Goal: Register for event/course

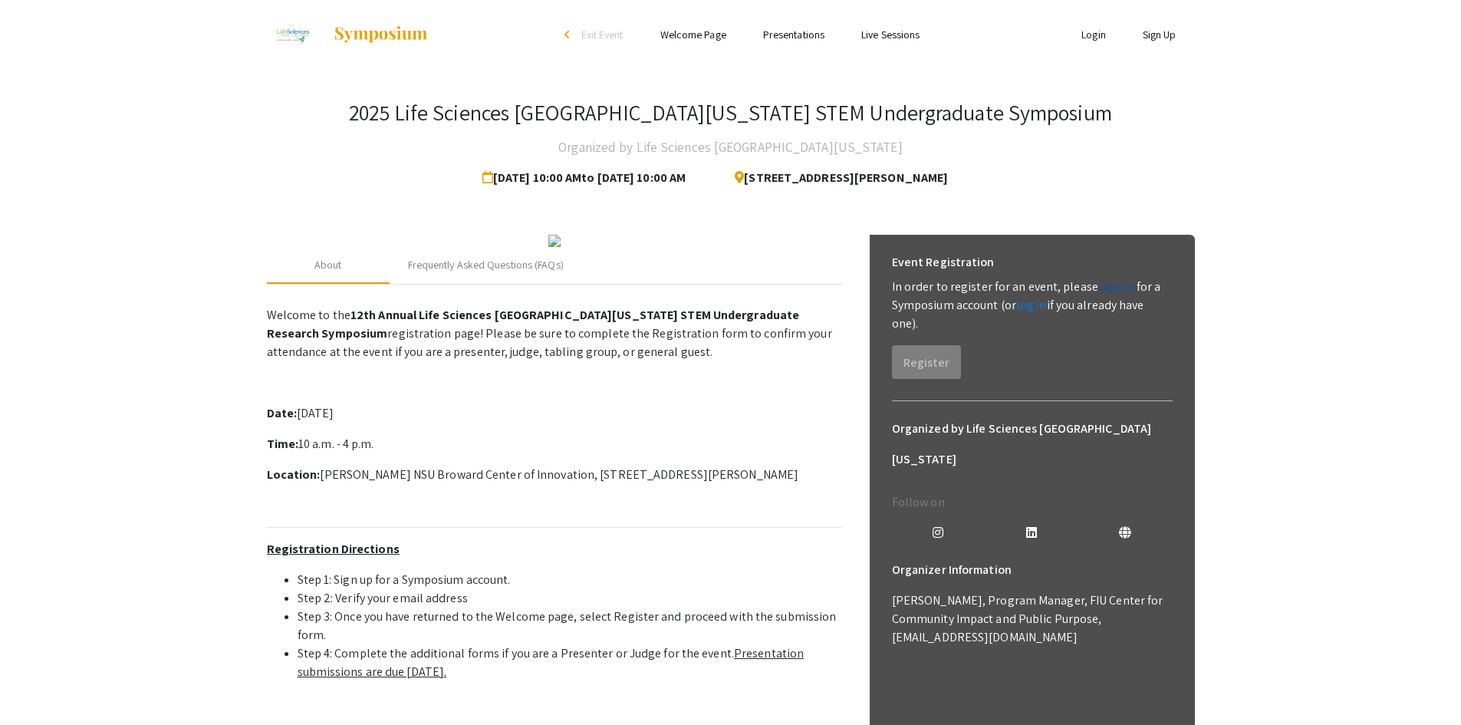
click at [1107, 290] on link "sign up" at bounding box center [1117, 286] width 38 height 16
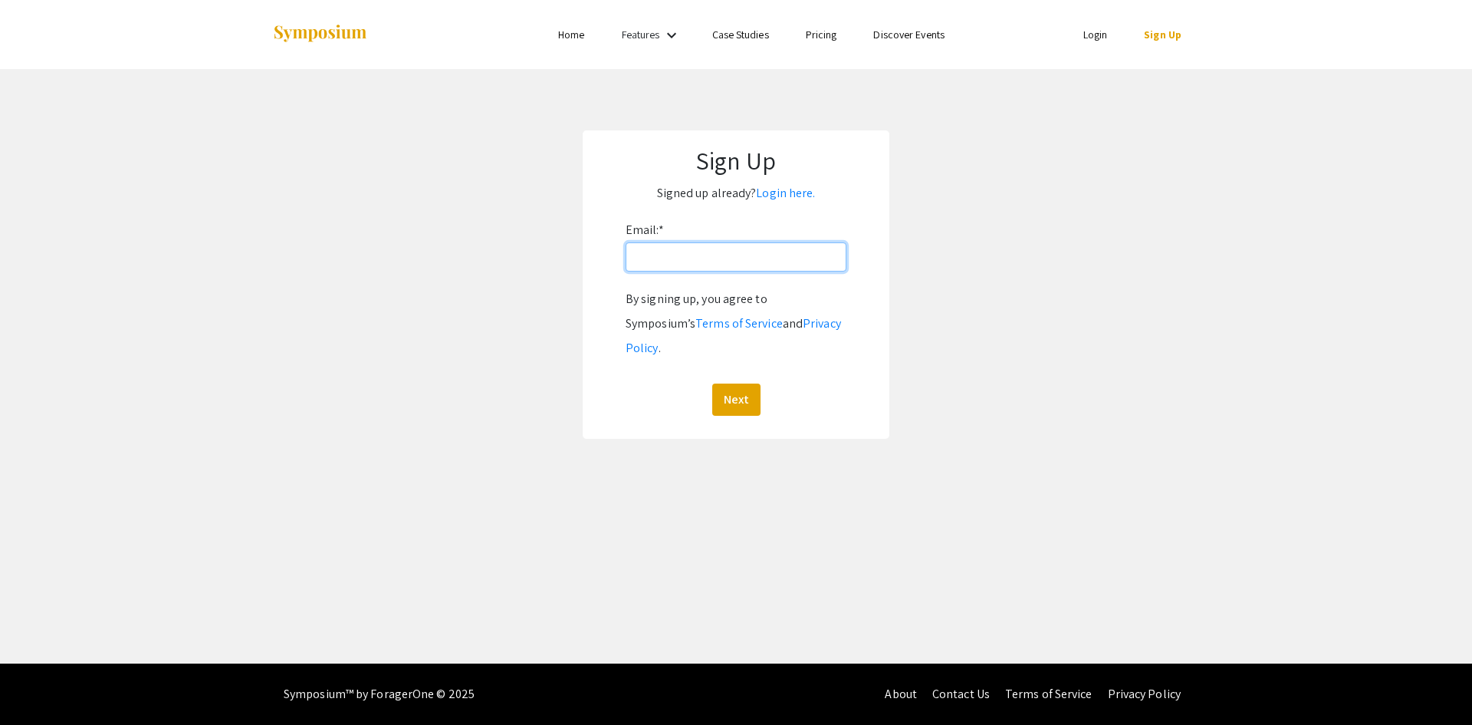
click at [771, 252] on input "Email: *" at bounding box center [736, 256] width 221 height 29
drag, startPoint x: 999, startPoint y: 266, endPoint x: 979, endPoint y: 263, distance: 20.2
click at [998, 266] on app-signup "Sign Up Signed up already? Login here. Email: * By signing up, you agree to Sym…" at bounding box center [736, 284] width 1472 height 308
click at [699, 260] on input "Email: *" at bounding box center [736, 256] width 221 height 29
type input "[EMAIL_ADDRESS][DOMAIN_NAME]"
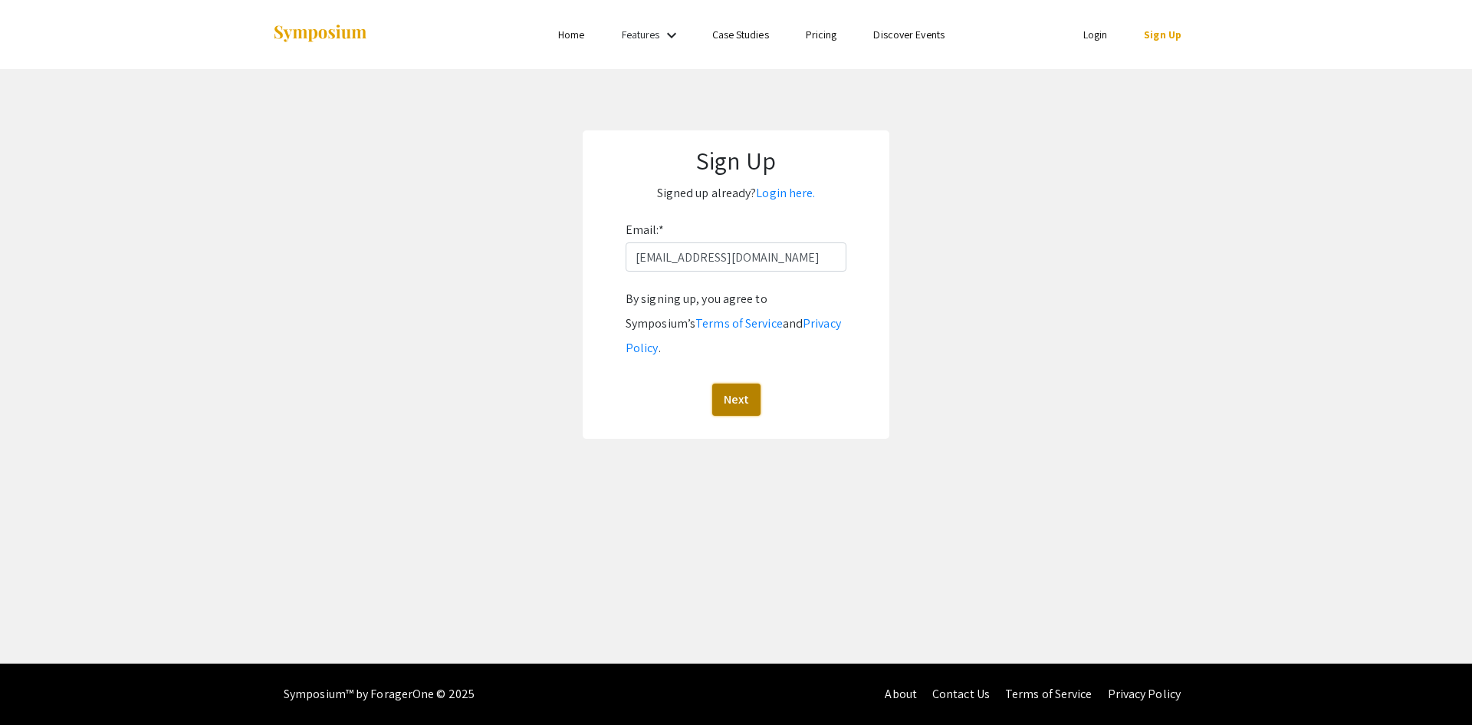
click at [731, 383] on button "Next" at bounding box center [736, 399] width 48 height 32
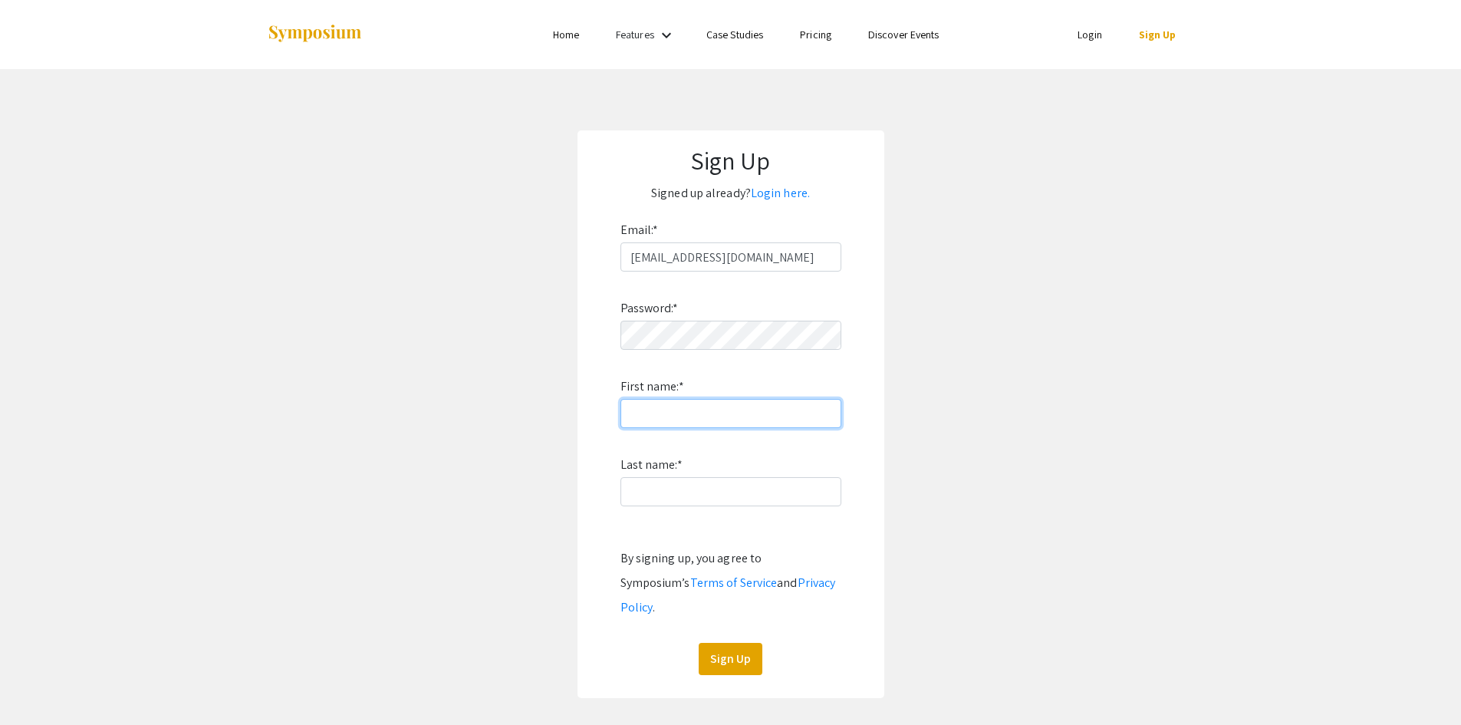
click at [716, 410] on input "First name: *" at bounding box center [730, 413] width 221 height 29
type input "Kent"
click at [673, 485] on input "Last name: *" at bounding box center [730, 491] width 221 height 29
type input "Nayga"
click at [722, 643] on button "Sign Up" at bounding box center [731, 659] width 64 height 32
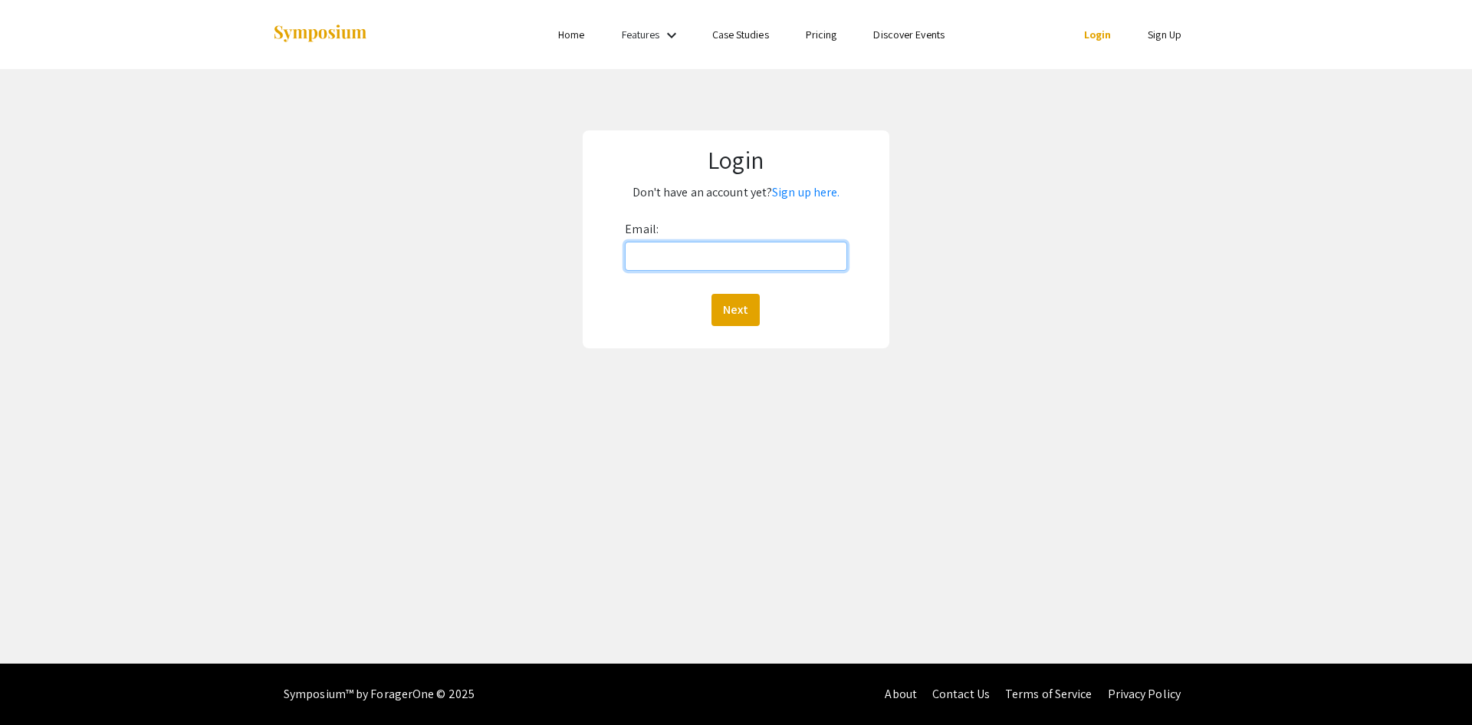
click at [739, 257] on input "Email:" at bounding box center [736, 256] width 222 height 29
type input "[EMAIL_ADDRESS][DOMAIN_NAME]"
click at [731, 301] on button "Next" at bounding box center [736, 310] width 48 height 32
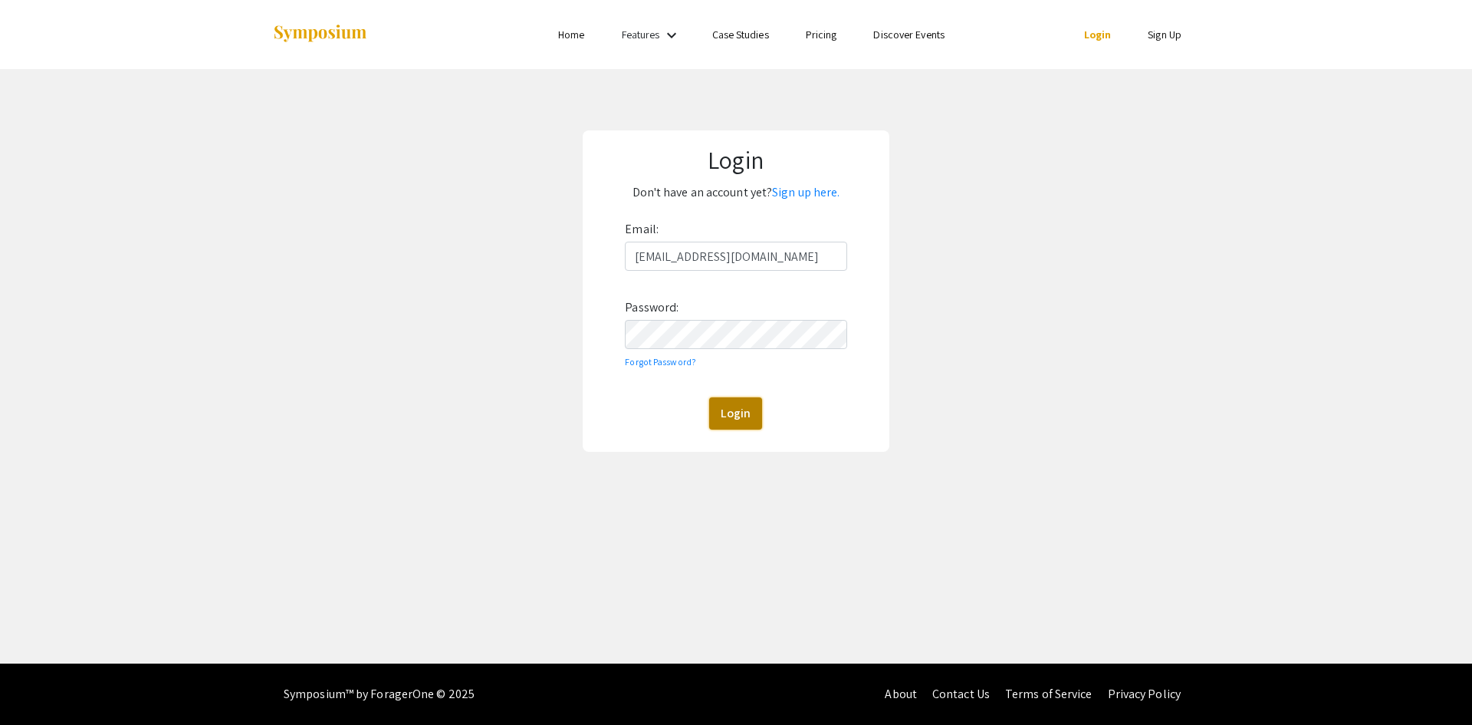
click at [744, 410] on button "Login" at bounding box center [735, 413] width 53 height 32
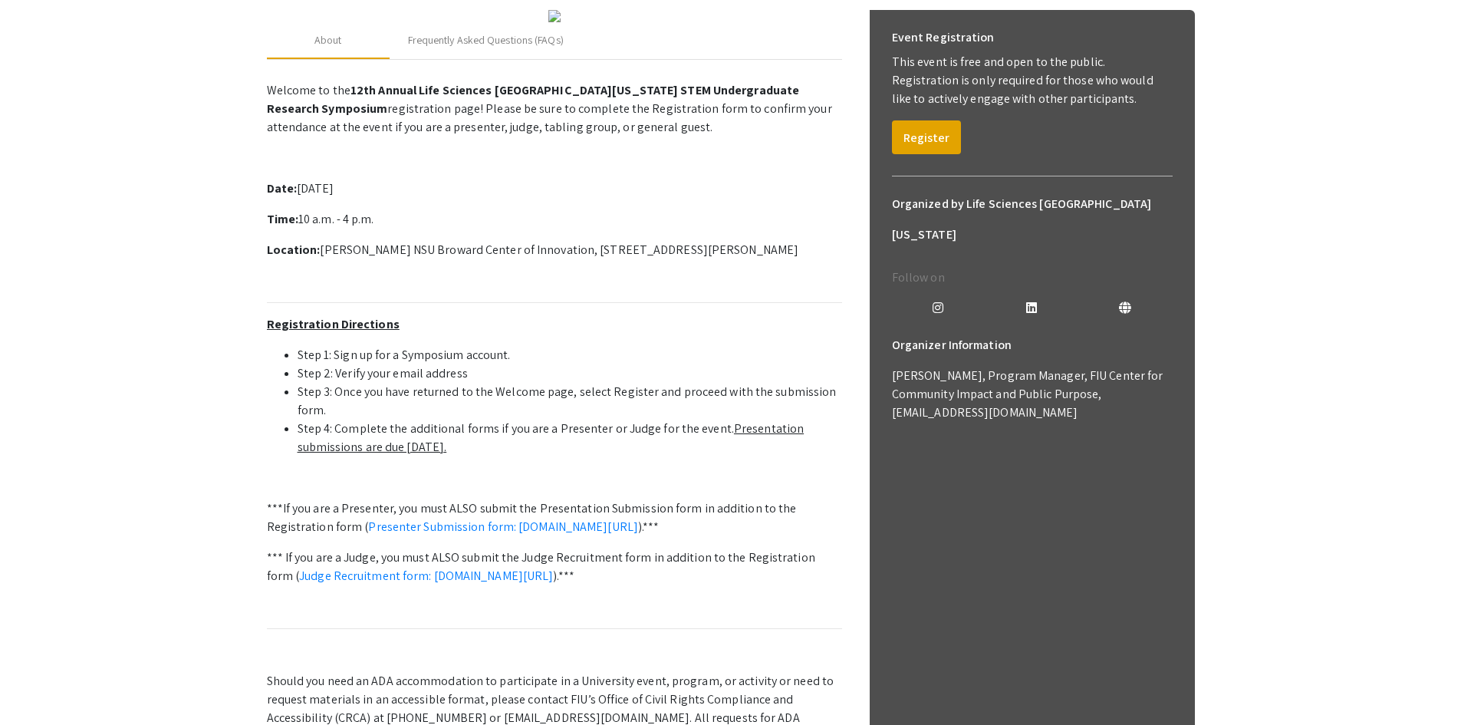
scroll to position [230, 0]
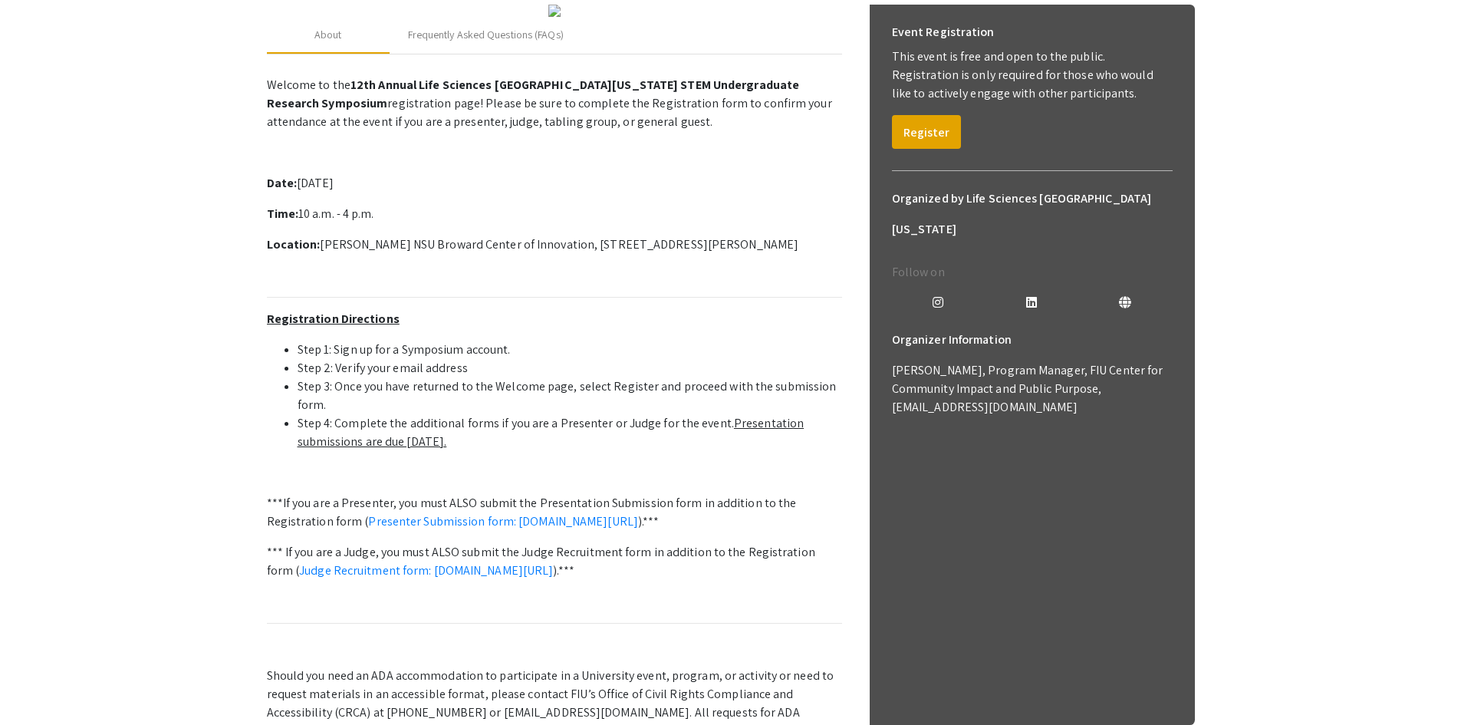
click at [348, 192] on p "Date: Saturday, October 25th, 2025" at bounding box center [554, 183] width 575 height 18
drag, startPoint x: 340, startPoint y: 387, endPoint x: 810, endPoint y: 378, distance: 470.2
click at [810, 254] on p "Location: Alan B. Levan NSU Broward Center of Innovation, 3100 Ray Ferrero Jr B…" at bounding box center [554, 244] width 575 height 18
click at [439, 285] on p at bounding box center [554, 275] width 575 height 18
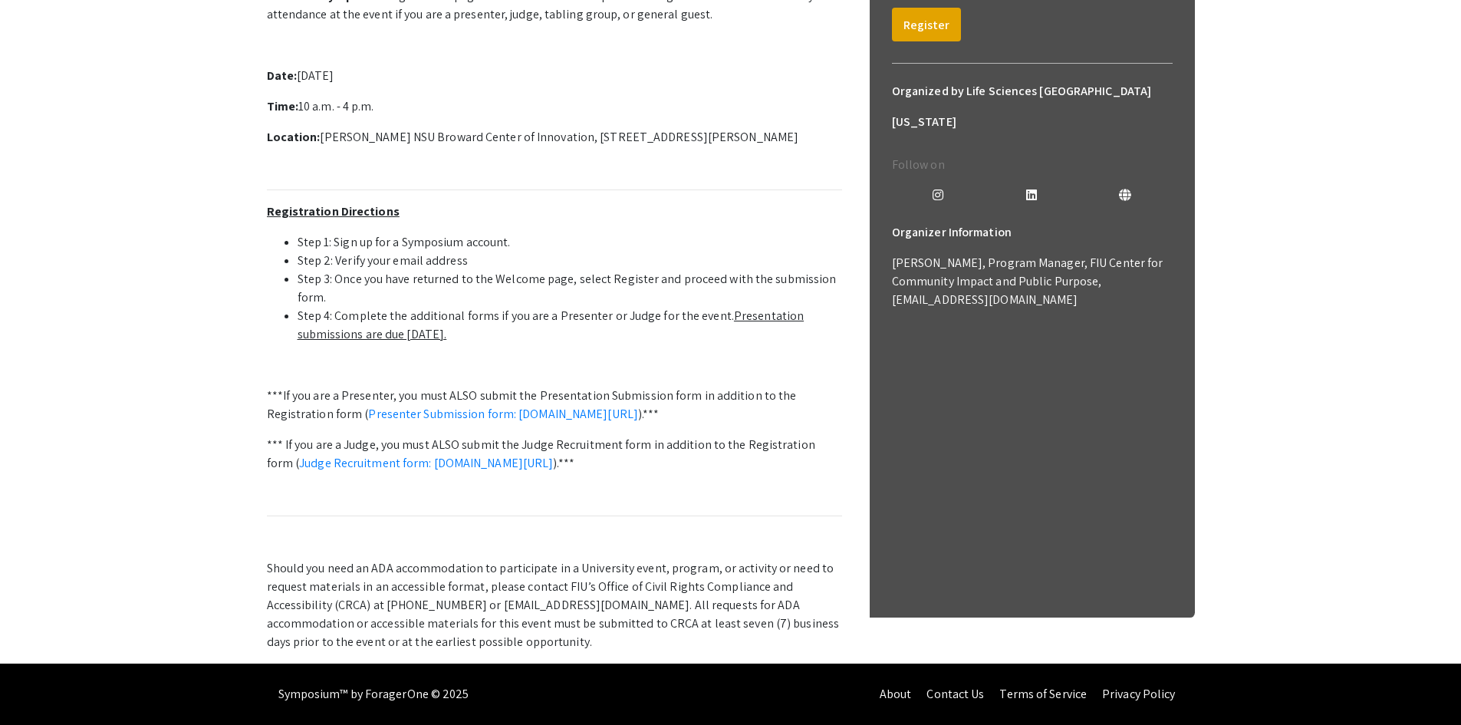
scroll to position [460, 0]
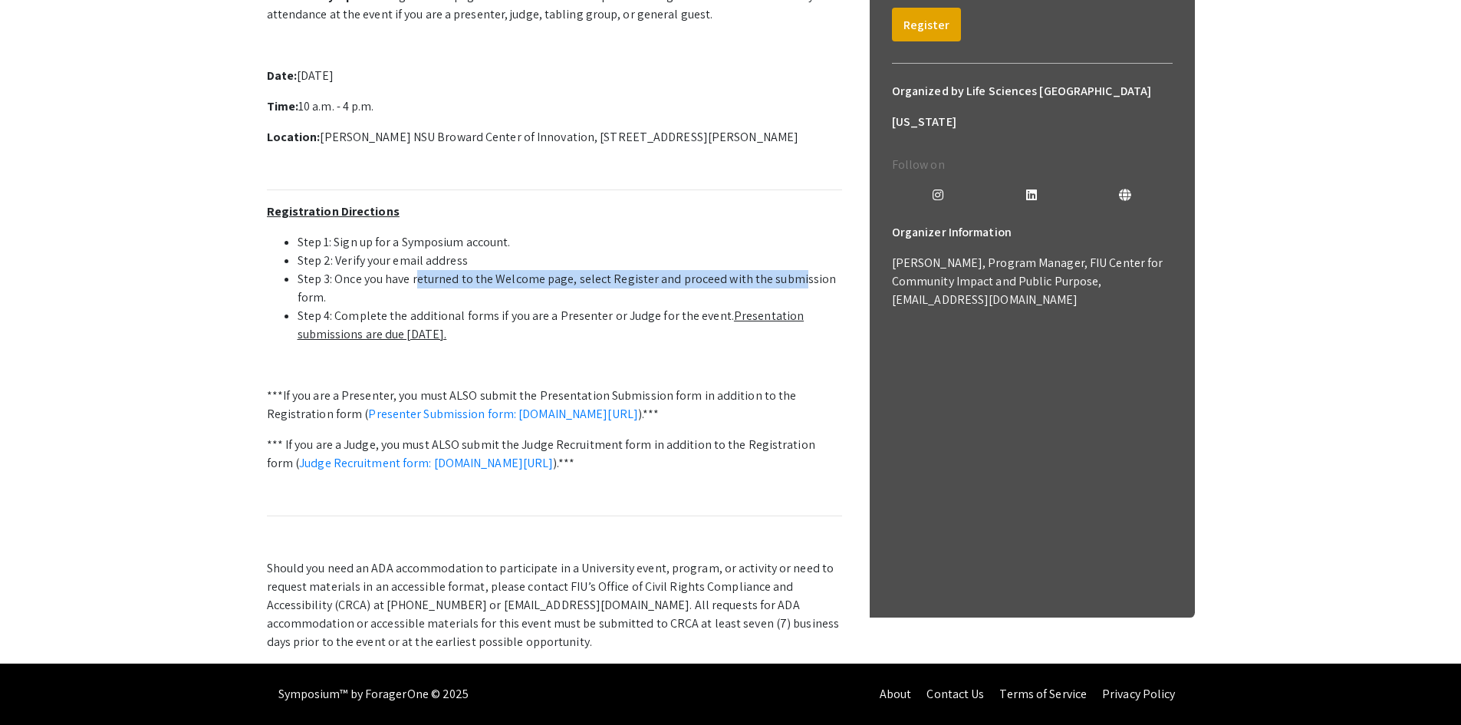
drag, startPoint x: 431, startPoint y: 300, endPoint x: 792, endPoint y: 294, distance: 361.3
click at [792, 294] on li "Step 3: Once you have returned to the Welcome page, select Register and proceed…" at bounding box center [570, 288] width 545 height 37
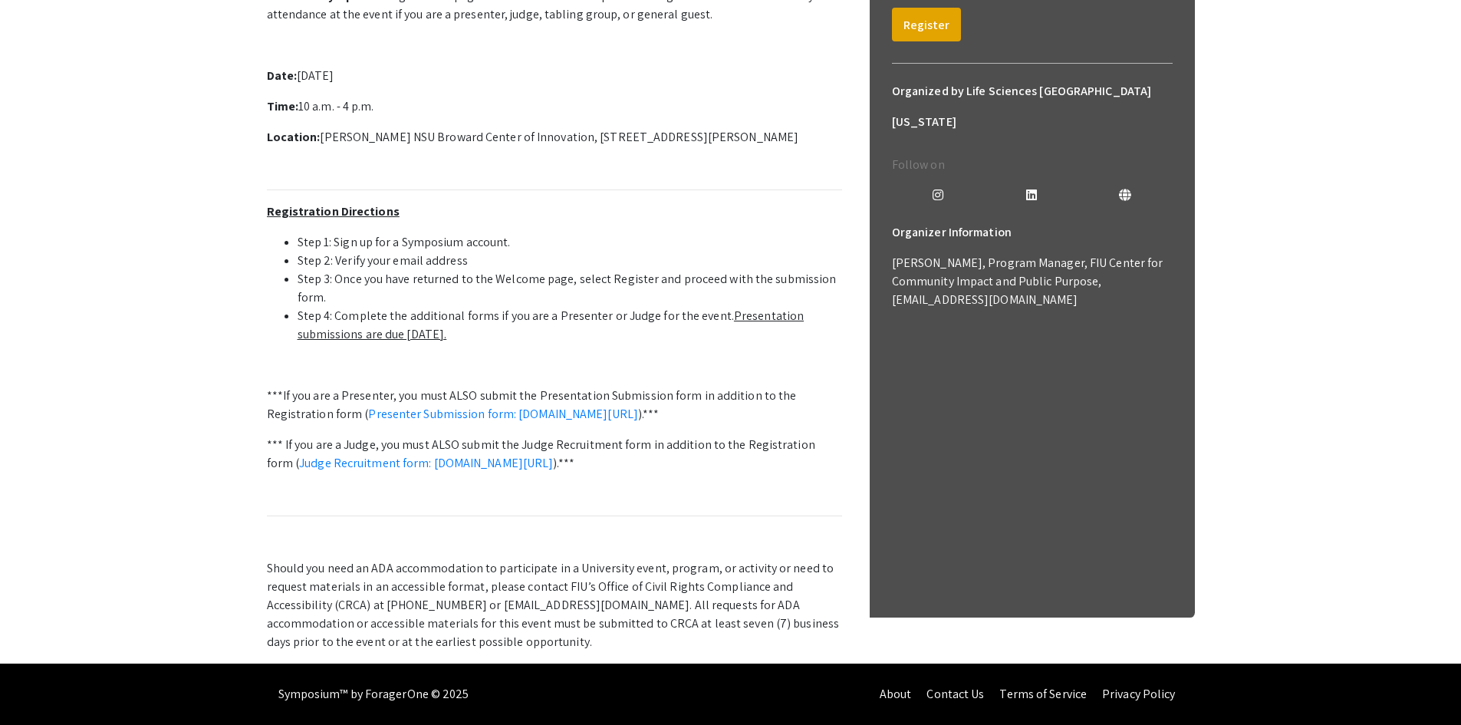
click at [646, 344] on li "Step 4: Complete the additional forms if you are a Presenter or Judge for the e…" at bounding box center [570, 325] width 545 height 37
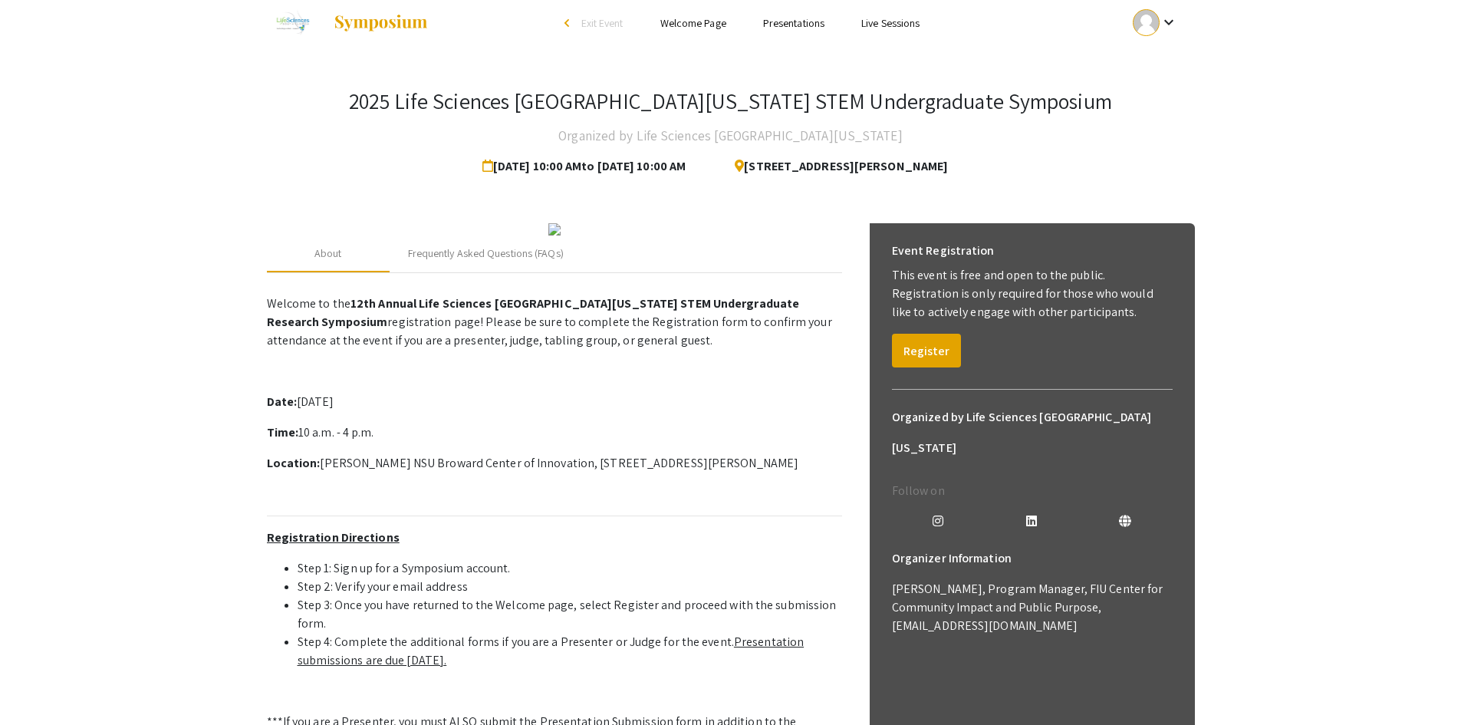
scroll to position [0, 0]
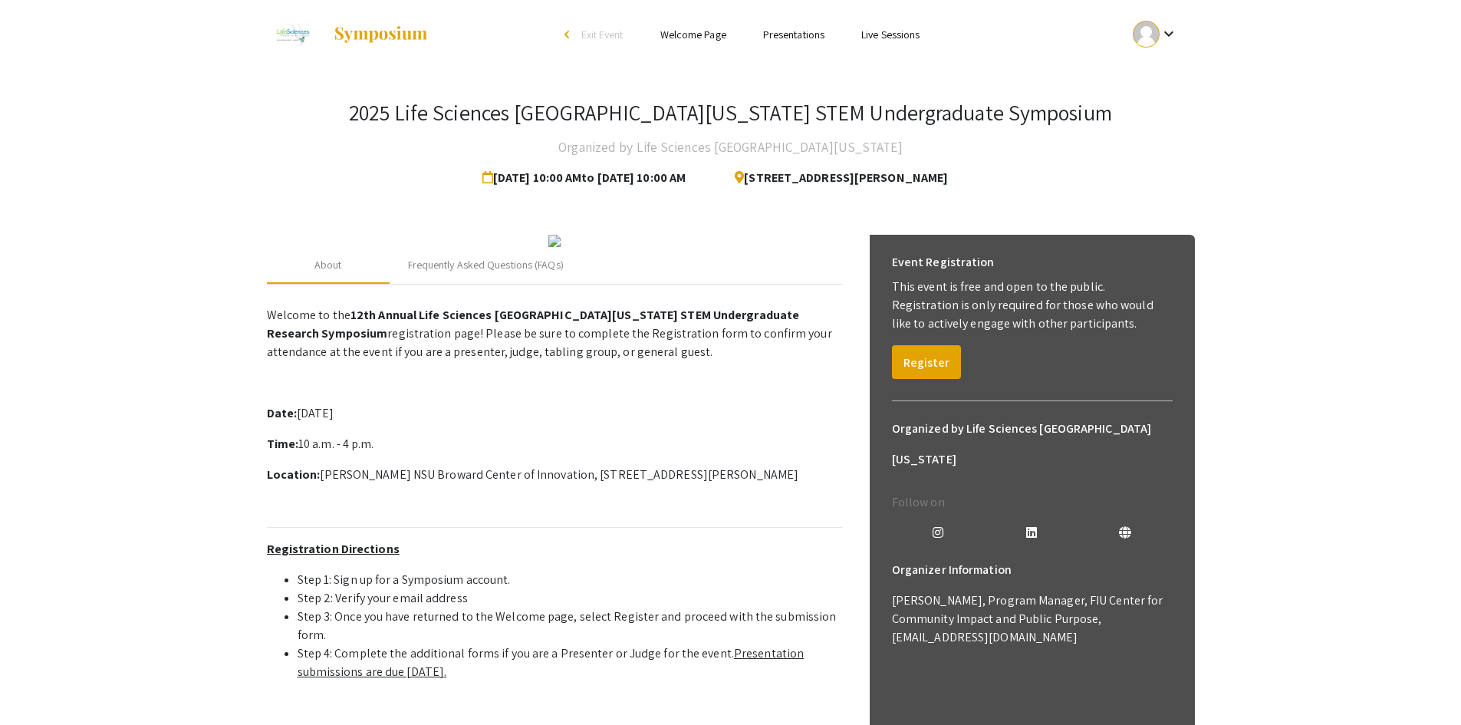
drag, startPoint x: 397, startPoint y: 551, endPoint x: 400, endPoint y: 536, distance: 14.9
click at [398, 423] on p "Date: Saturday, October 25th, 2025" at bounding box center [554, 413] width 575 height 18
click at [926, 358] on button "Register" at bounding box center [926, 362] width 69 height 34
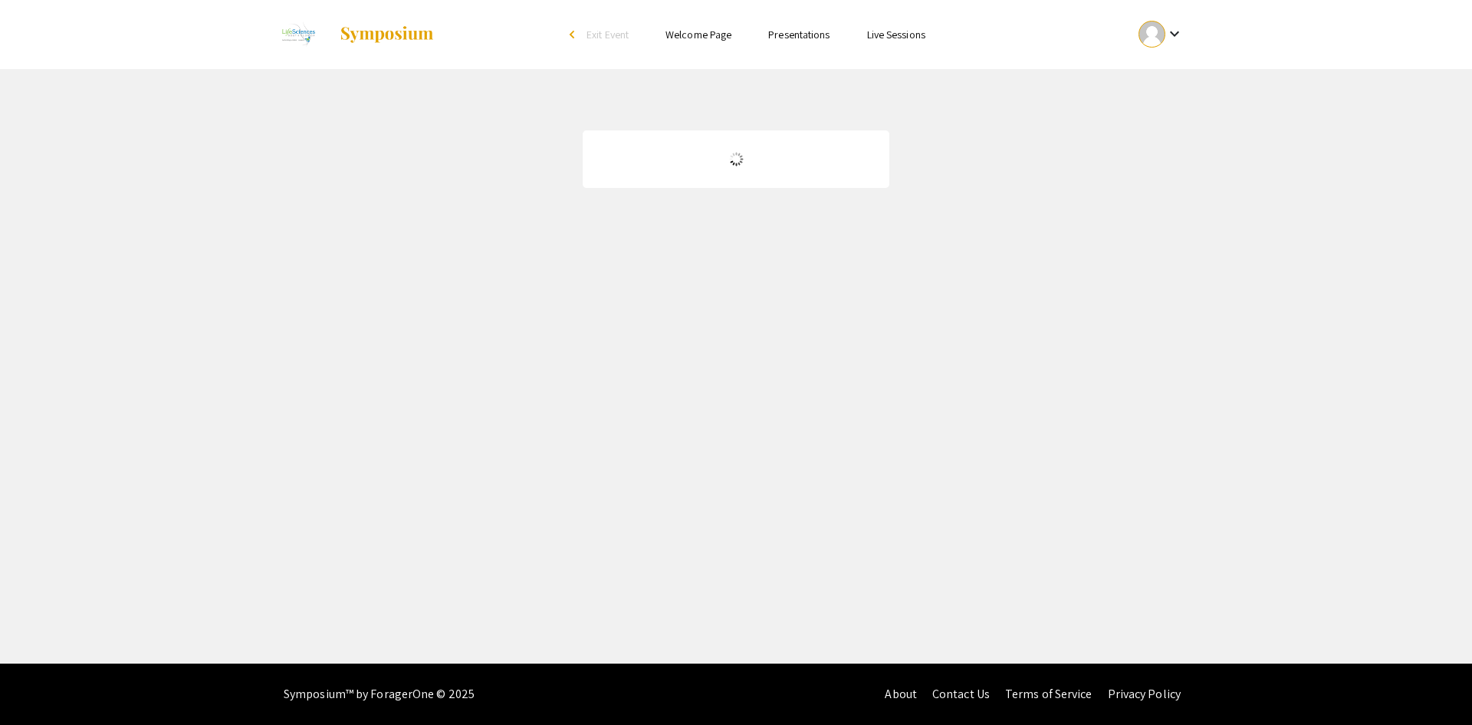
drag, startPoint x: 654, startPoint y: 294, endPoint x: 646, endPoint y: 293, distance: 8.5
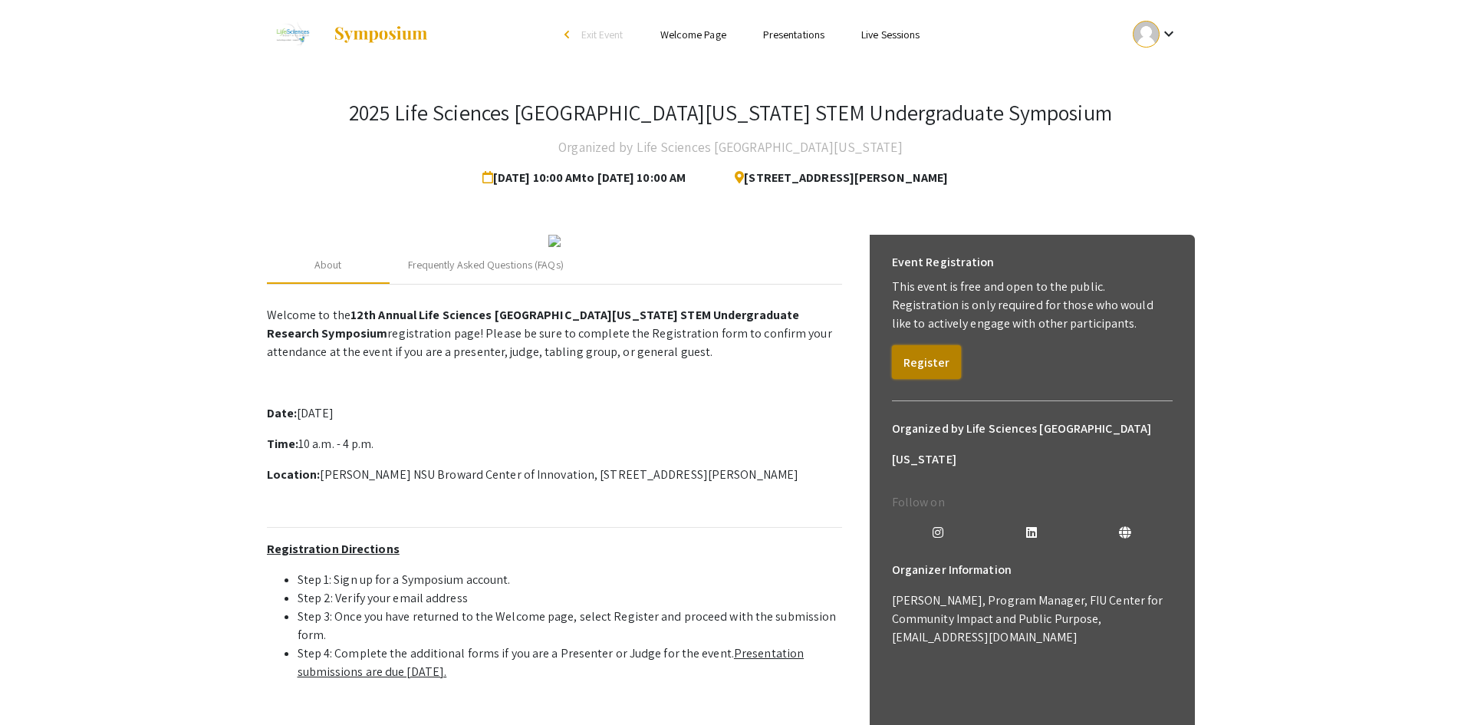
click at [929, 359] on button "Register" at bounding box center [926, 362] width 69 height 34
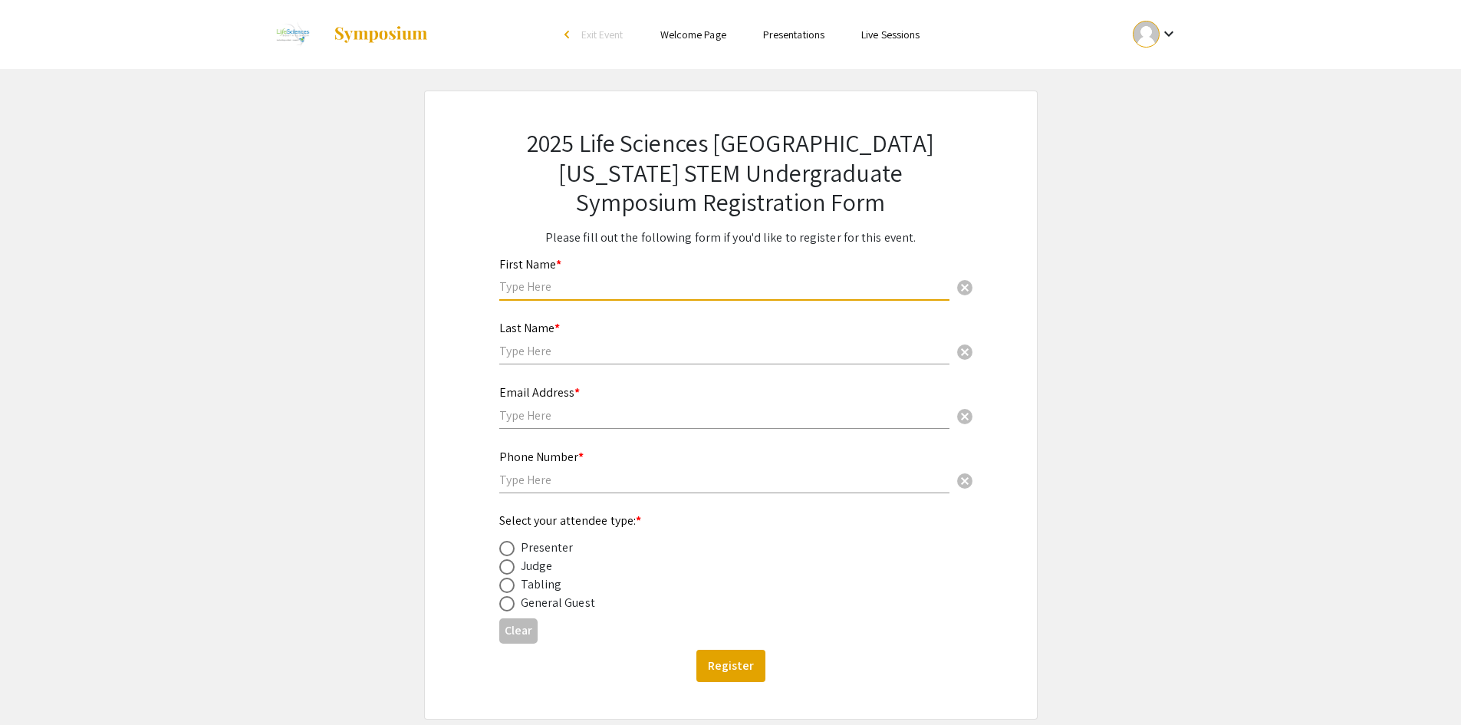
click at [582, 291] on input "text" at bounding box center [724, 286] width 450 height 16
type input "Kent"
type input "Nayga"
type input "6626953641"
click at [568, 415] on input "text" at bounding box center [724, 415] width 450 height 16
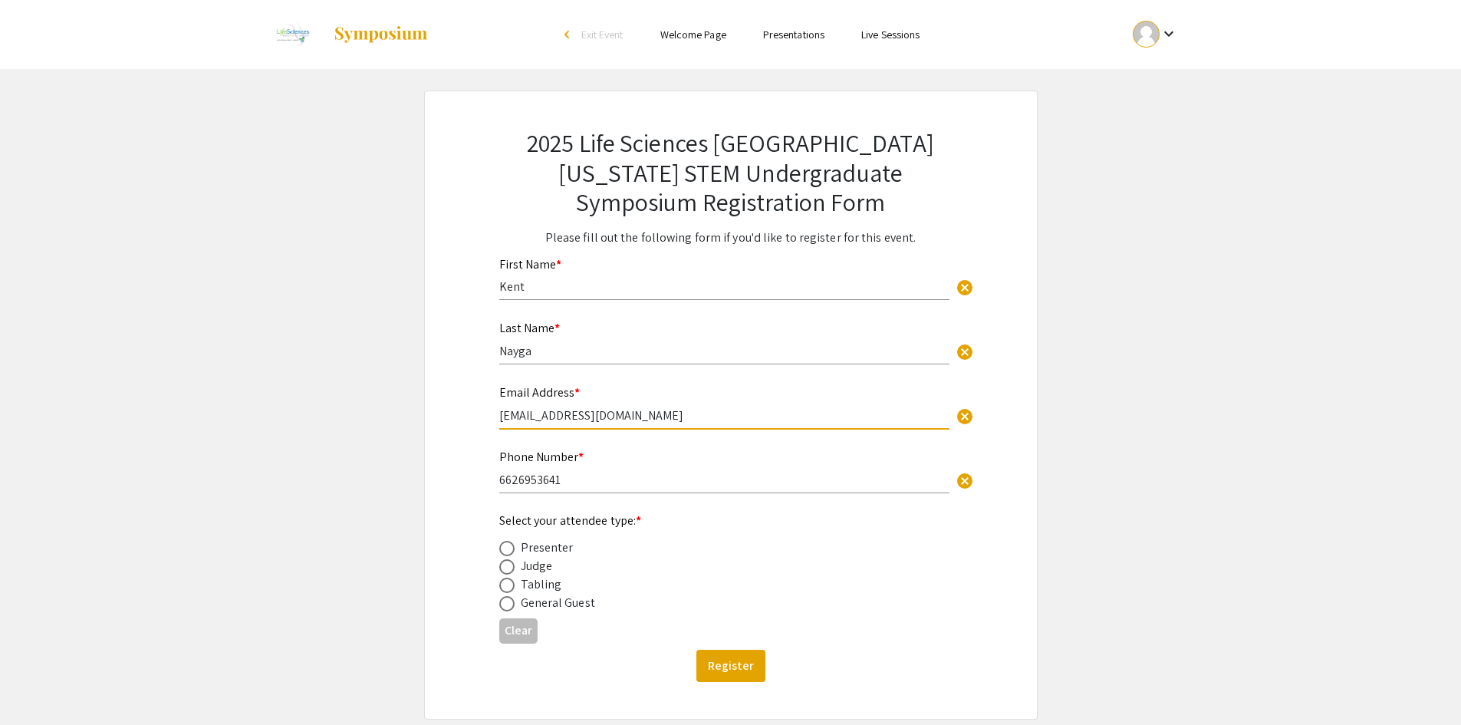
type input "[EMAIL_ADDRESS][DOMAIN_NAME]"
click at [383, 380] on app-registration-form-submission "2025 Life Sciences South Florida STEM Undergraduate Symposium Registration Form…" at bounding box center [730, 404] width 1461 height 628
click at [1064, 470] on app-registration-form-submission "2025 Life Sciences South Florida STEM Undergraduate Symposium Registration Form…" at bounding box center [730, 404] width 1461 height 628
click at [336, 500] on app-registration-form-submission "2025 Life Sciences South Florida STEM Undergraduate Symposium Registration Form…" at bounding box center [730, 404] width 1461 height 628
click at [508, 560] on span at bounding box center [506, 566] width 15 height 15
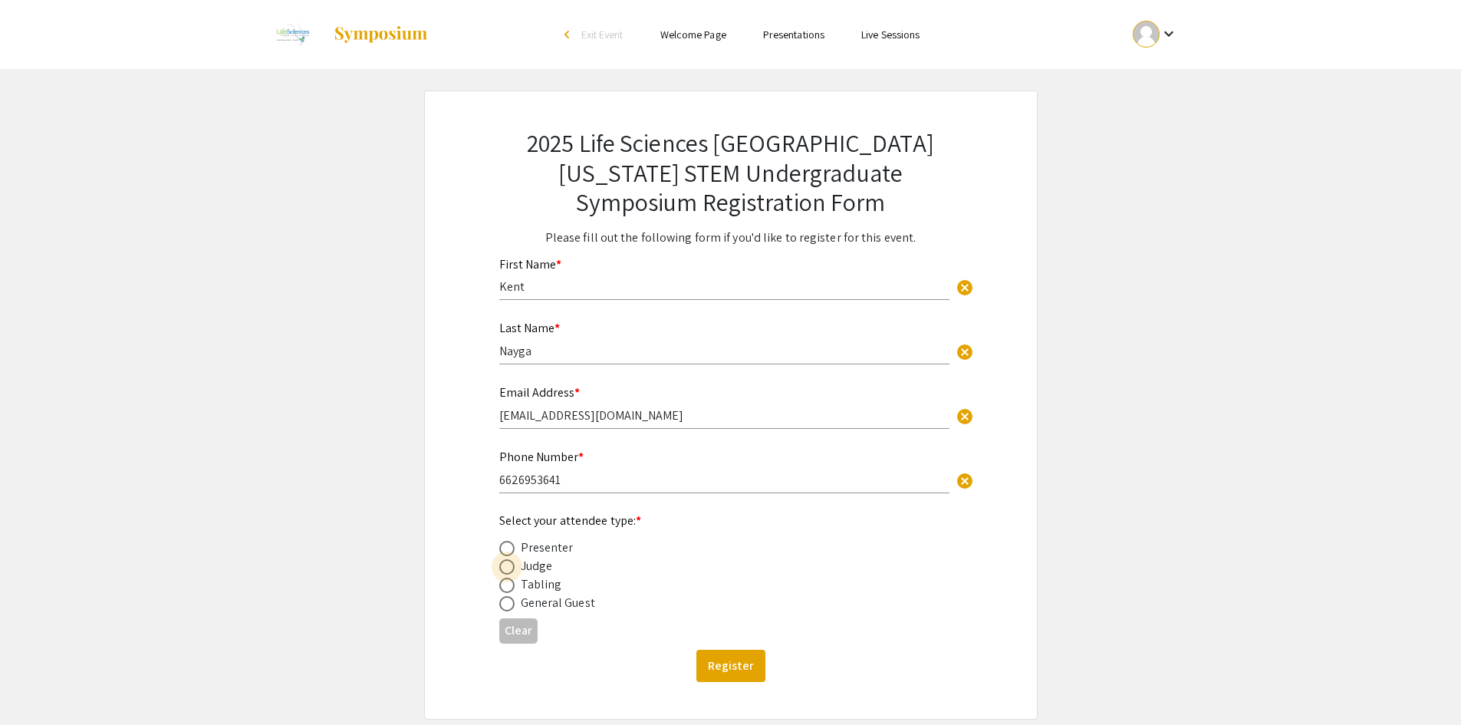
click at [508, 560] on input "radio" at bounding box center [506, 566] width 15 height 15
radio input "true"
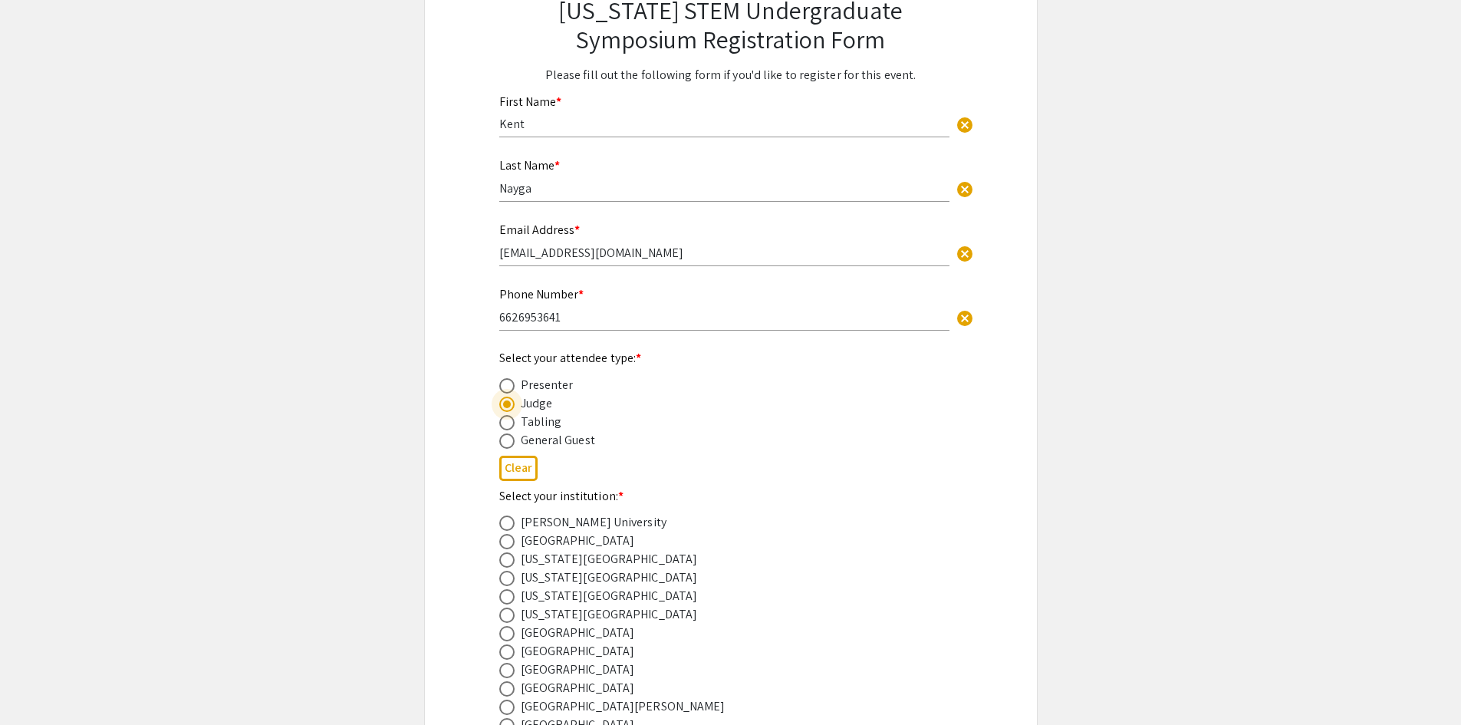
scroll to position [230, 0]
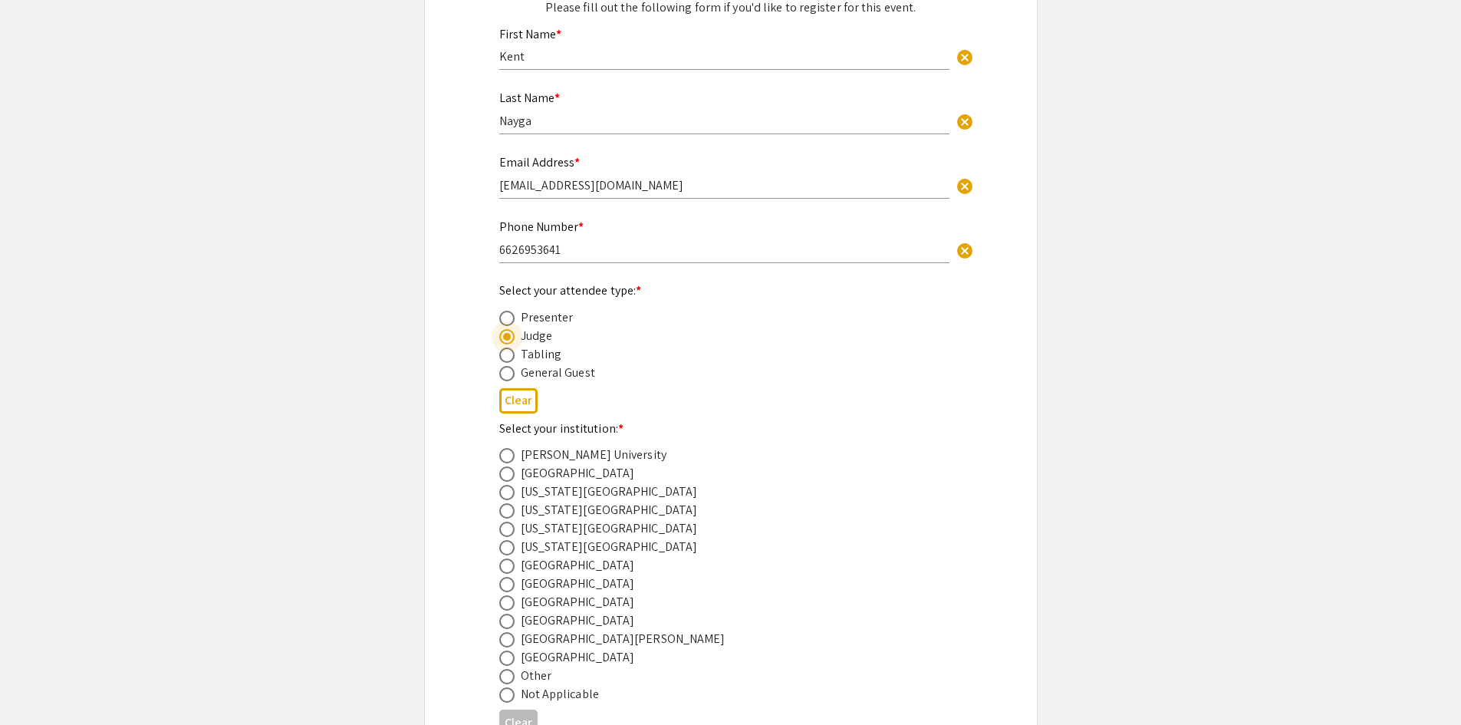
click at [508, 358] on span at bounding box center [506, 354] width 15 height 15
click at [508, 358] on input "radio" at bounding box center [506, 354] width 15 height 15
radio input "true"
click at [511, 370] on span at bounding box center [506, 373] width 15 height 15
click at [511, 370] on input "radio" at bounding box center [506, 373] width 15 height 15
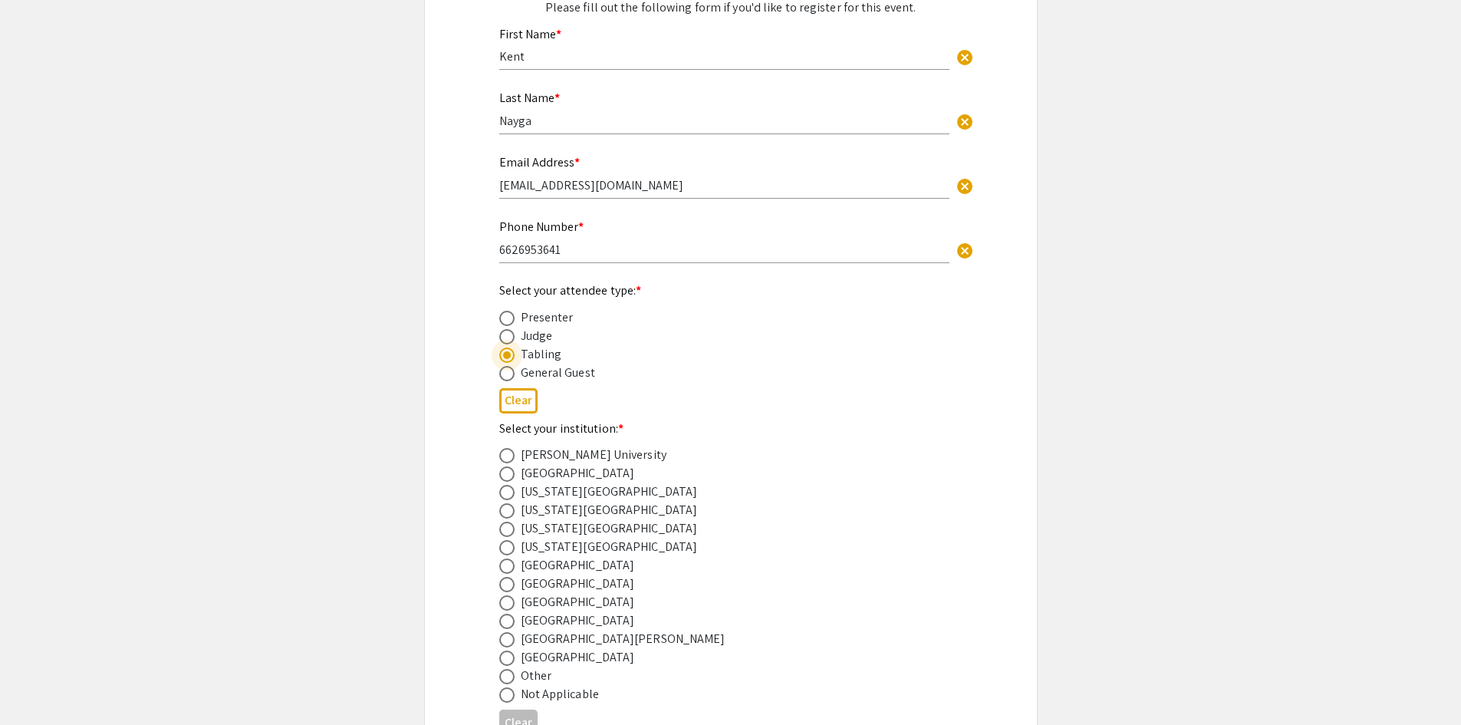
radio input "true"
click at [510, 358] on span at bounding box center [506, 354] width 15 height 15
click at [510, 358] on input "radio" at bounding box center [506, 354] width 15 height 15
radio input "true"
click at [512, 338] on span at bounding box center [506, 336] width 15 height 15
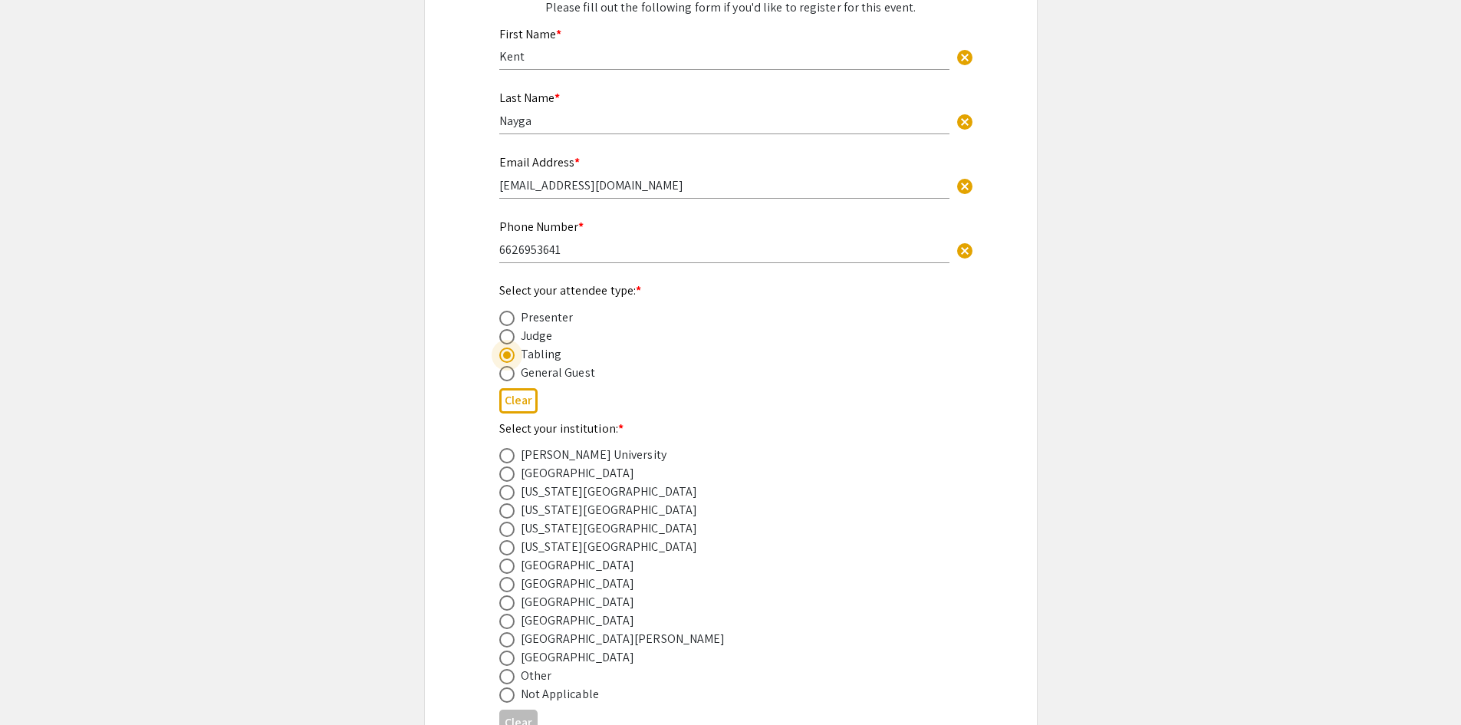
click at [512, 338] on input "radio" at bounding box center [506, 336] width 15 height 15
radio input "true"
click at [499, 313] on span at bounding box center [506, 318] width 15 height 15
click at [499, 313] on input "radio" at bounding box center [506, 318] width 15 height 15
radio input "true"
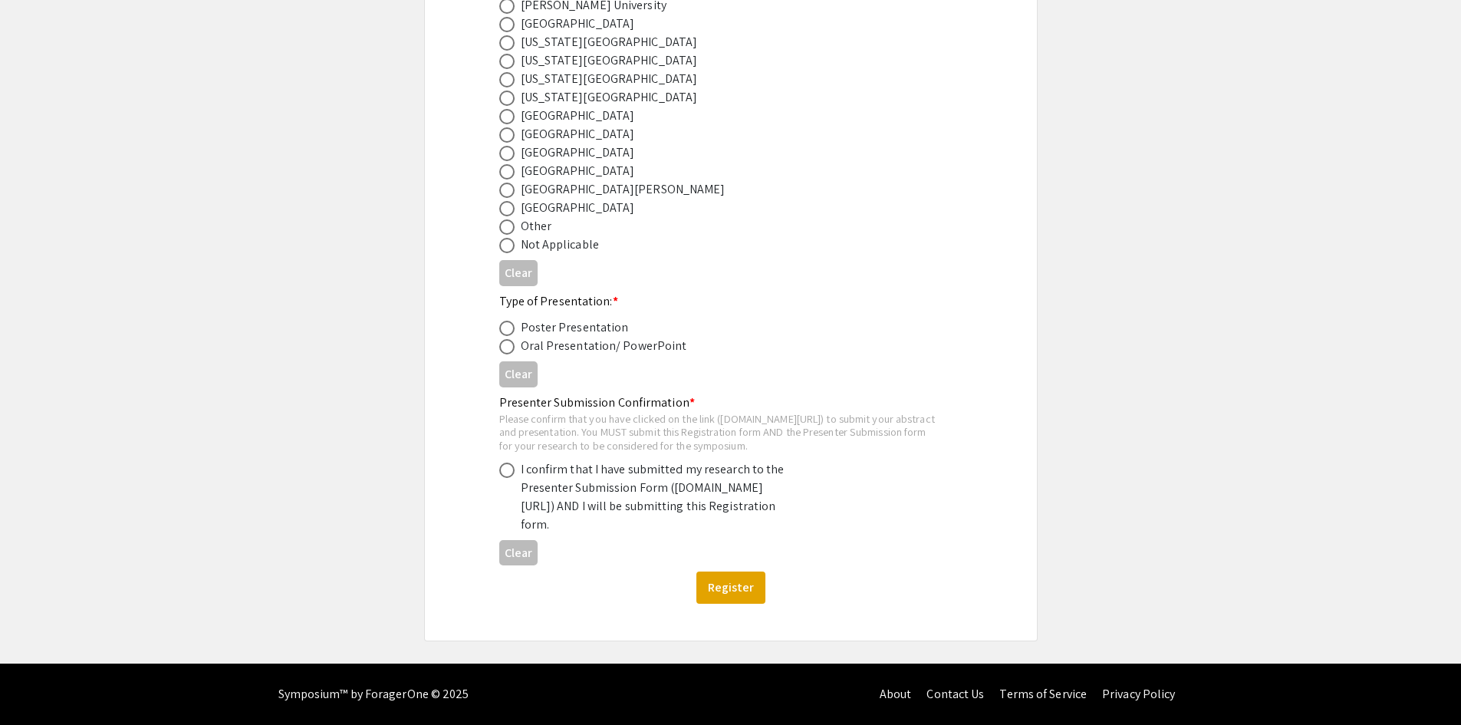
scroll to position [711, 0]
drag, startPoint x: 542, startPoint y: 374, endPoint x: 689, endPoint y: 368, distance: 146.6
click at [689, 393] on div "Presenter Submission Confirmation * Please confirm that you have clicked on the…" at bounding box center [718, 463] width 439 height 141
click at [714, 393] on div "Presenter Submission Confirmation * Please confirm that you have clicked on the…" at bounding box center [718, 463] width 439 height 141
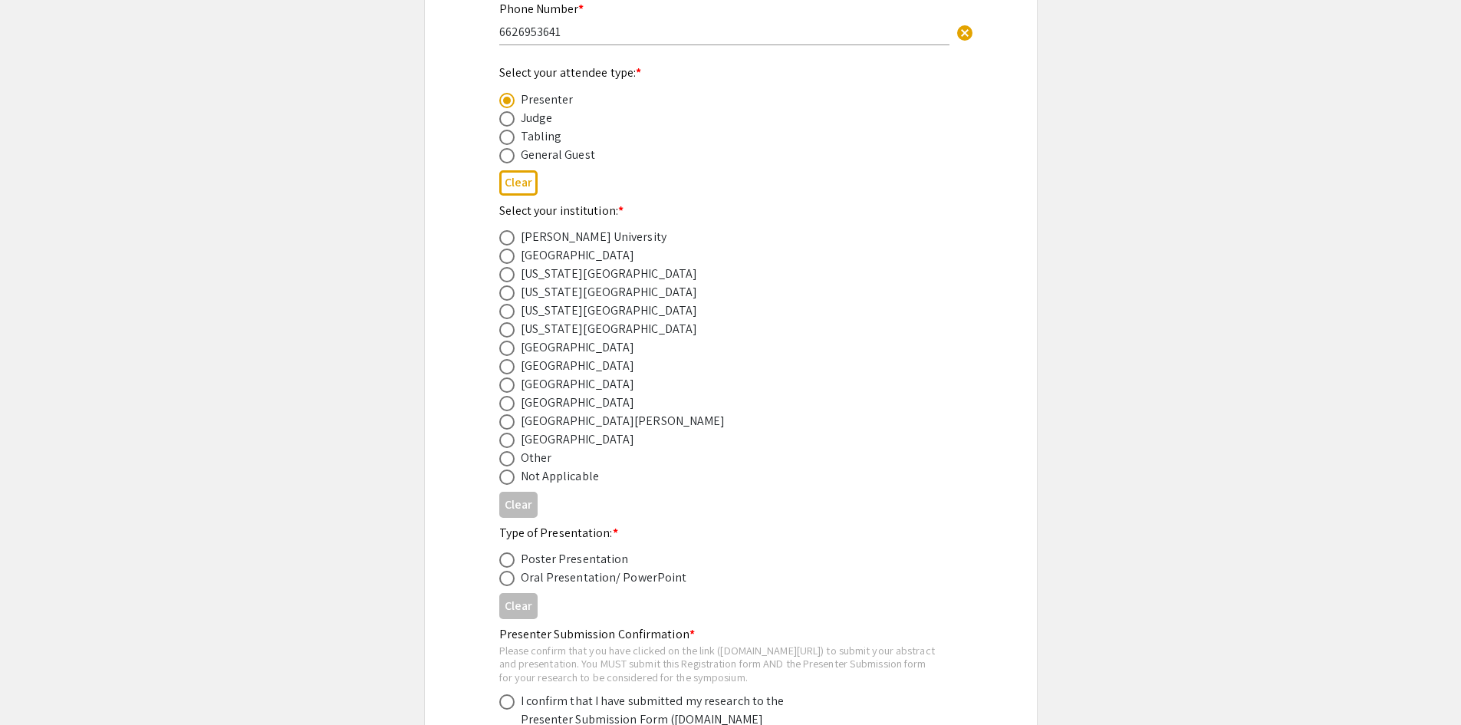
scroll to position [404, 0]
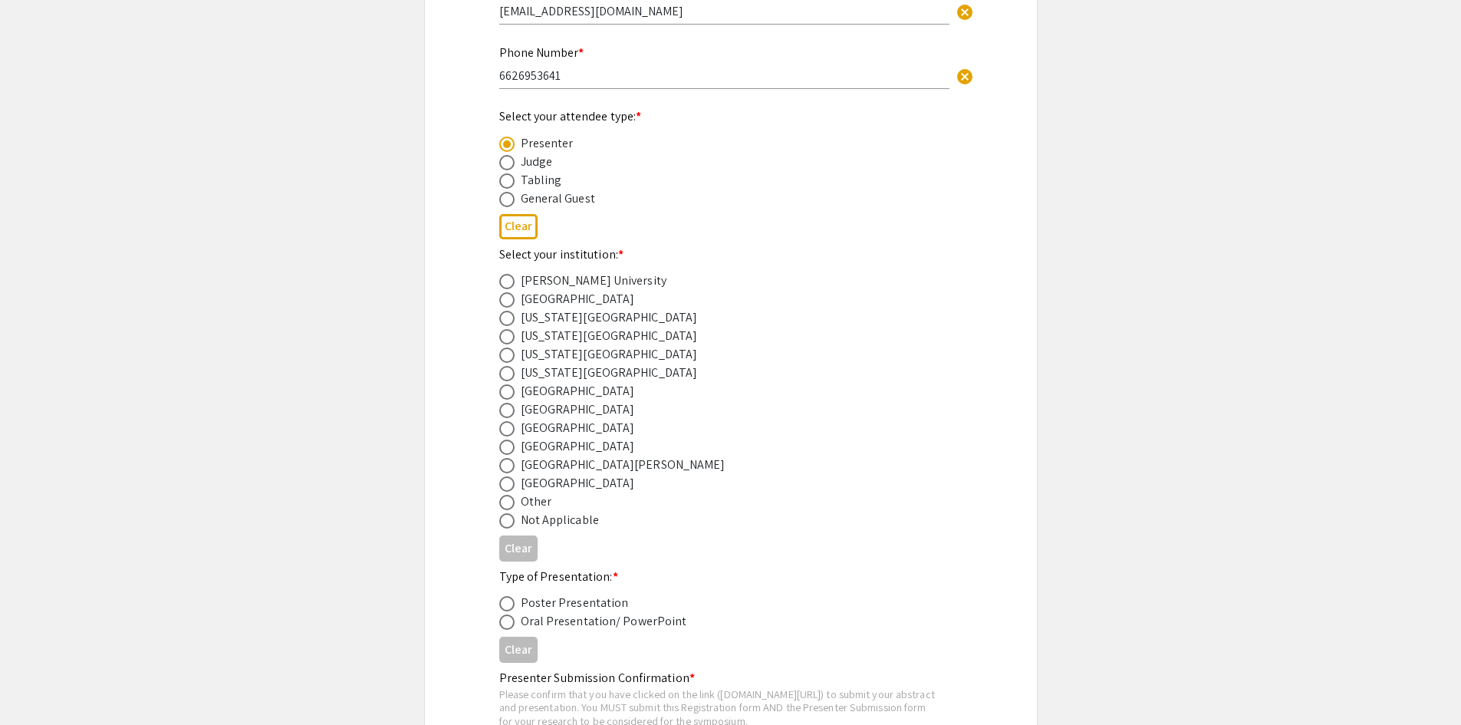
click at [502, 179] on span at bounding box center [506, 180] width 15 height 15
click at [502, 179] on input "radio" at bounding box center [506, 180] width 15 height 15
radio input "true"
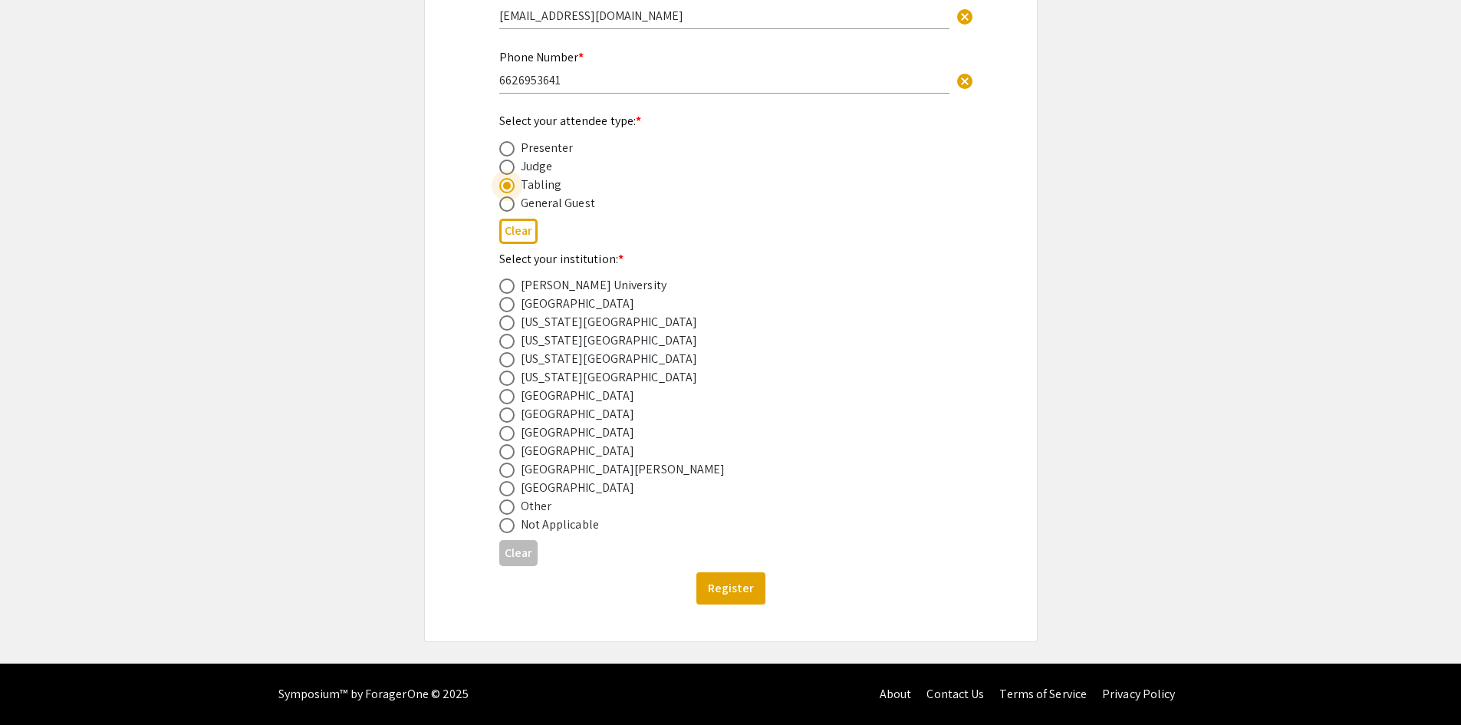
scroll to position [400, 0]
click at [506, 143] on span at bounding box center [506, 148] width 15 height 15
click at [506, 143] on input "radio" at bounding box center [506, 148] width 15 height 15
radio input "true"
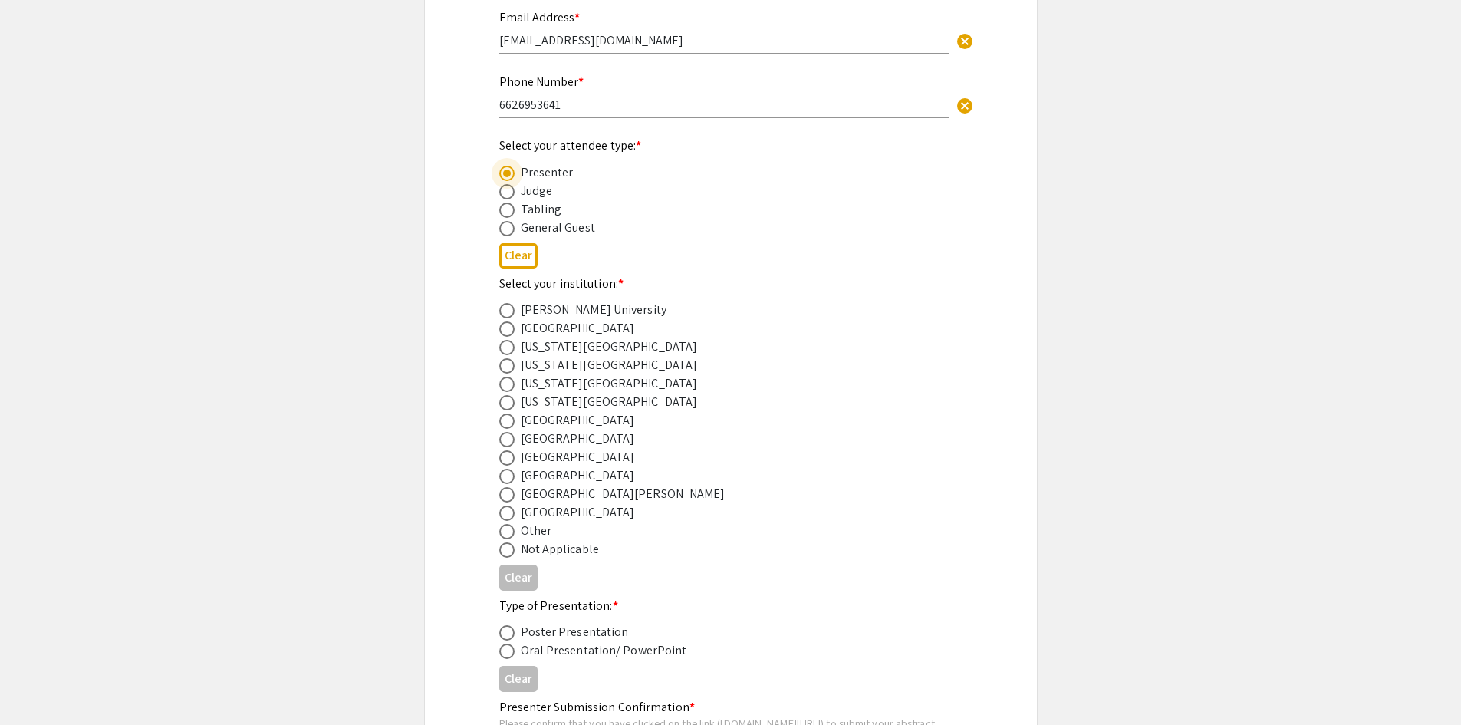
scroll to position [323, 0]
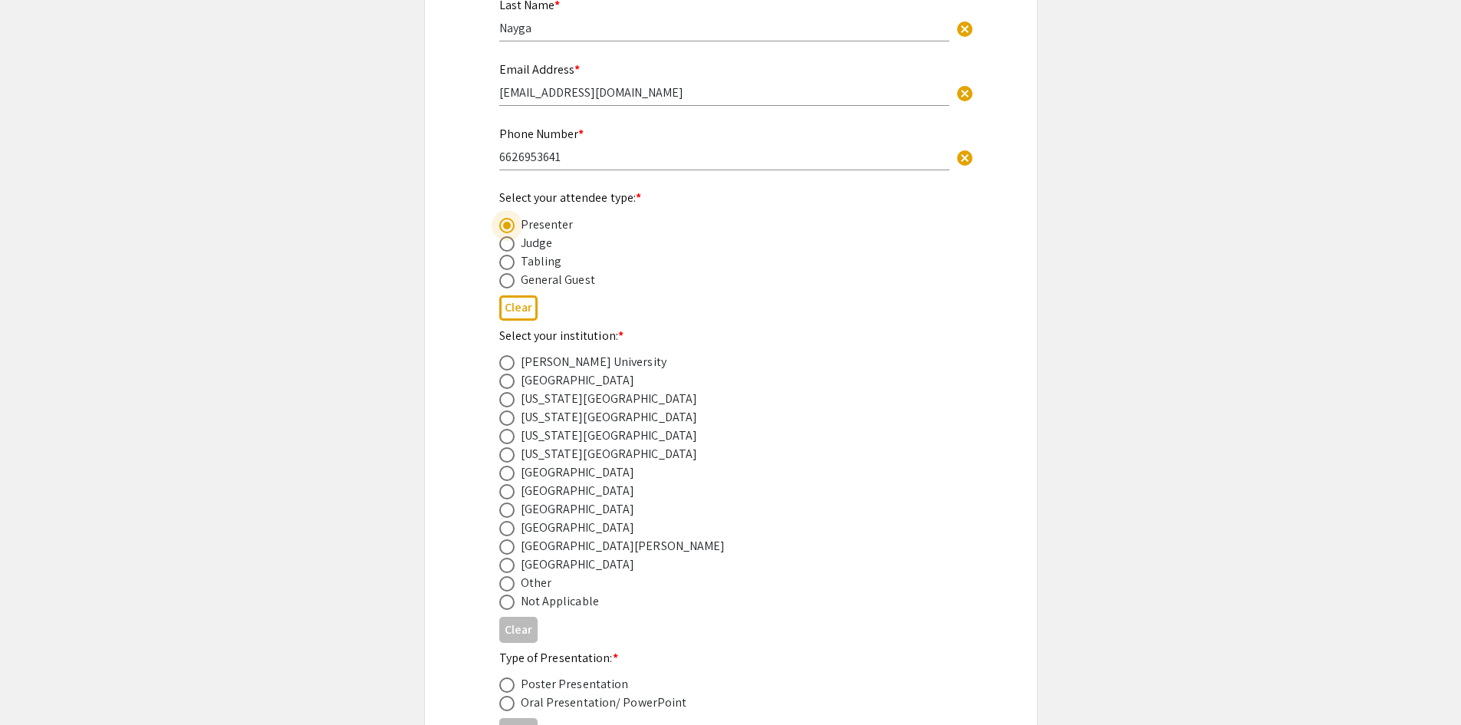
click at [508, 417] on span at bounding box center [506, 417] width 15 height 15
click at [508, 417] on input "radio" at bounding box center [506, 417] width 15 height 15
radio input "true"
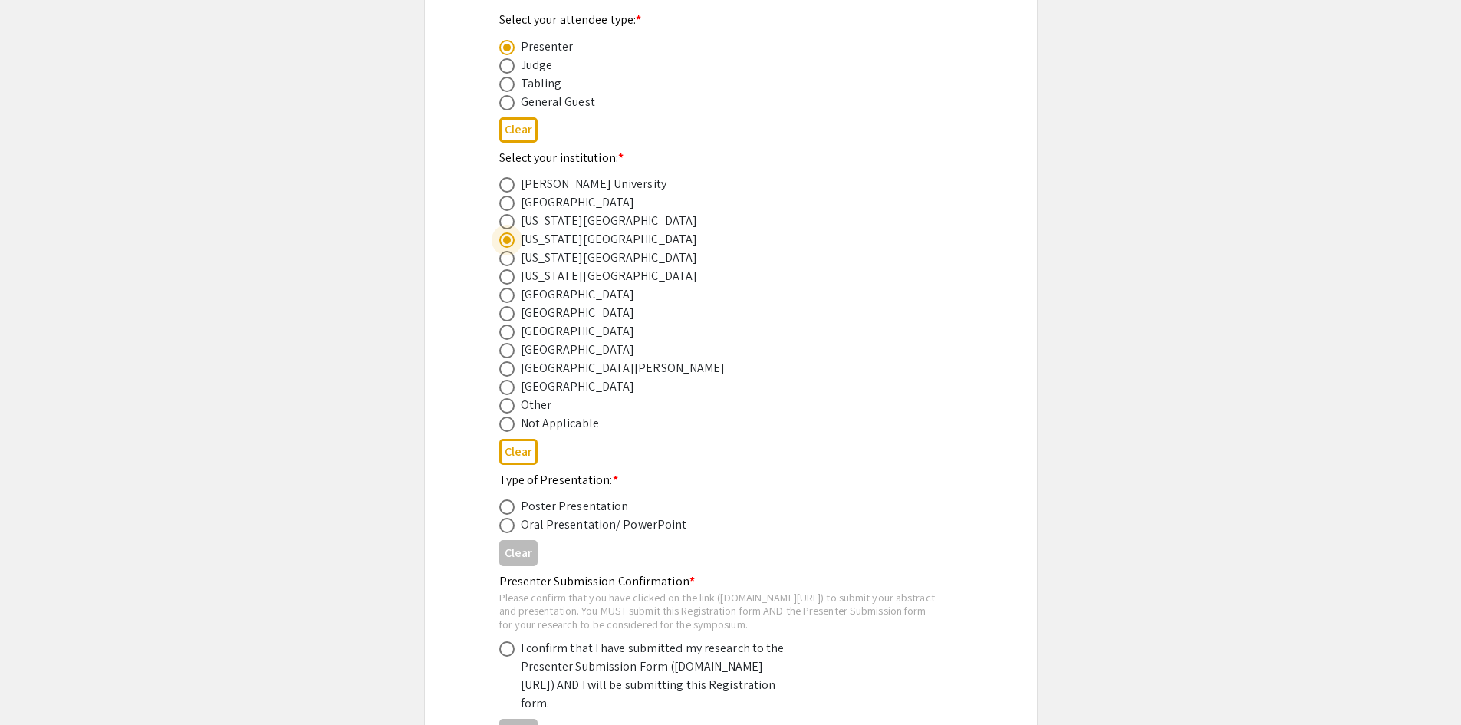
scroll to position [553, 0]
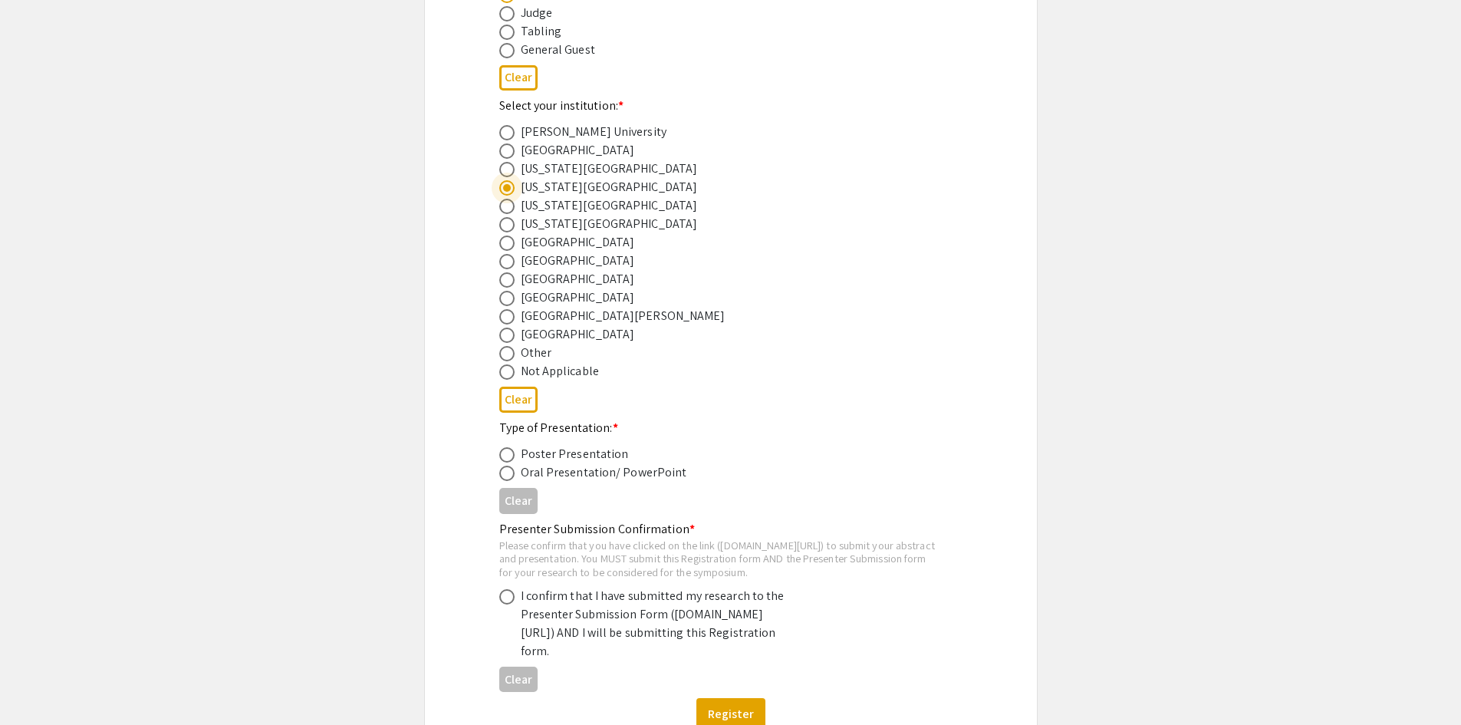
click at [510, 455] on span at bounding box center [506, 454] width 15 height 15
click at [510, 455] on input "radio" at bounding box center [506, 454] width 15 height 15
radio input "true"
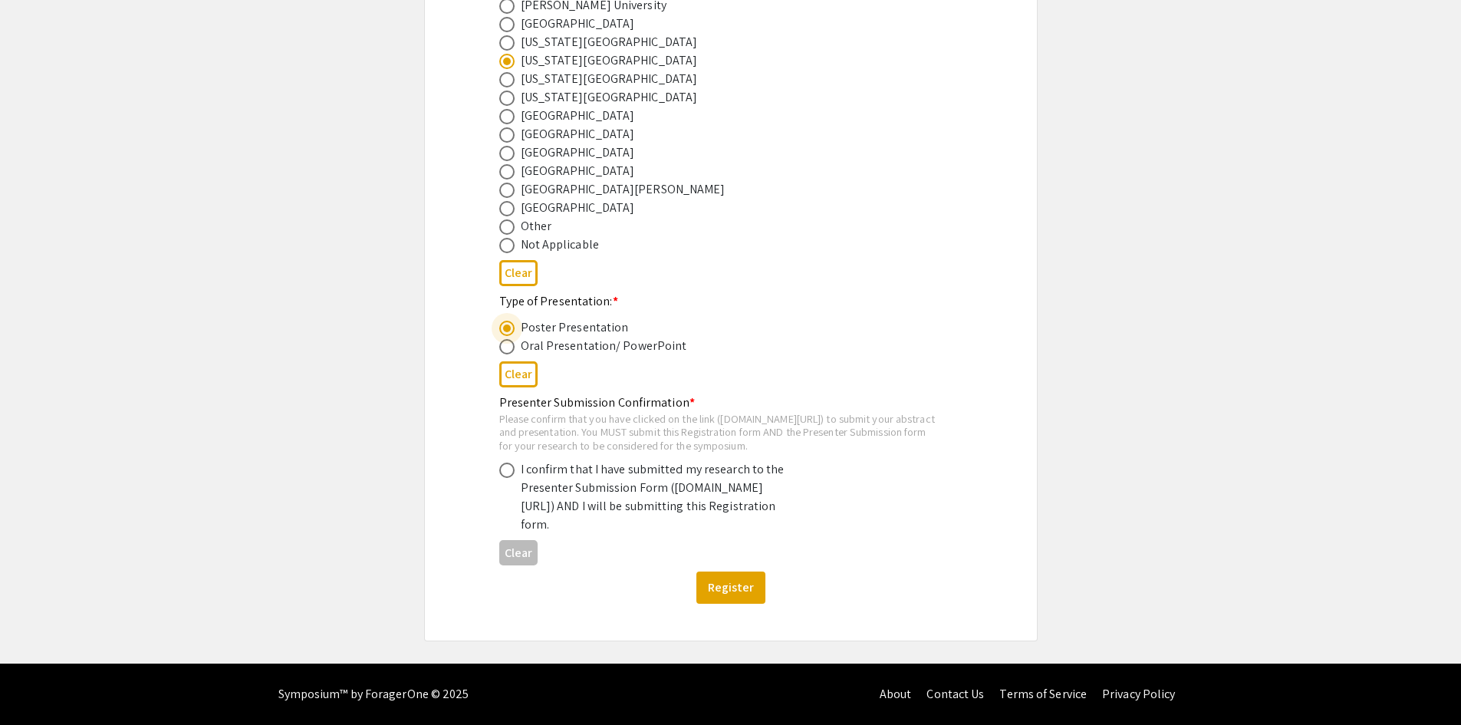
scroll to position [711, 0]
drag, startPoint x: 549, startPoint y: 368, endPoint x: 628, endPoint y: 375, distance: 79.3
click at [628, 394] on mat-label "Presenter Submission Confirmation *" at bounding box center [597, 402] width 196 height 16
drag, startPoint x: 581, startPoint y: 417, endPoint x: 572, endPoint y: 418, distance: 8.5
click at [580, 417] on div "Please confirm that you have clicked on the link (symposium.foragerone.com/lssf…" at bounding box center [718, 432] width 439 height 41
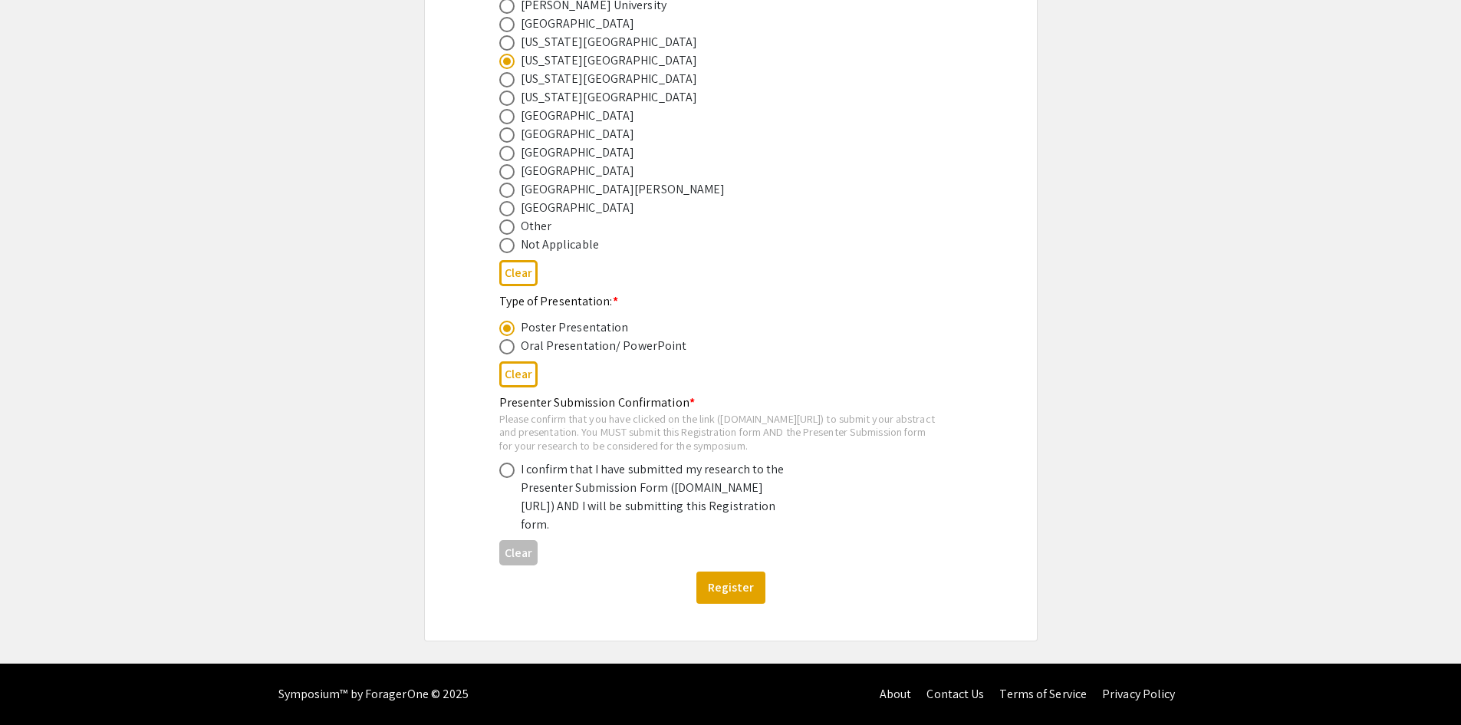
click at [436, 447] on div "2025 Life Sciences South Florida STEM Undergraduate Symposium Registration Form…" at bounding box center [731, 26] width 614 height 1230
drag, startPoint x: 519, startPoint y: 387, endPoint x: 653, endPoint y: 390, distance: 134.2
click at [653, 412] on div "Please confirm that you have clicked on the link (symposium.foragerone.com/lssf…" at bounding box center [718, 432] width 439 height 41
drag, startPoint x: 571, startPoint y: 400, endPoint x: 531, endPoint y: 406, distance: 40.2
click at [571, 412] on div "Please confirm that you have clicked on the link (symposium.foragerone.com/lssf…" at bounding box center [718, 432] width 439 height 41
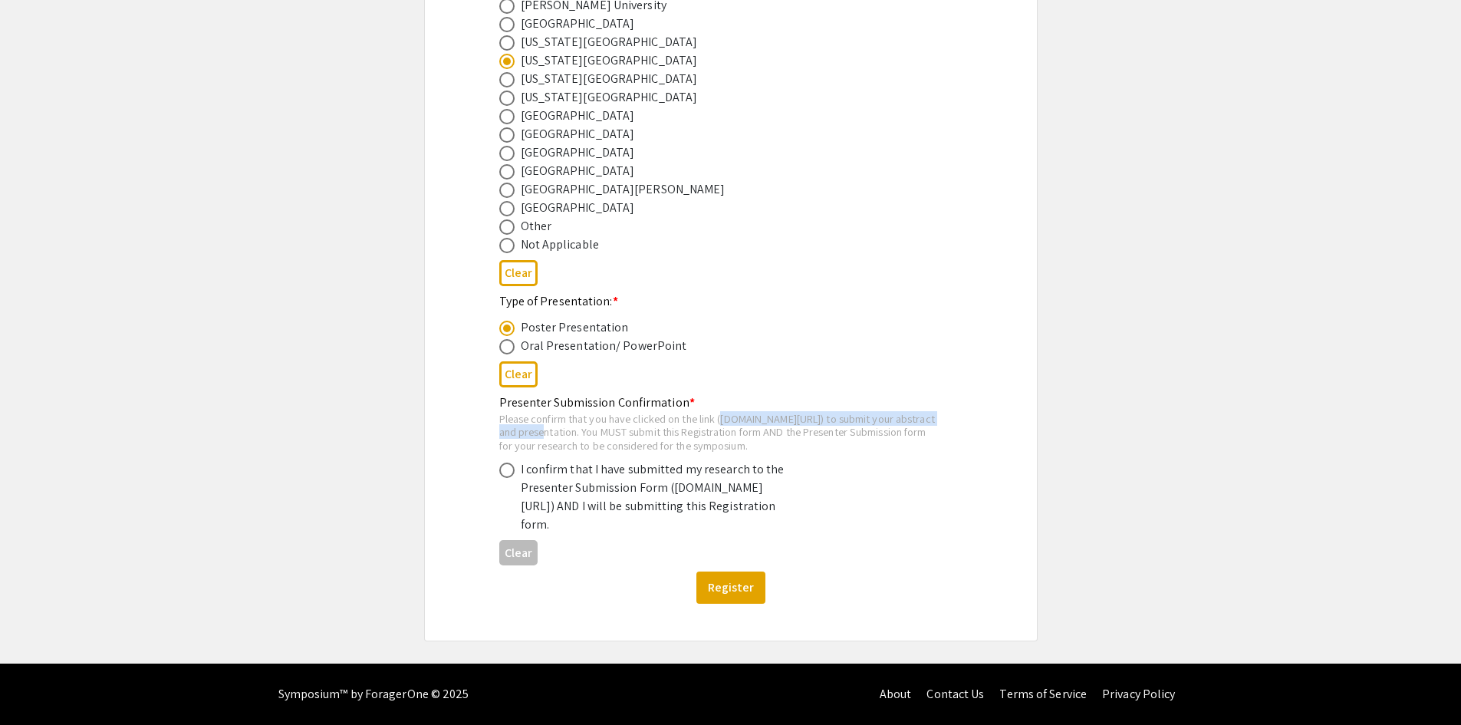
drag, startPoint x: 502, startPoint y: 400, endPoint x: 785, endPoint y: 396, distance: 283.0
click at [785, 412] on div "Please confirm that you have clicked on the link (symposium.foragerone.com/lssf…" at bounding box center [718, 432] width 439 height 41
copy div "symposium.foragerone.com/lssfsymposium2025/submission"
click at [1172, 259] on app-registration-form-submission "2025 Life Sciences South Florida STEM Undergraduate Symposium Registration Form…" at bounding box center [730, 26] width 1461 height 1230
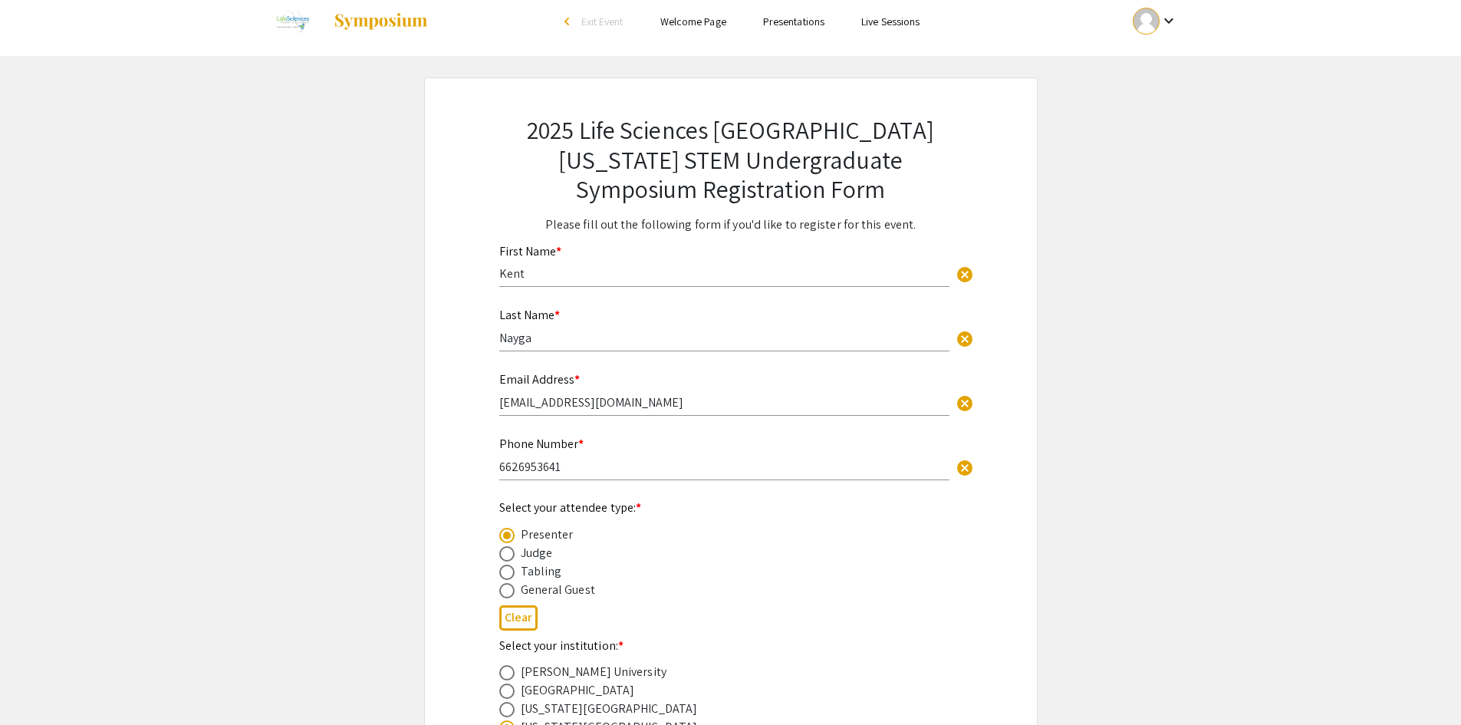
scroll to position [0, 0]
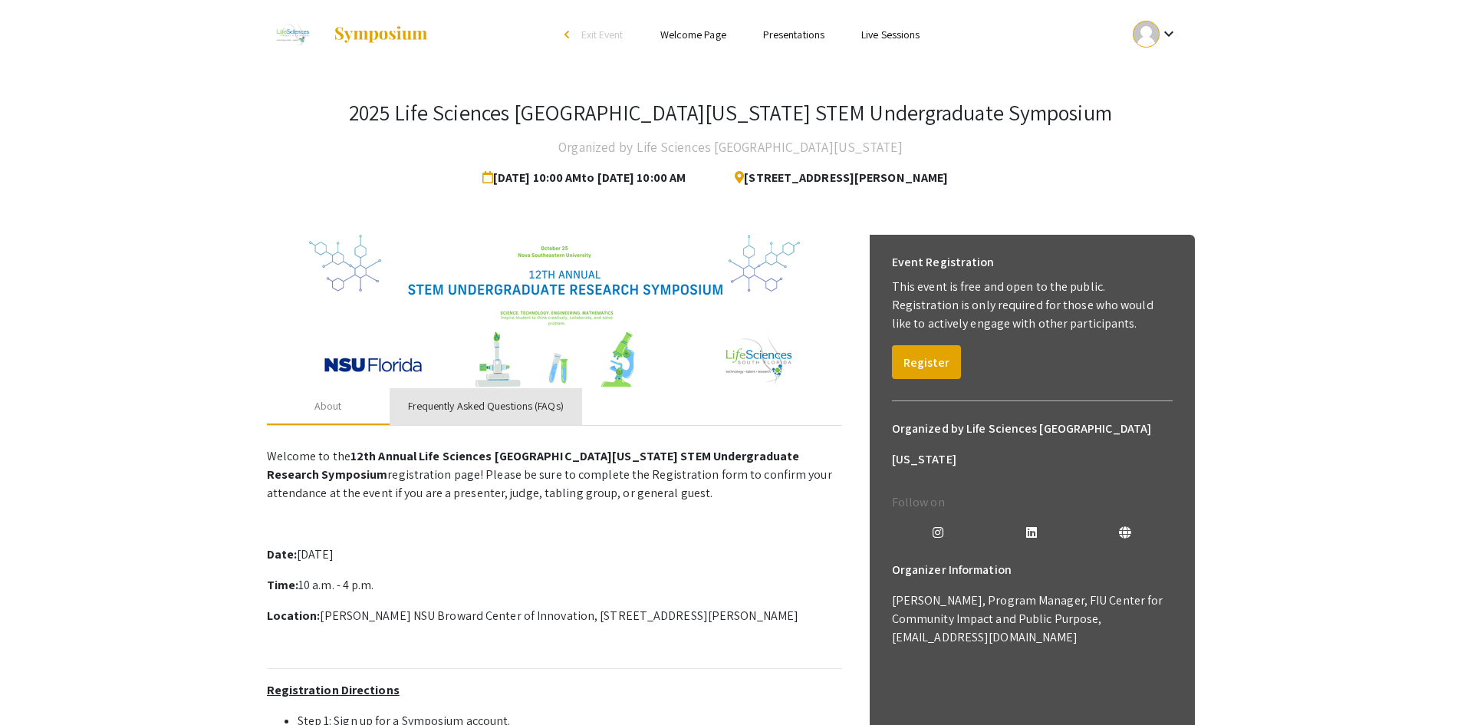
click at [441, 410] on div "Frequently Asked Questions (FAQs)" at bounding box center [486, 406] width 156 height 16
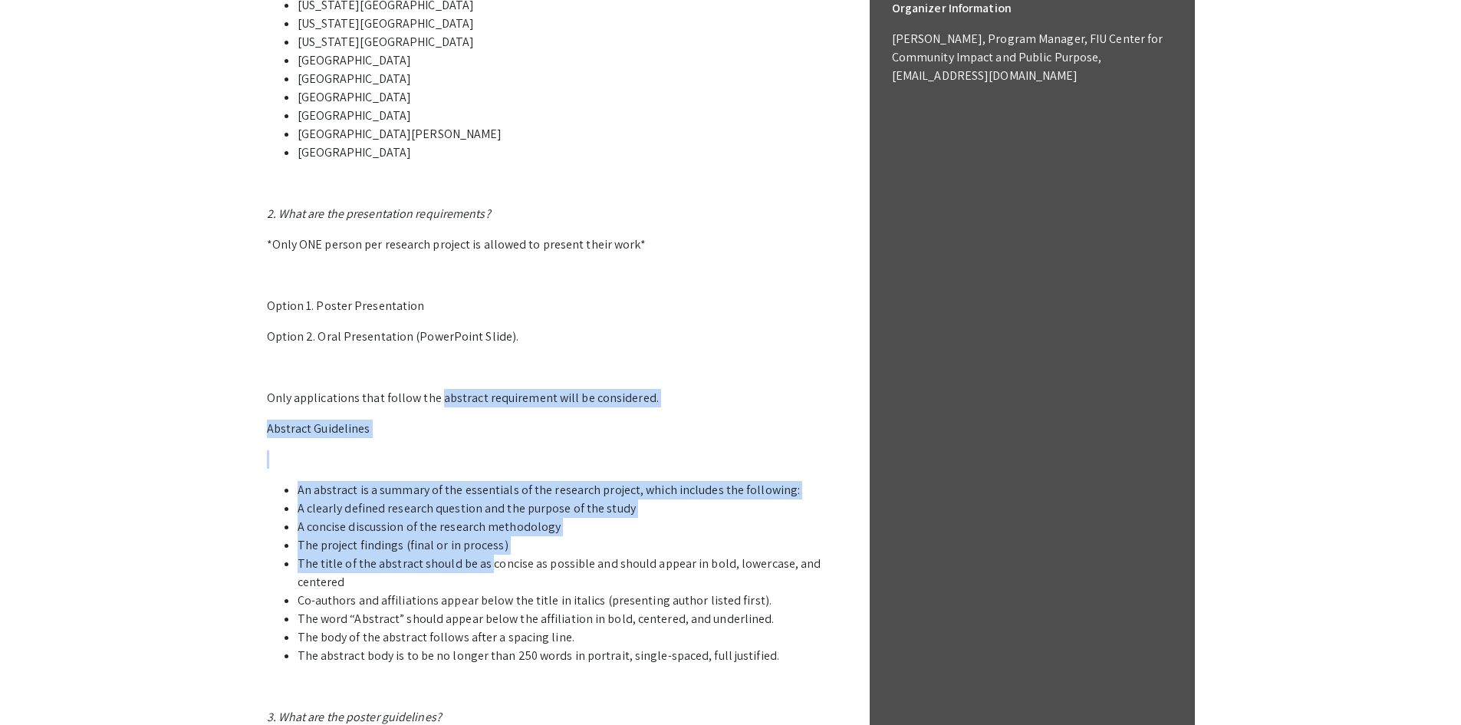
scroll to position [614, 0]
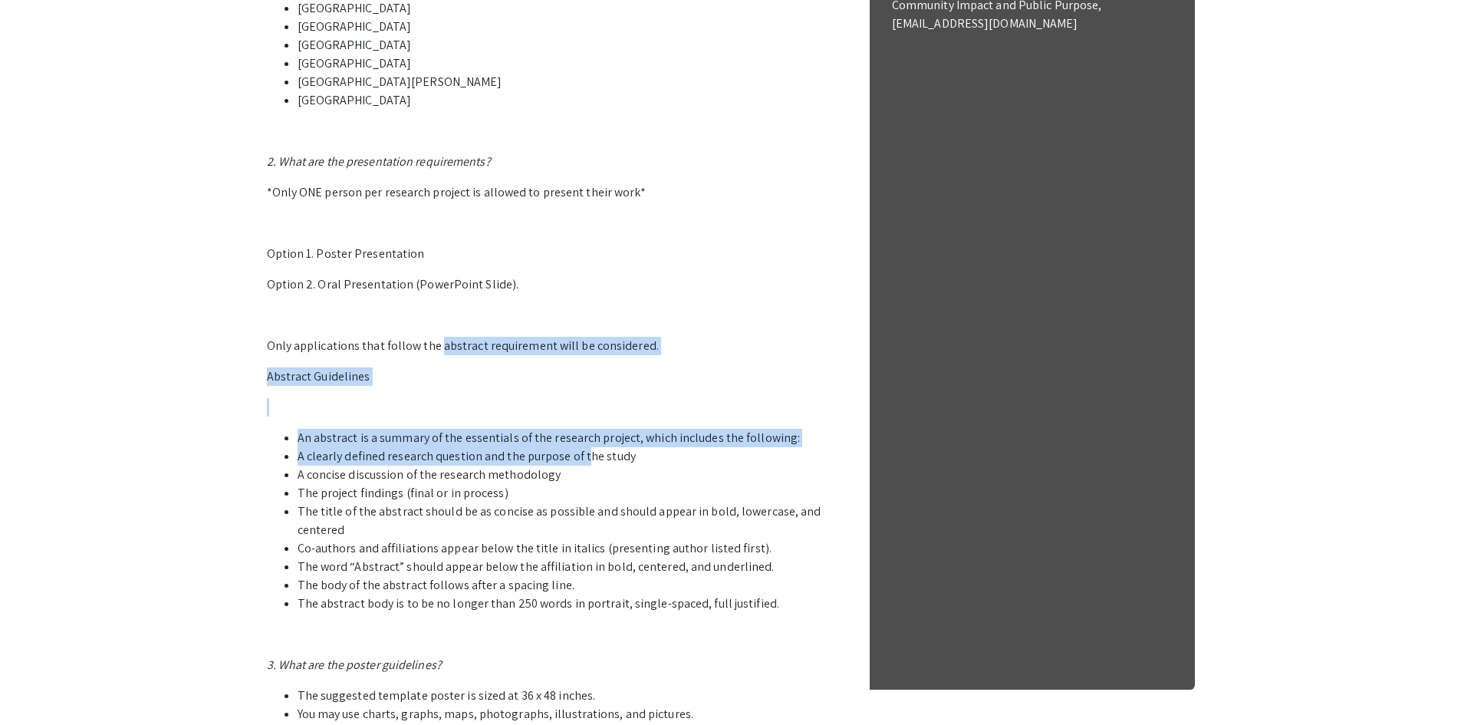
drag, startPoint x: 436, startPoint y: 498, endPoint x: 584, endPoint y: 454, distance: 153.8
click at [584, 453] on p "1. Who can participate in the LSSF STEM Undergraduate Research Symposium? Stude…" at bounding box center [554, 275] width 575 height 896
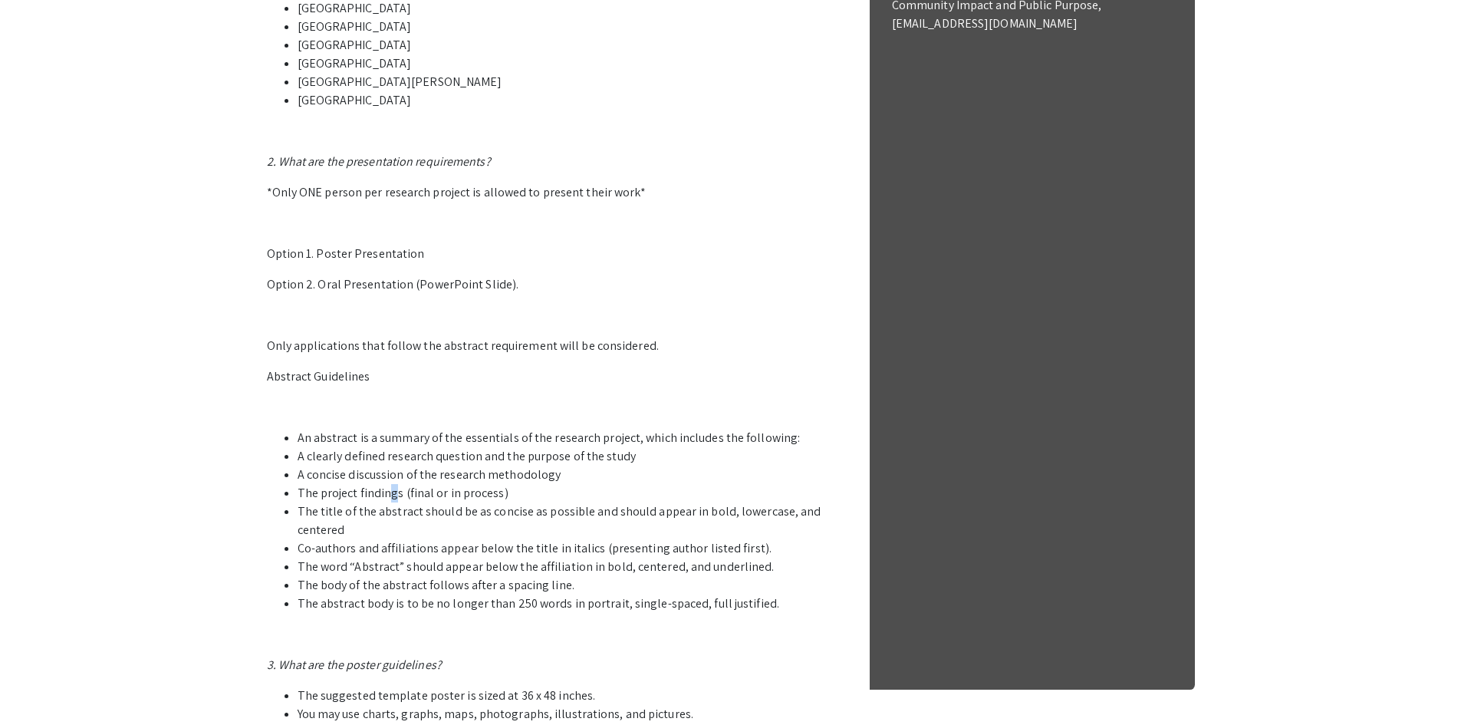
drag, startPoint x: 392, startPoint y: 498, endPoint x: 383, endPoint y: 499, distance: 9.3
click at [390, 498] on li "The project findings (final or in process)" at bounding box center [570, 493] width 545 height 18
click at [354, 502] on li "The title of the abstract should be as concise as possible and should appear in…" at bounding box center [570, 520] width 545 height 37
drag, startPoint x: 294, startPoint y: 510, endPoint x: 701, endPoint y: 587, distance: 414.4
click at [701, 587] on ul "An abstract is a summary of the essentials of the research project, which inclu…" at bounding box center [554, 521] width 575 height 184
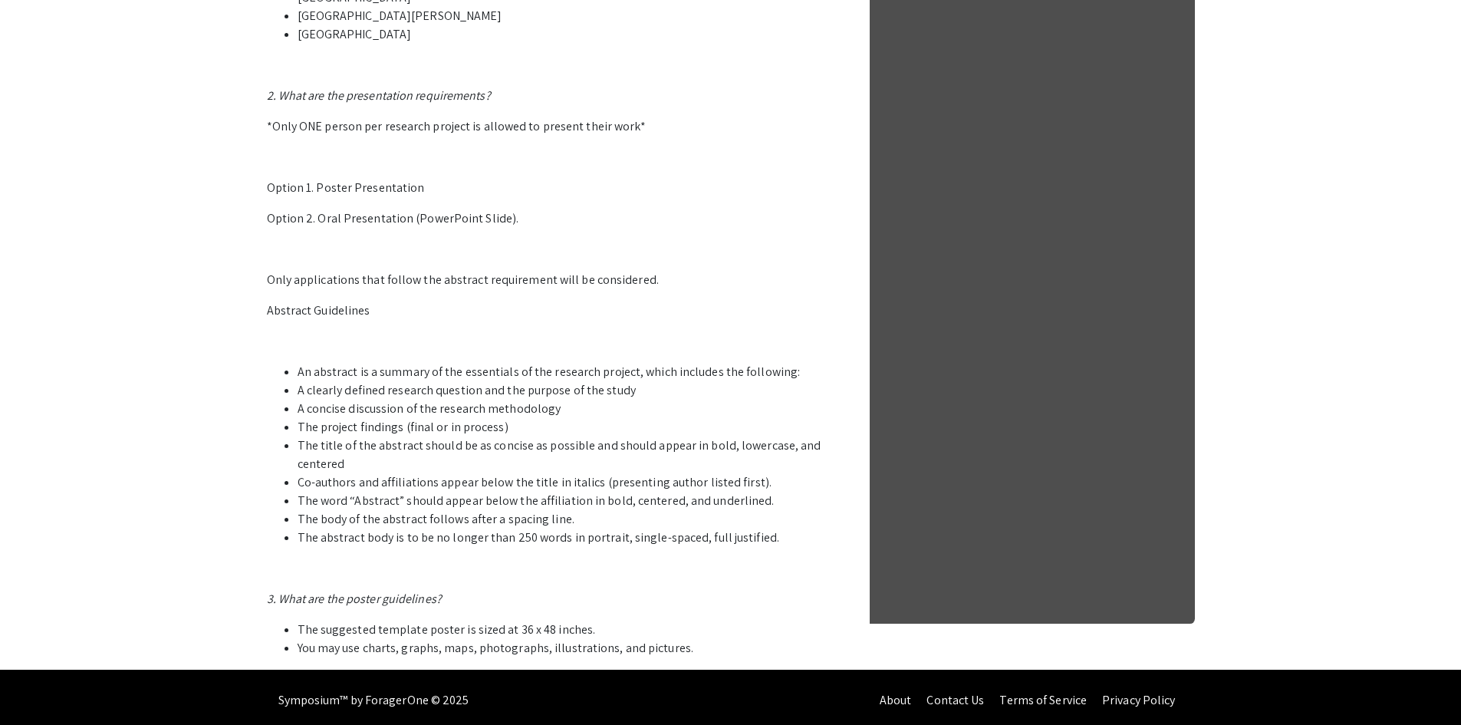
scroll to position [686, 0]
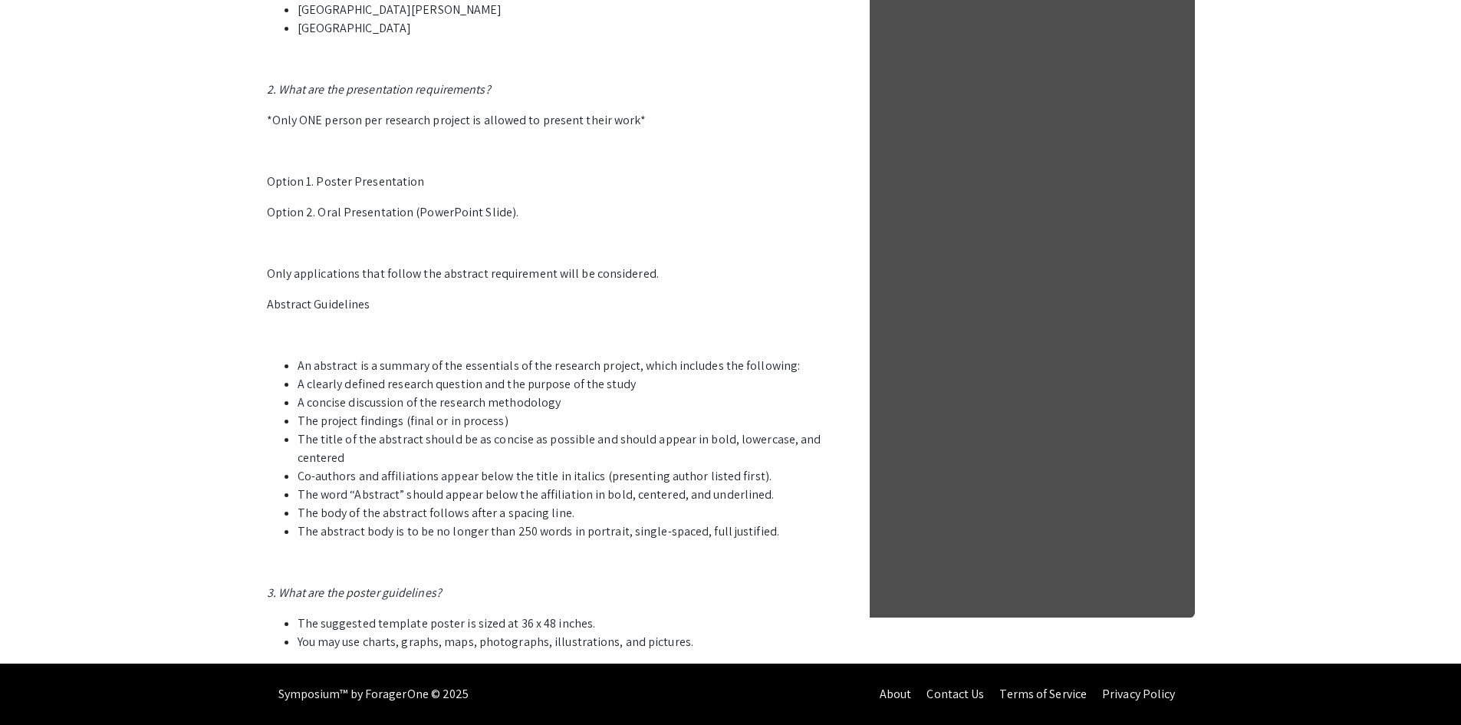
drag, startPoint x: 482, startPoint y: 532, endPoint x: 767, endPoint y: 531, distance: 285.3
click at [767, 531] on li "The abstract body is to be no longer than 250 words in portrait, single-spaced,…" at bounding box center [570, 531] width 545 height 18
click at [439, 577] on p "1. Who can participate in the LSSF STEM Undergraduate Research Symposium? Stude…" at bounding box center [554, 203] width 575 height 896
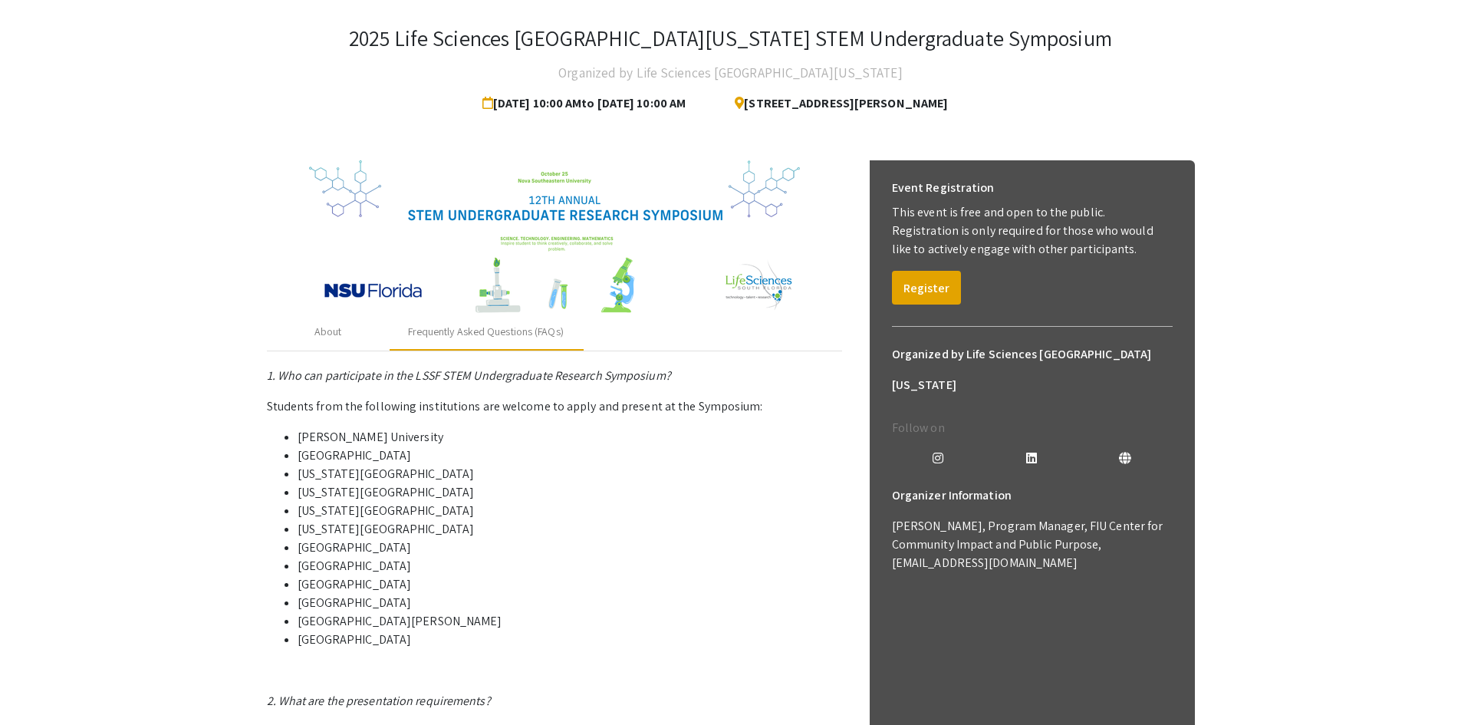
scroll to position [72, 0]
click at [344, 341] on div "About" at bounding box center [328, 334] width 123 height 37
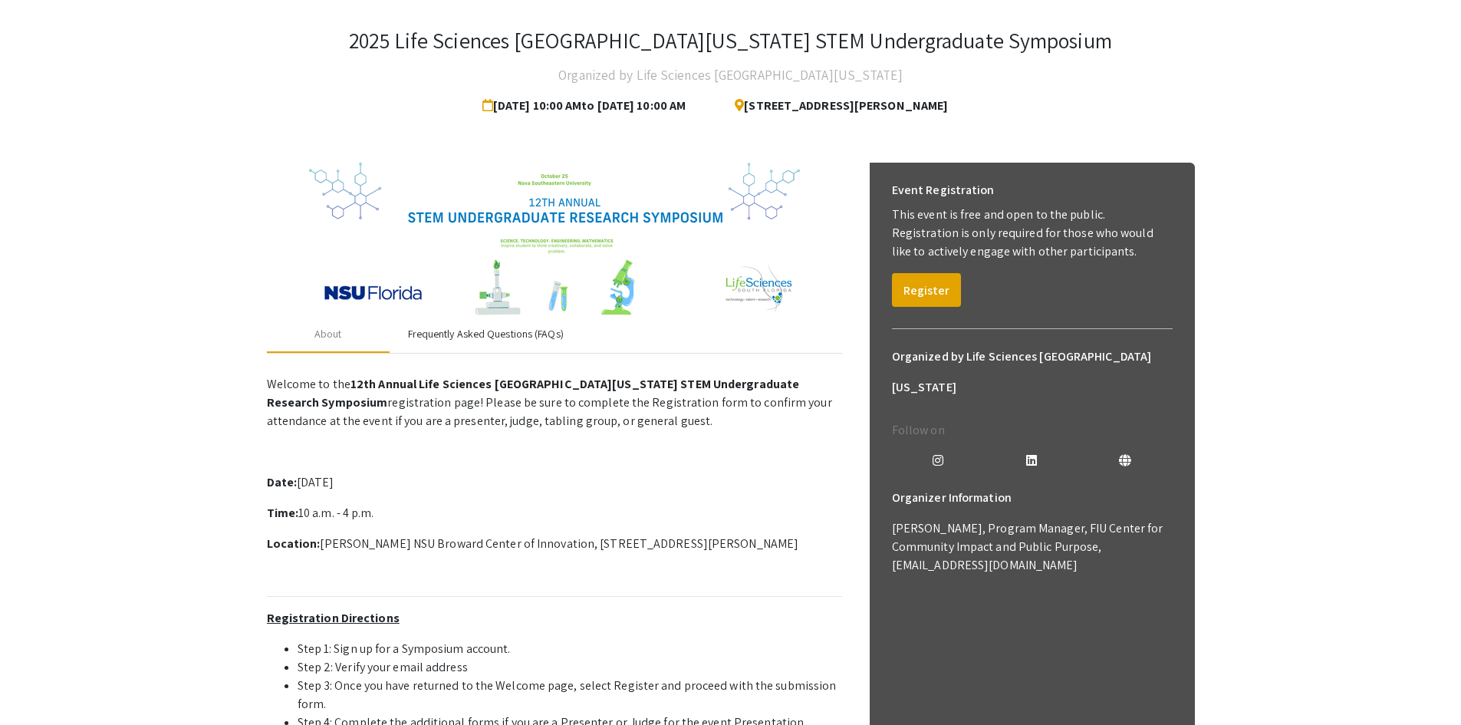
click at [474, 337] on div "Frequently Asked Questions (FAQs)" at bounding box center [486, 334] width 156 height 16
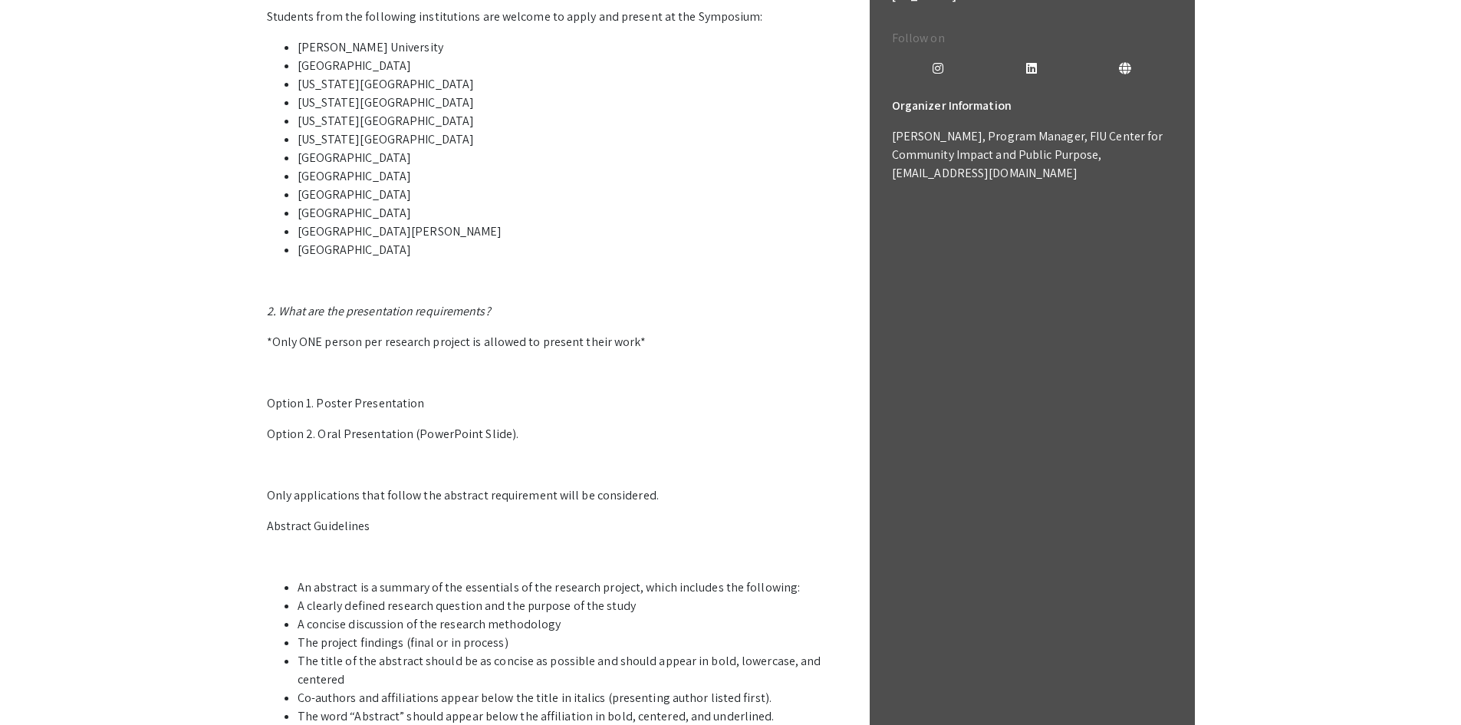
scroll to position [0, 0]
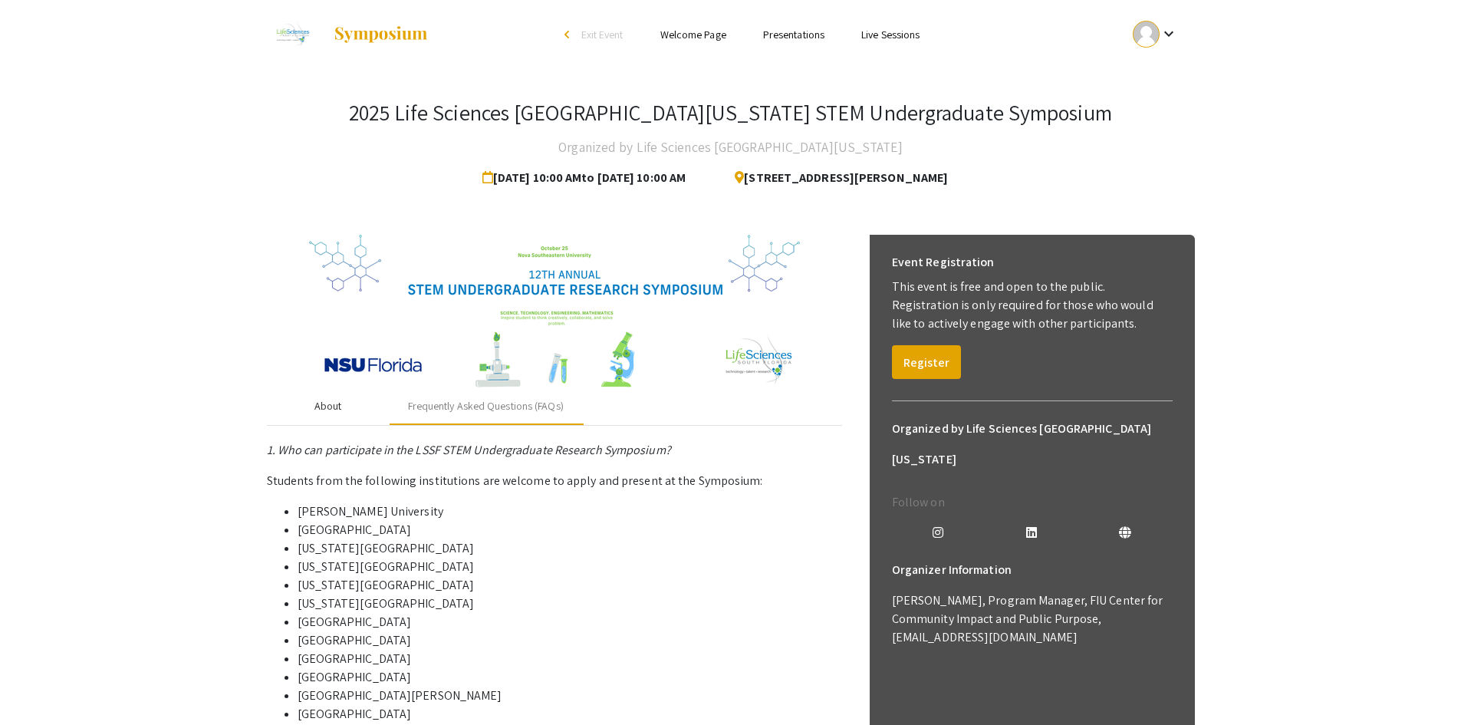
click at [342, 406] on div "About" at bounding box center [328, 406] width 123 height 37
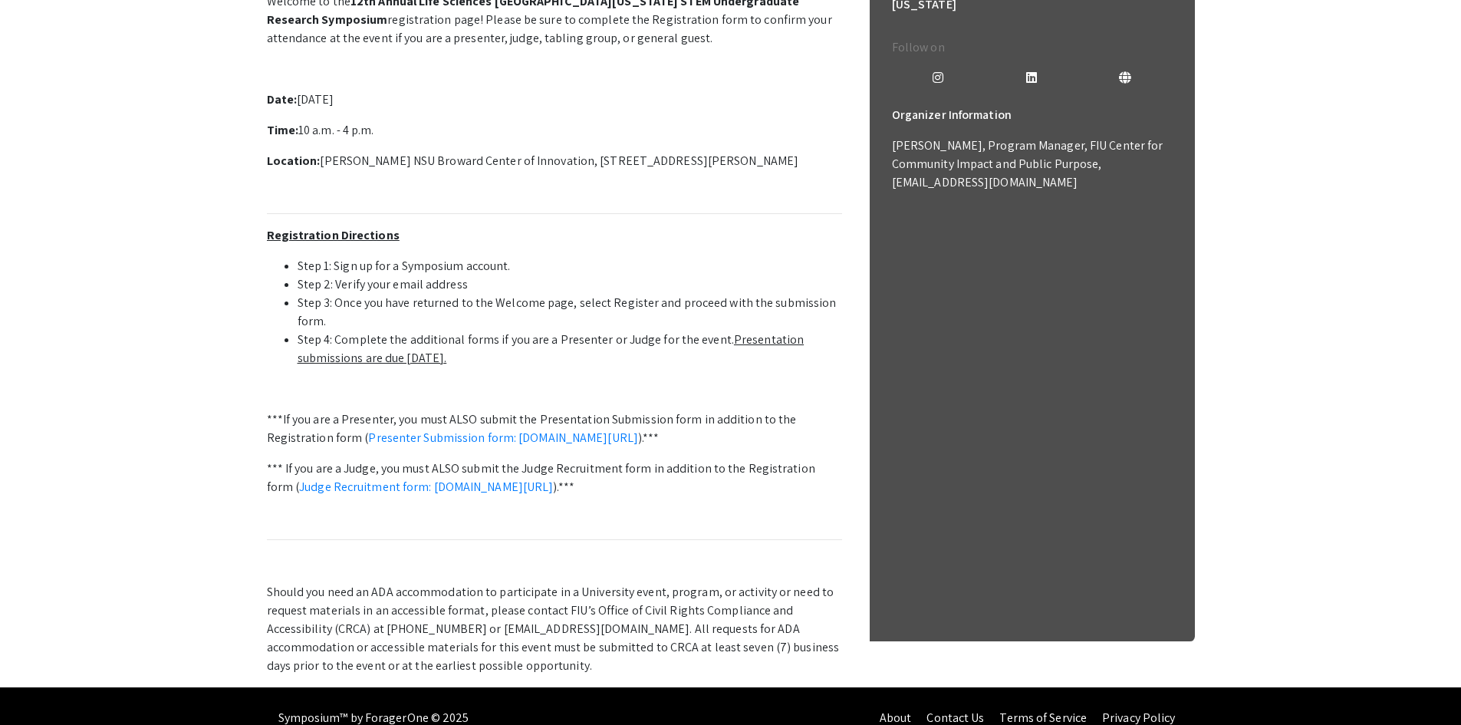
scroll to position [460, 0]
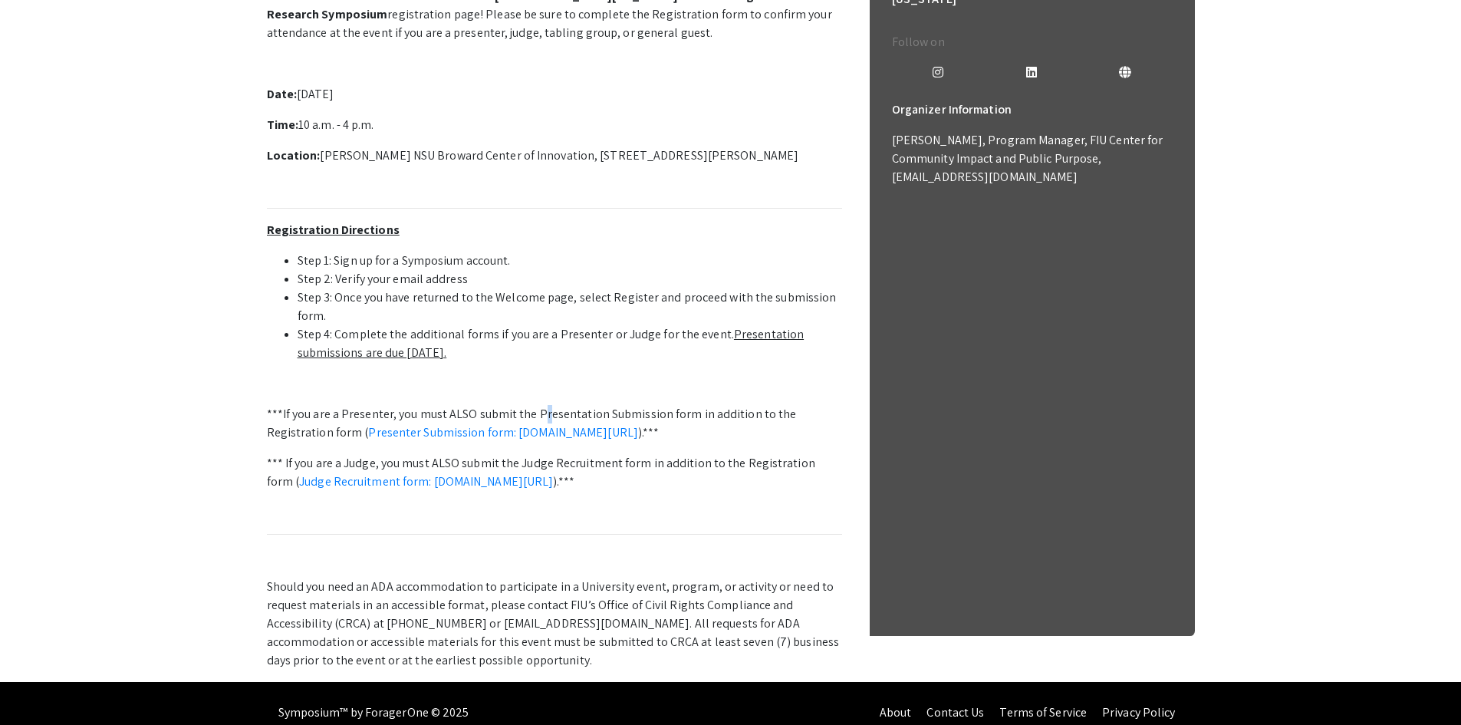
click at [542, 414] on p "***If you are a Presenter, you must ALSO submit the Presentation Submission for…" at bounding box center [554, 423] width 575 height 37
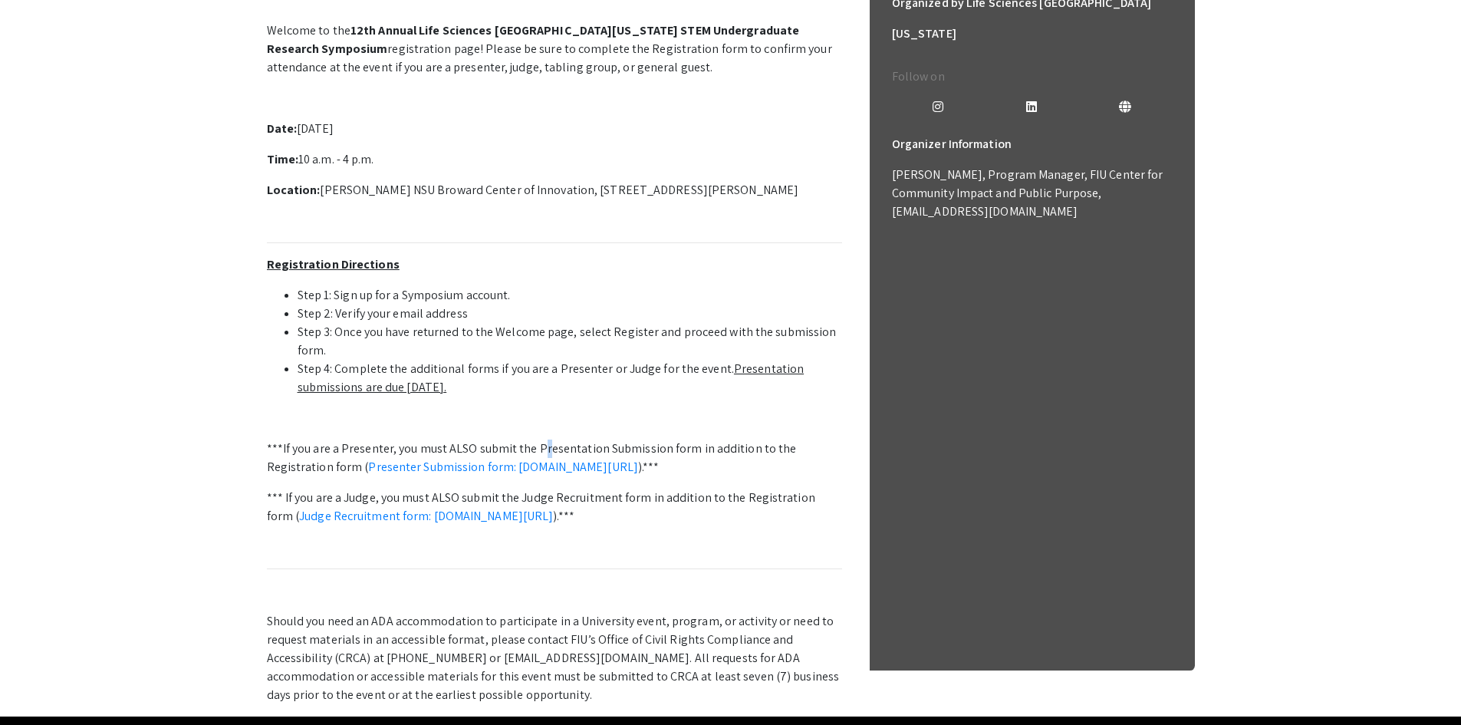
scroll to position [420, 0]
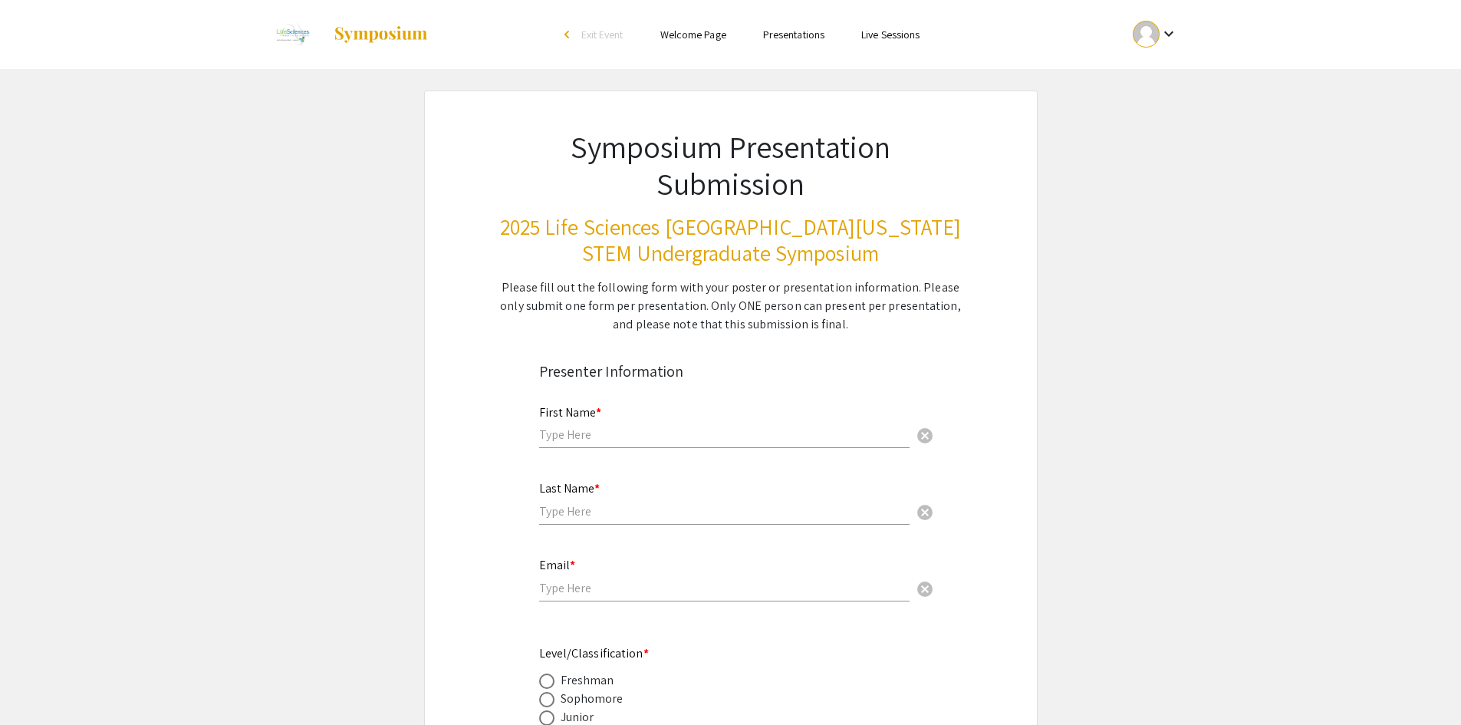
click at [580, 428] on input "text" at bounding box center [724, 434] width 370 height 16
type input "Kent"
type input "Nayga"
click at [605, 592] on input "[EMAIL_ADDRESS][DOMAIN_NAME]" at bounding box center [724, 588] width 370 height 16
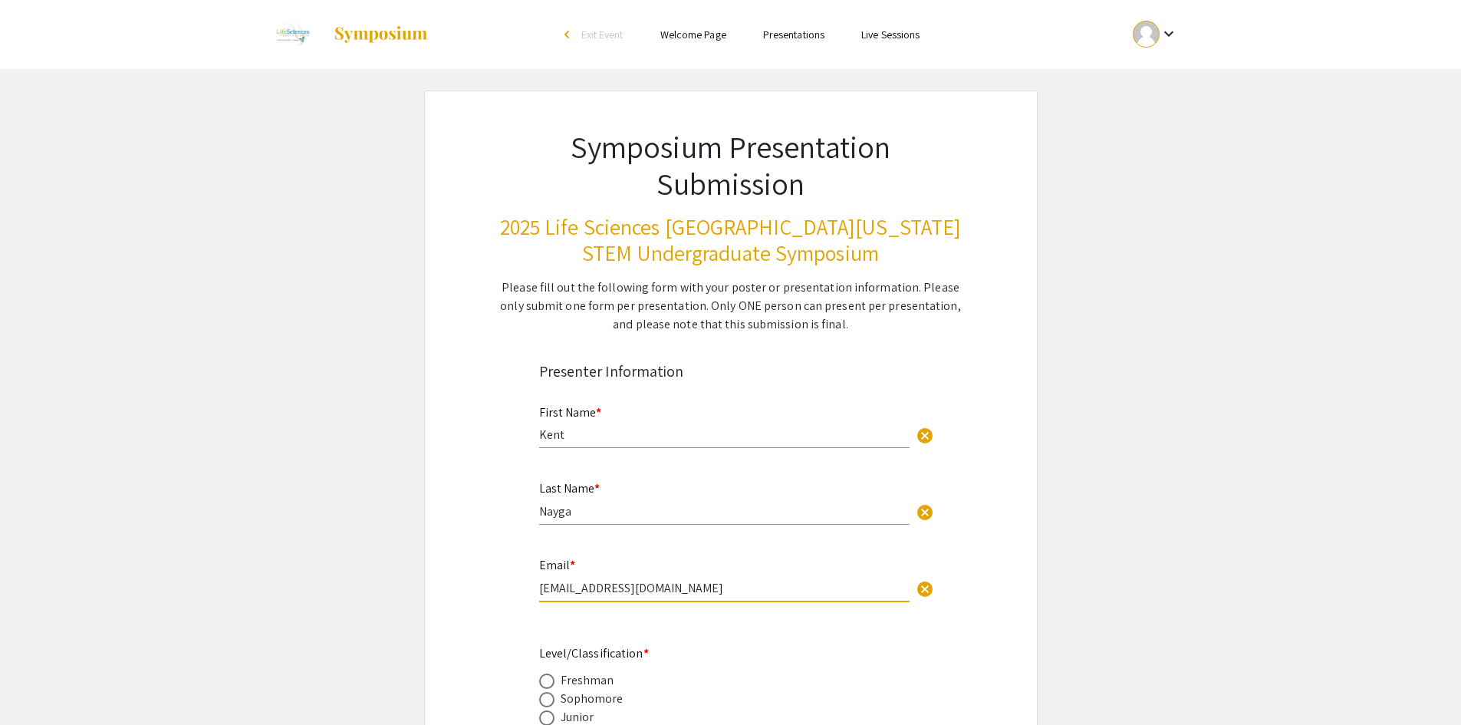
click at [605, 592] on input "[EMAIL_ADDRESS][DOMAIN_NAME]" at bounding box center [724, 588] width 370 height 16
type input "[EMAIL_ADDRESS][DOMAIN_NAME]"
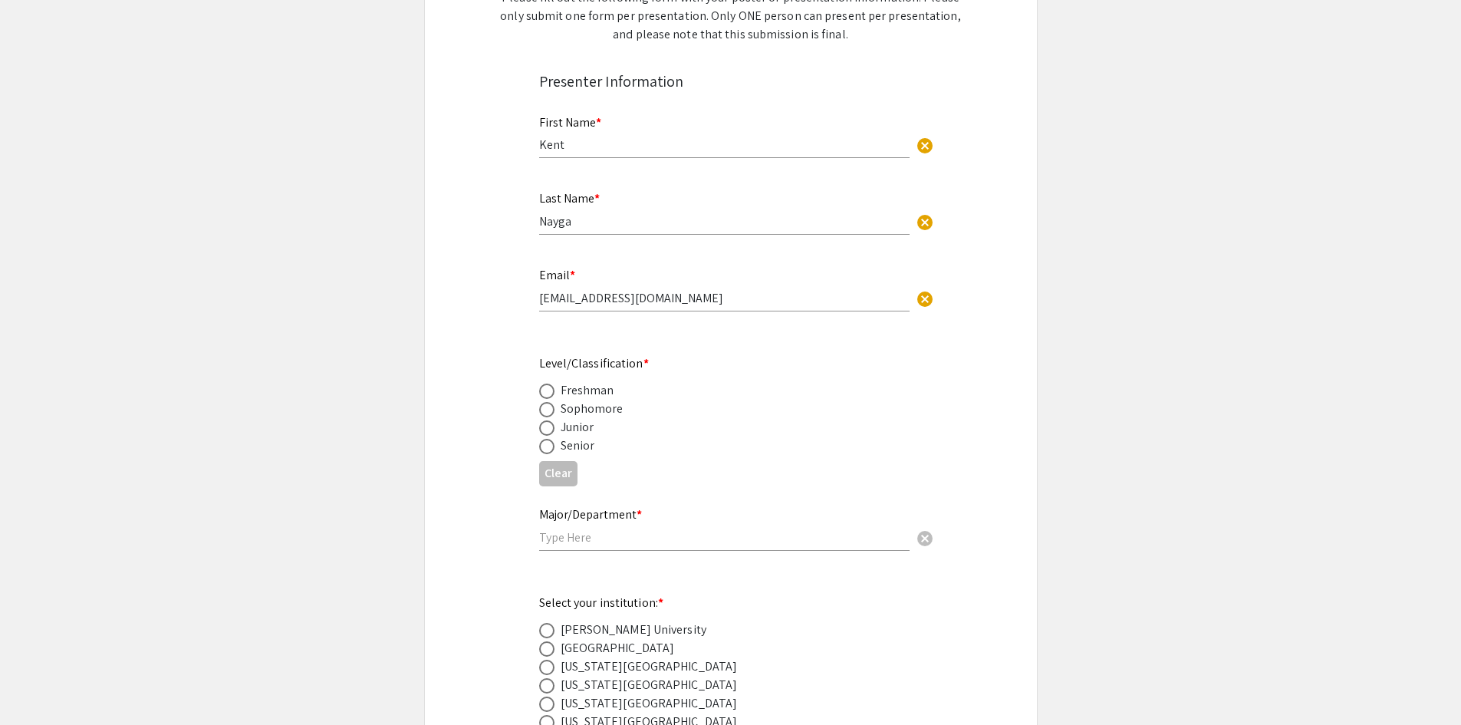
scroll to position [307, 0]
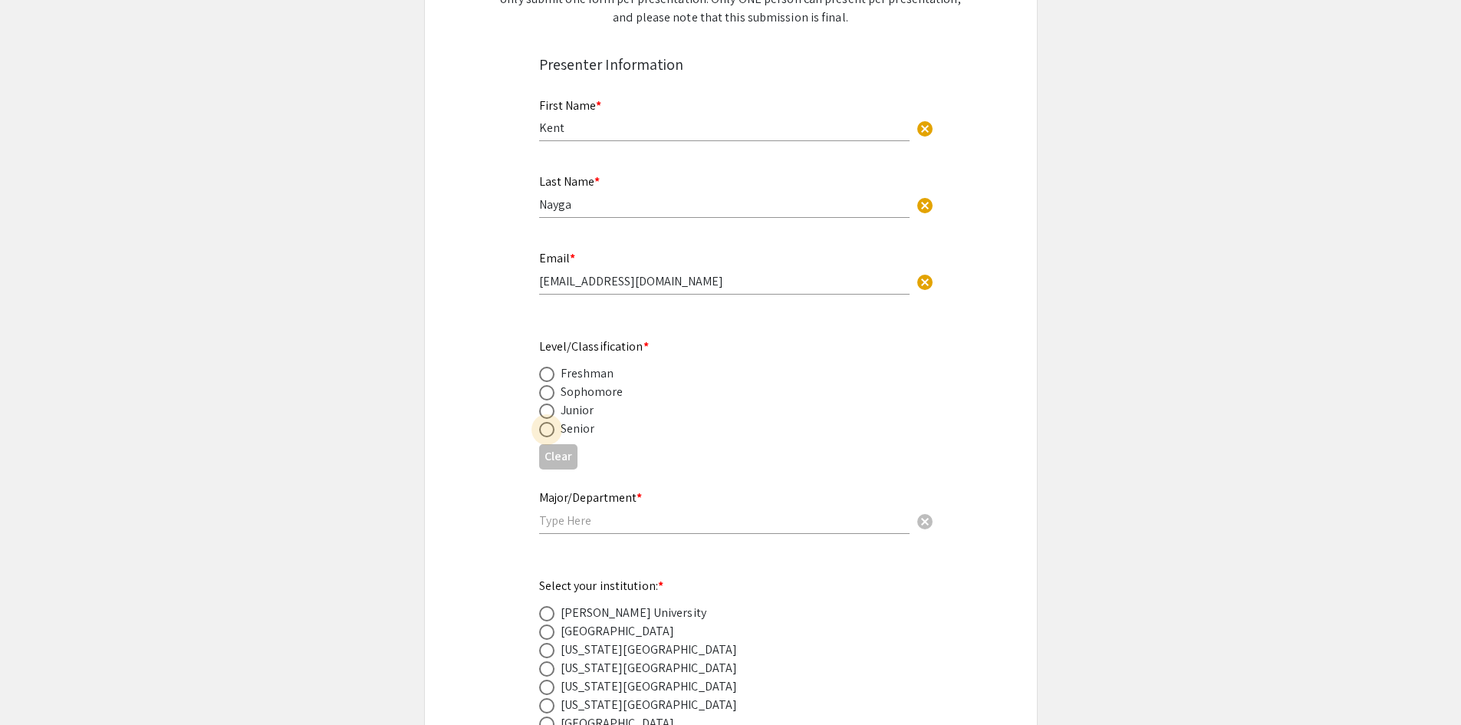
click at [552, 426] on span at bounding box center [546, 429] width 15 height 15
click at [552, 426] on input "radio" at bounding box center [546, 429] width 15 height 15
radio input "true"
click at [589, 520] on input "text" at bounding box center [724, 520] width 370 height 16
type input "Biology"
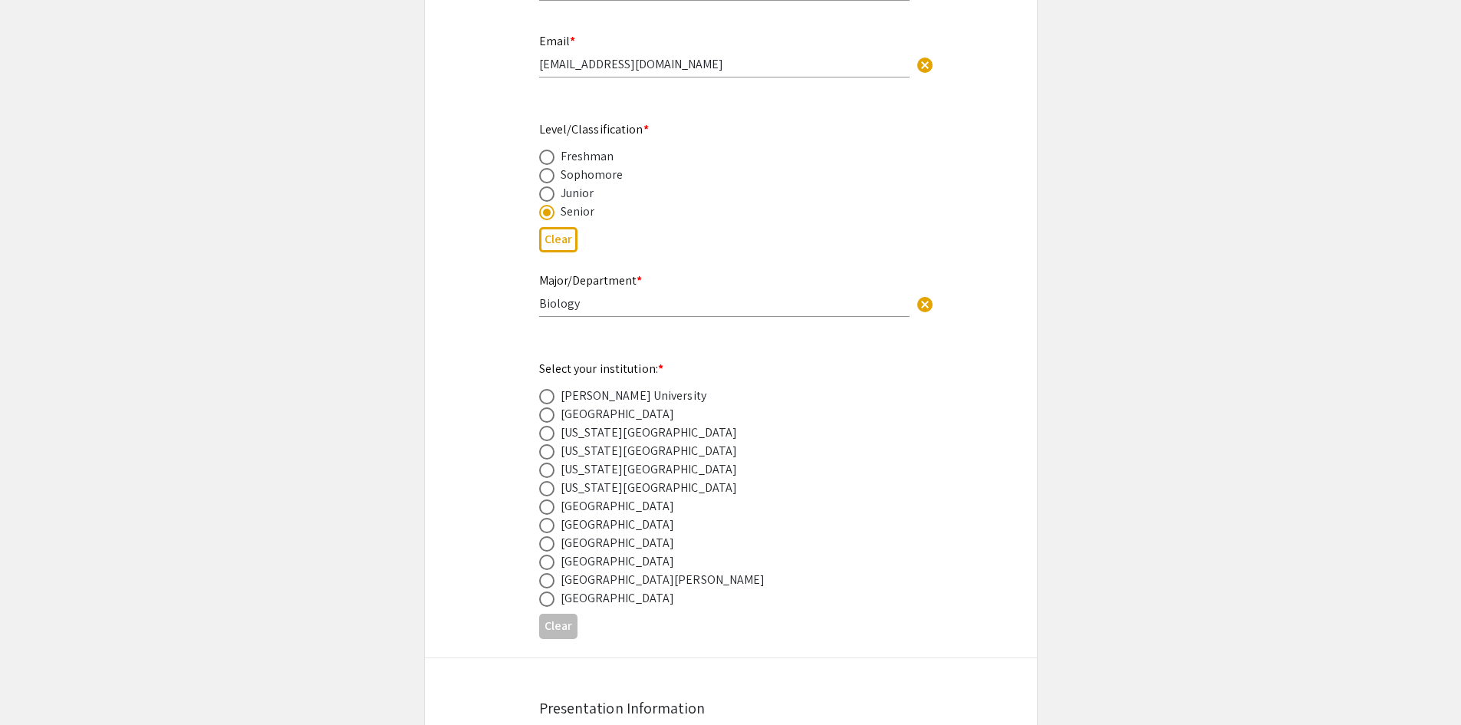
scroll to position [614, 0]
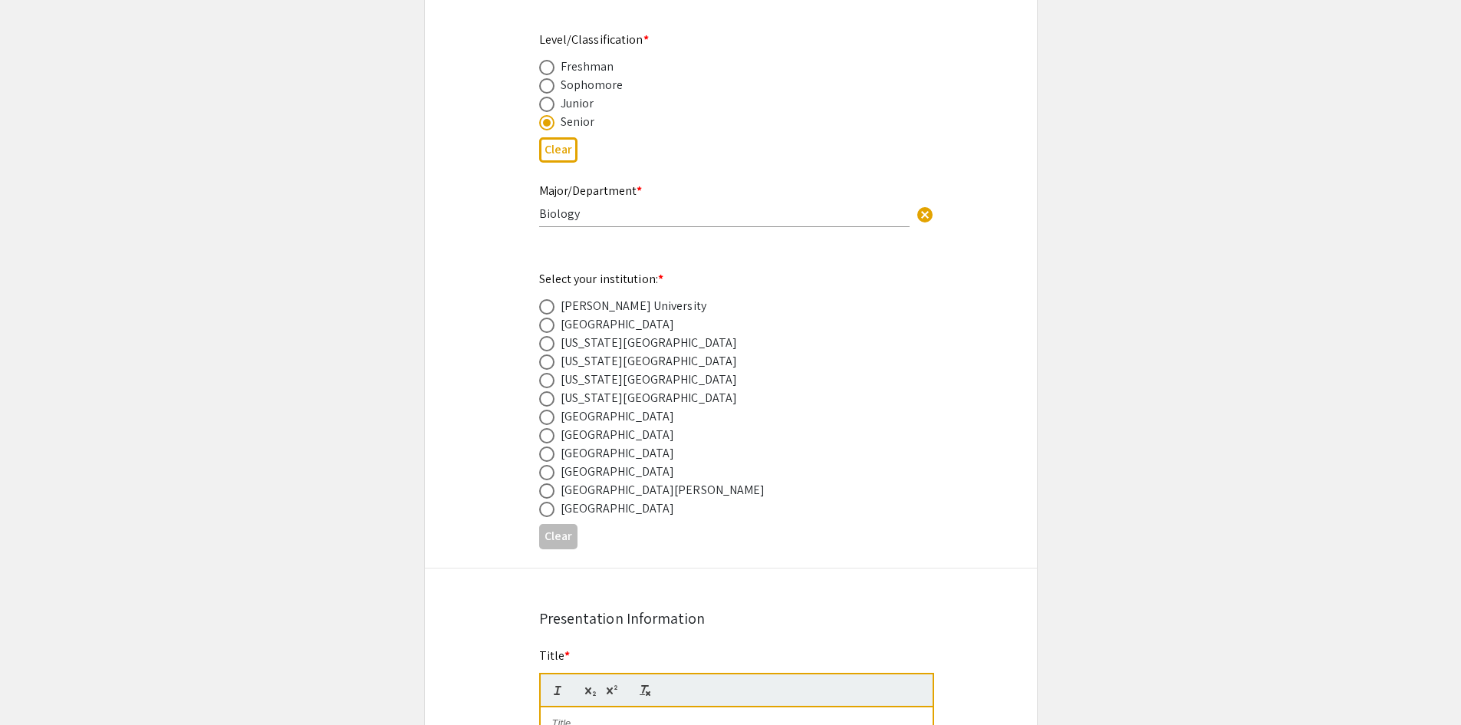
click at [545, 360] on span at bounding box center [546, 361] width 15 height 15
click at [545, 360] on input "radio" at bounding box center [546, 361] width 15 height 15
radio input "true"
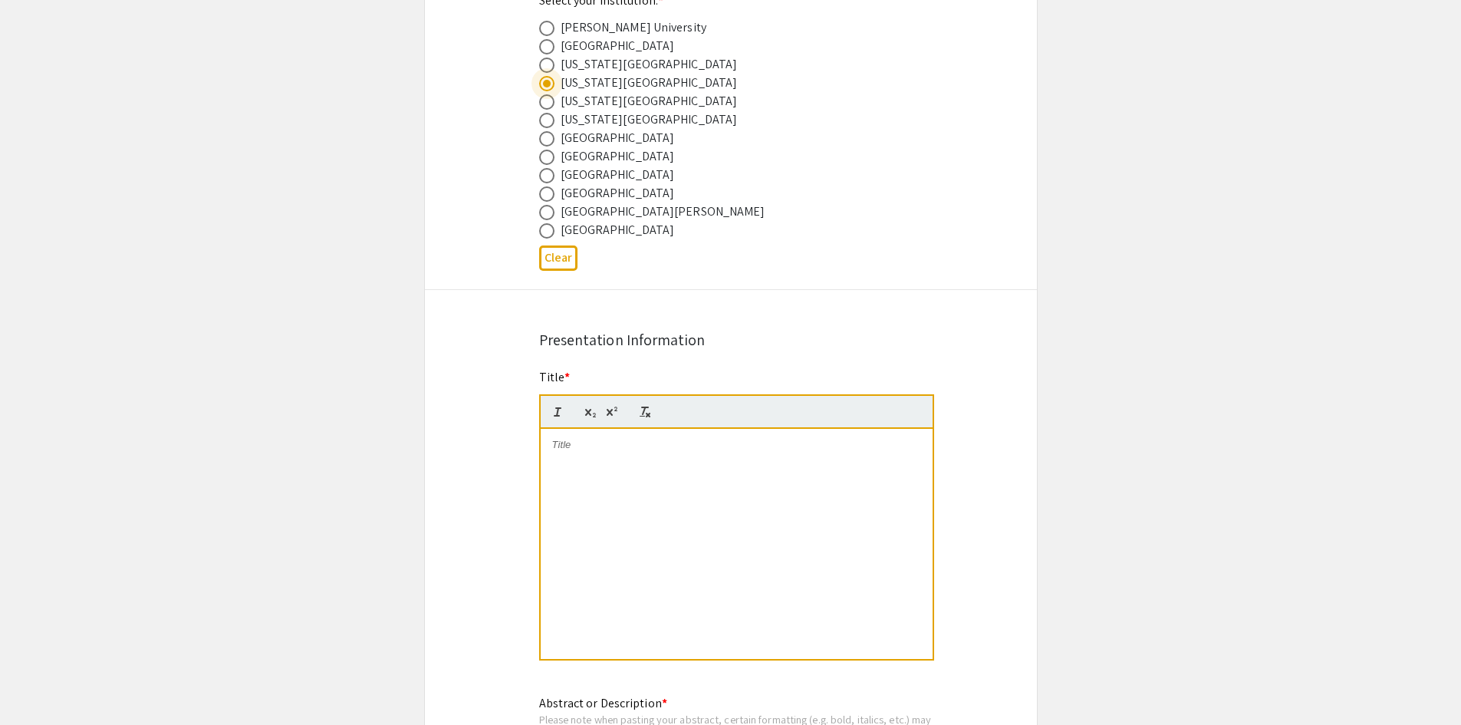
scroll to position [920, 0]
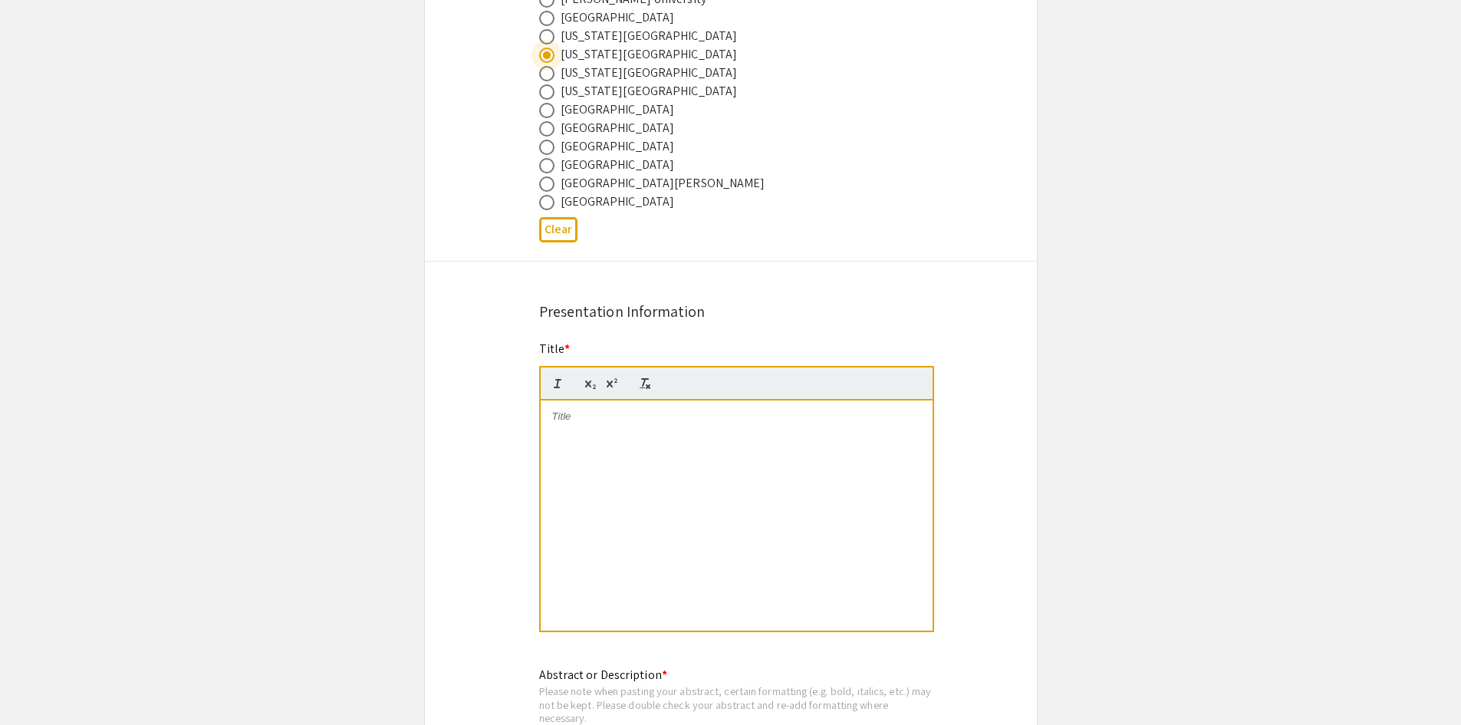
click at [716, 444] on div at bounding box center [737, 515] width 392 height 230
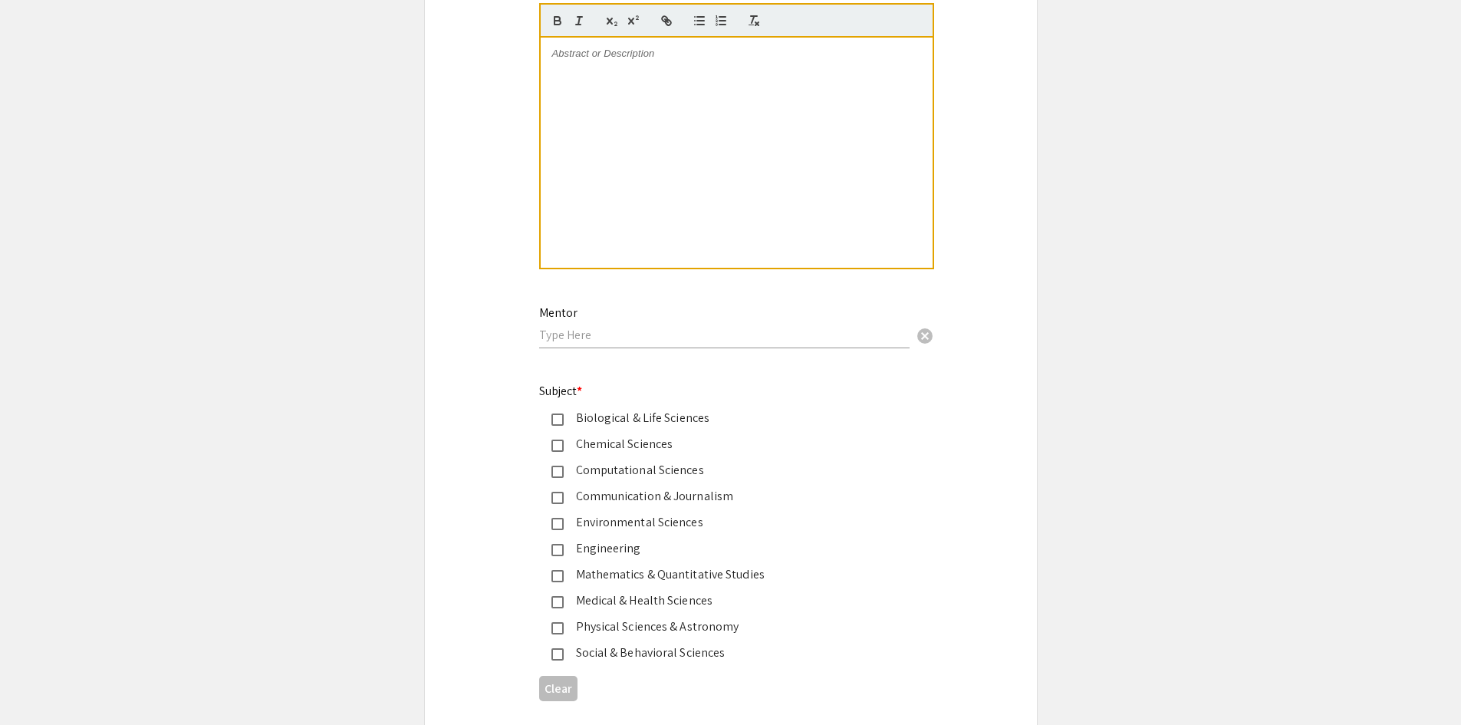
scroll to position [1687, 0]
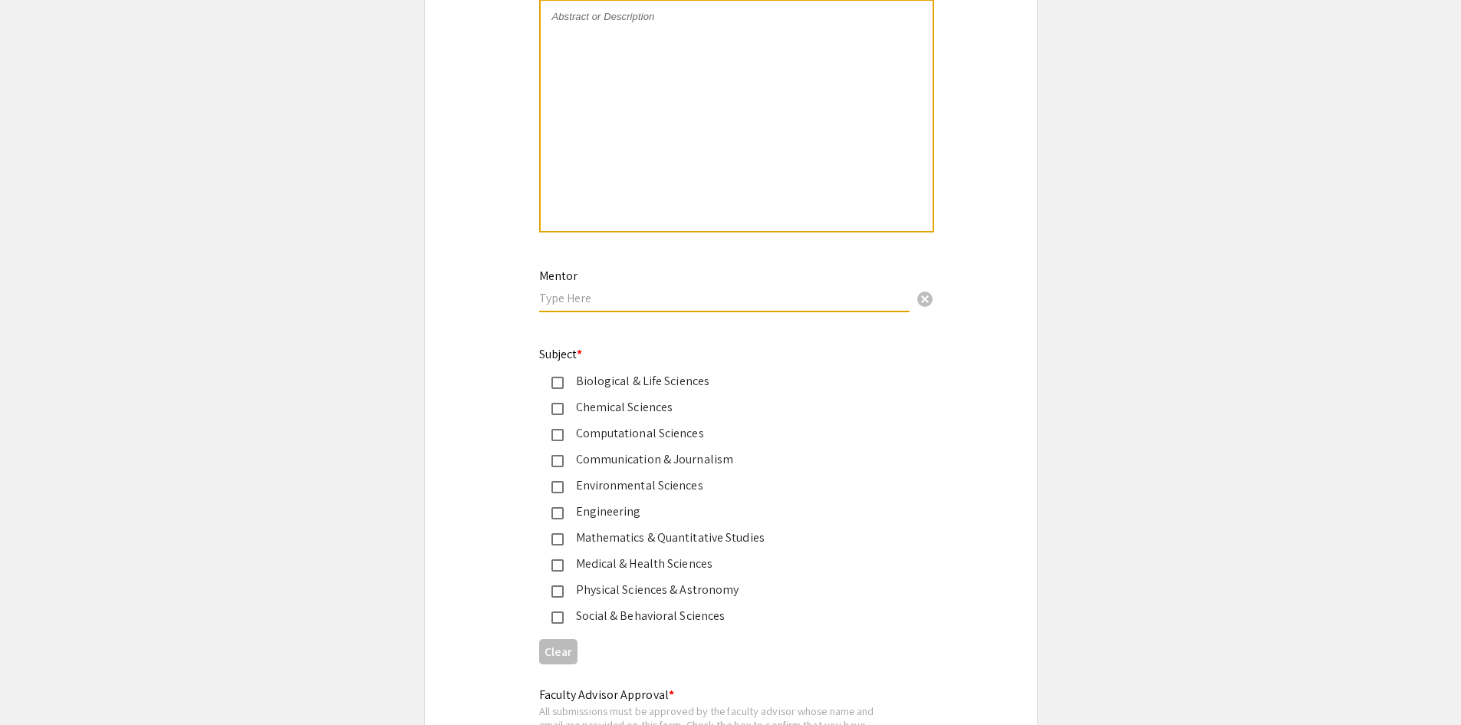
click at [642, 305] on input "text" at bounding box center [724, 298] width 370 height 16
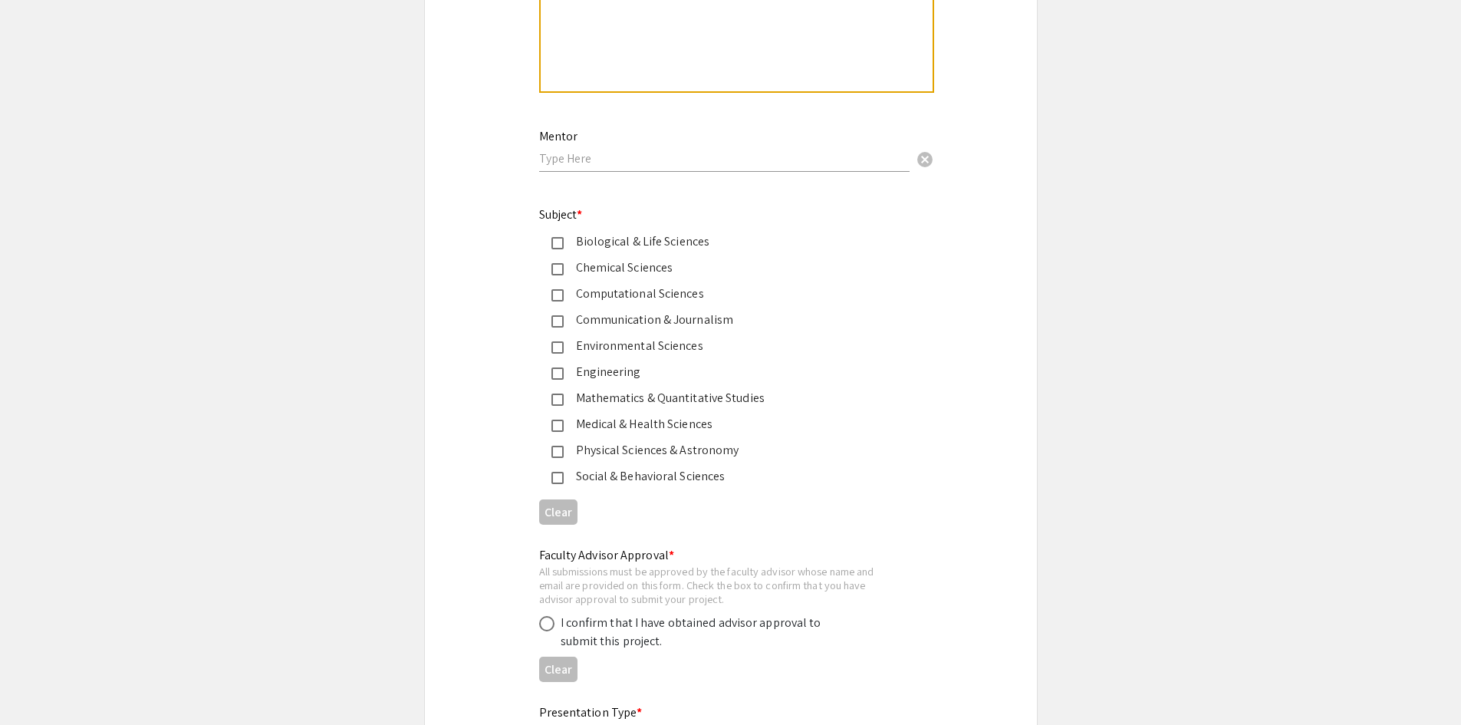
scroll to position [1841, 0]
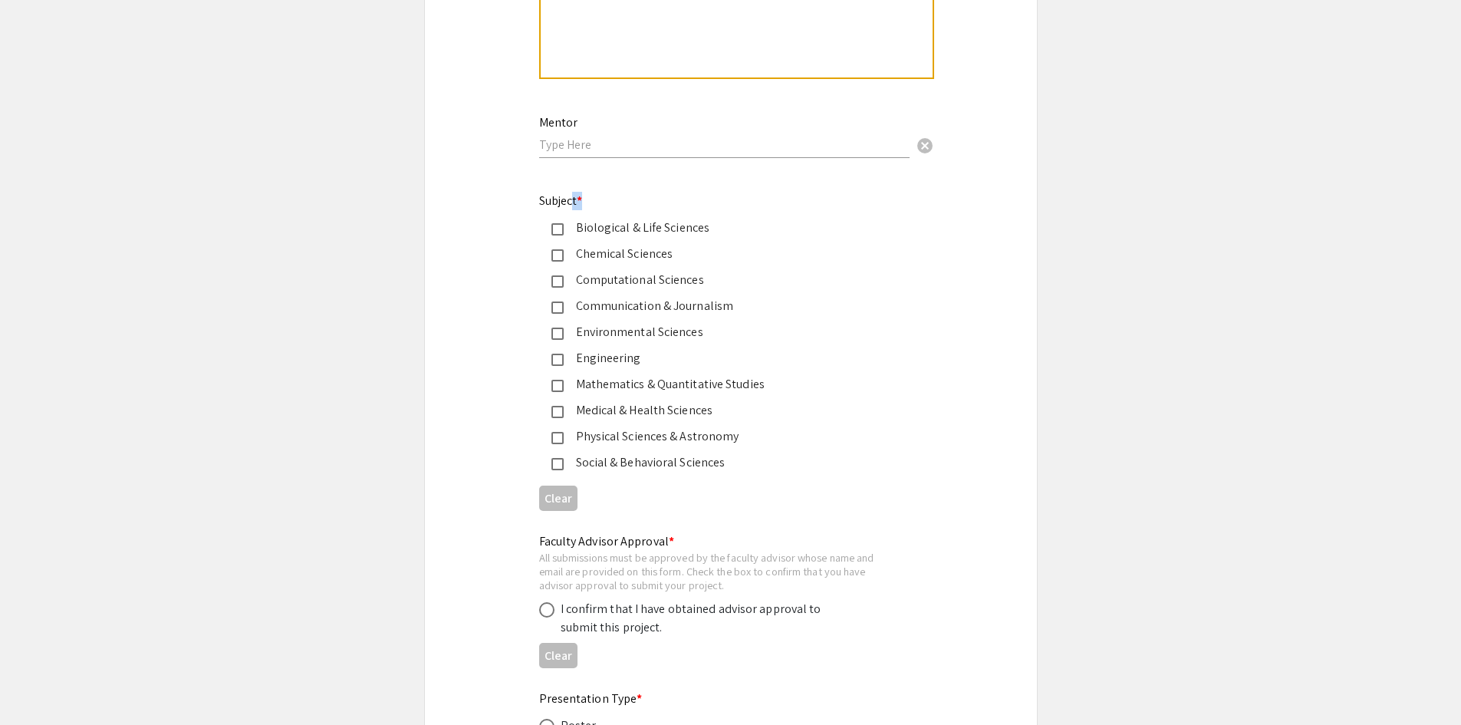
drag, startPoint x: 572, startPoint y: 200, endPoint x: 653, endPoint y: 210, distance: 81.1
click at [653, 210] on div "Subject * Biological & Life Sciences Chemical Sciences Computational Sciences C…" at bounding box center [718, 332] width 359 height 280
click at [656, 210] on div "Subject * Biological & Life Sciences Chemical Sciences Computational Sciences C…" at bounding box center [718, 332] width 359 height 280
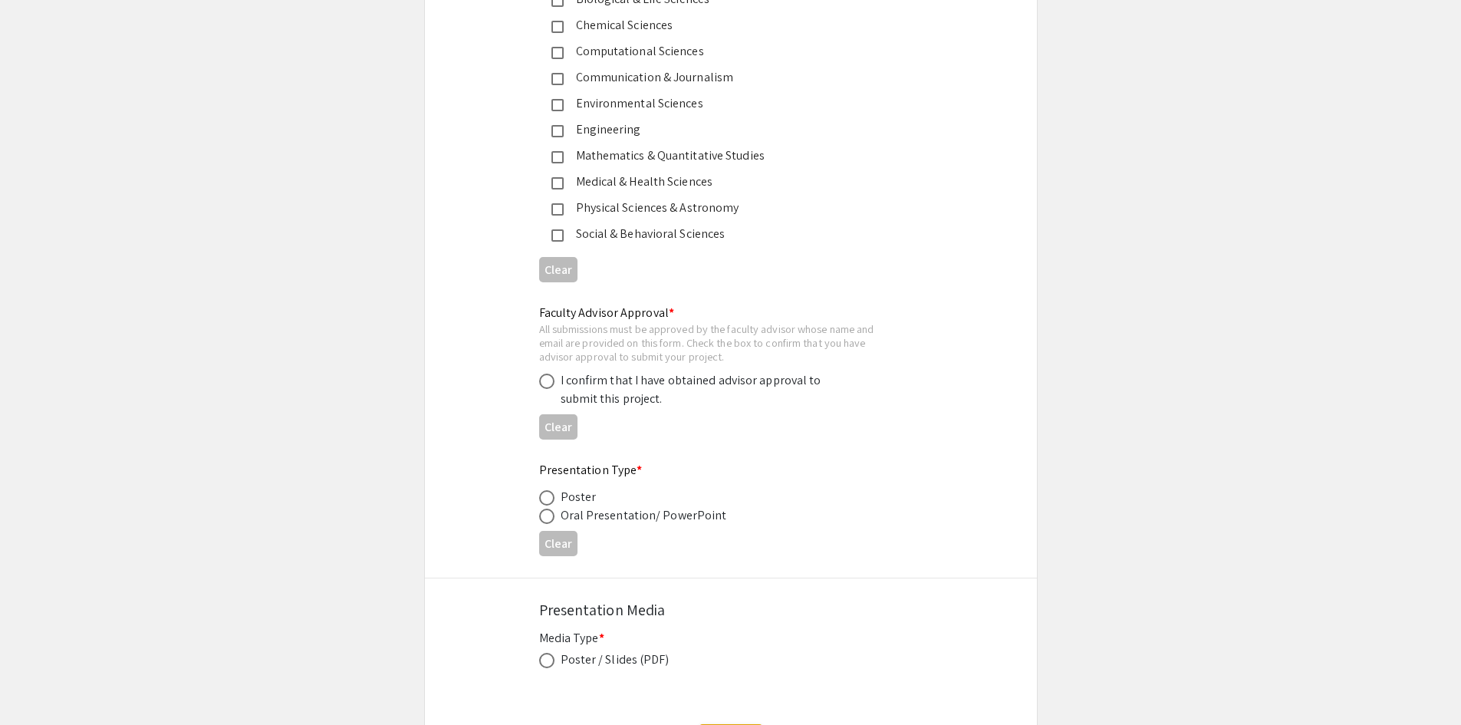
scroll to position [2071, 0]
click at [551, 492] on span at bounding box center [546, 496] width 15 height 15
click at [551, 492] on input "radio" at bounding box center [546, 496] width 15 height 15
radio input "true"
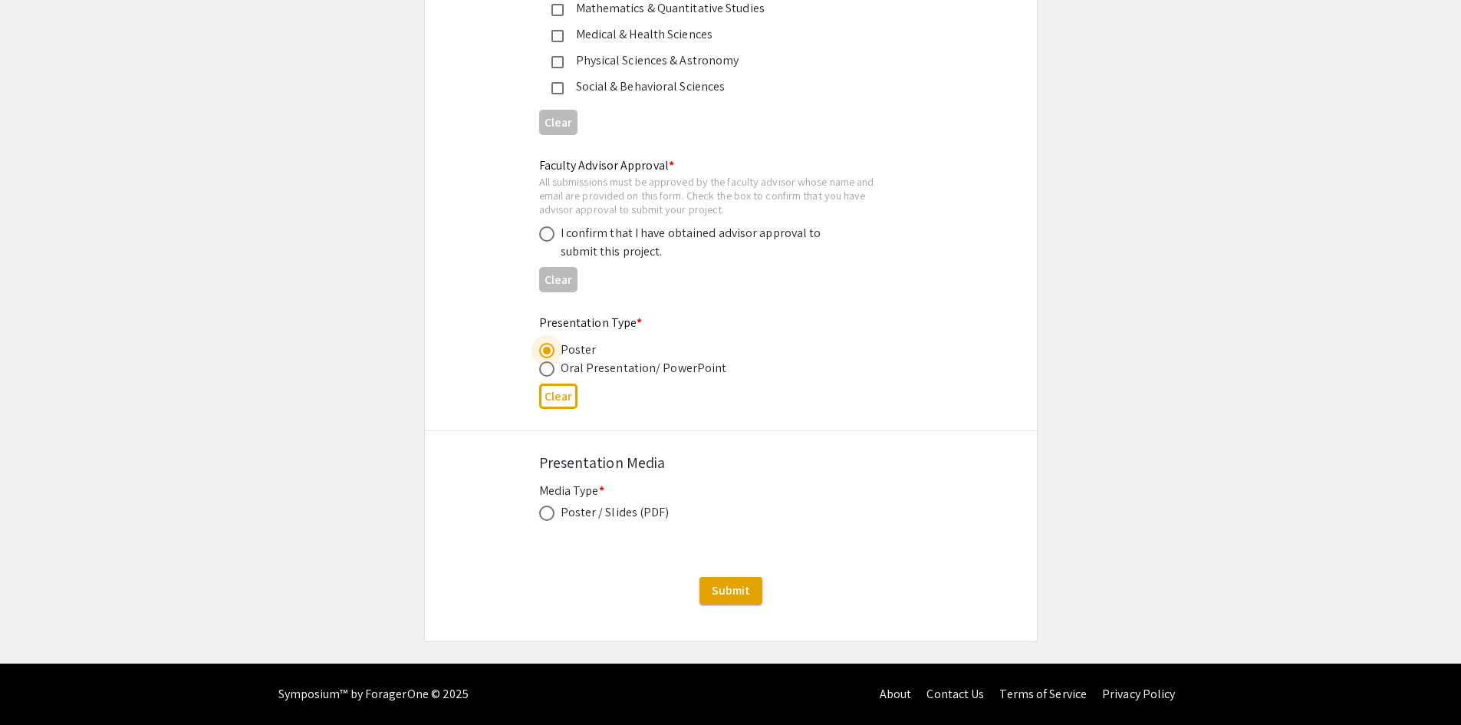
scroll to position [2217, 0]
click at [575, 456] on div "Presentation Media" at bounding box center [730, 462] width 383 height 23
click at [548, 508] on span at bounding box center [546, 512] width 15 height 15
click at [548, 508] on input "radio" at bounding box center [546, 512] width 15 height 15
radio input "true"
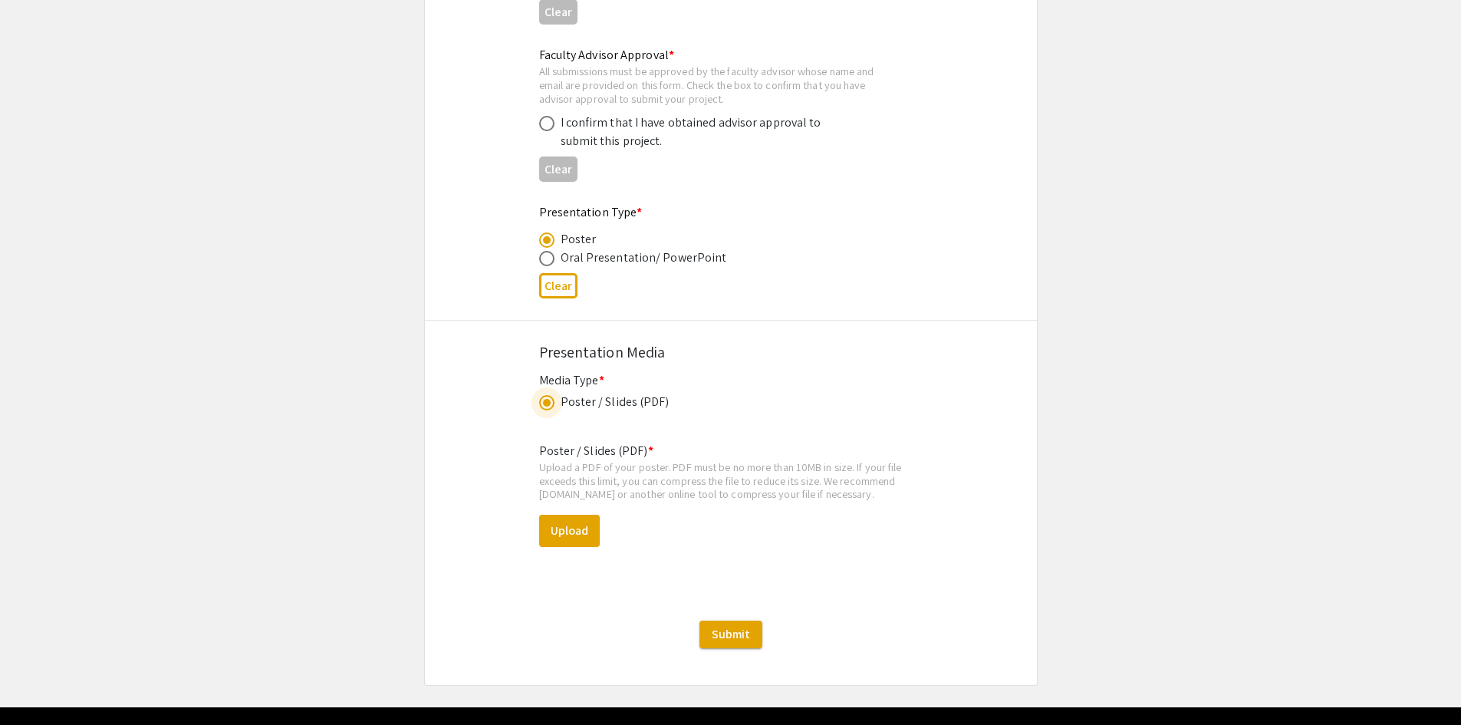
scroll to position [2370, 0]
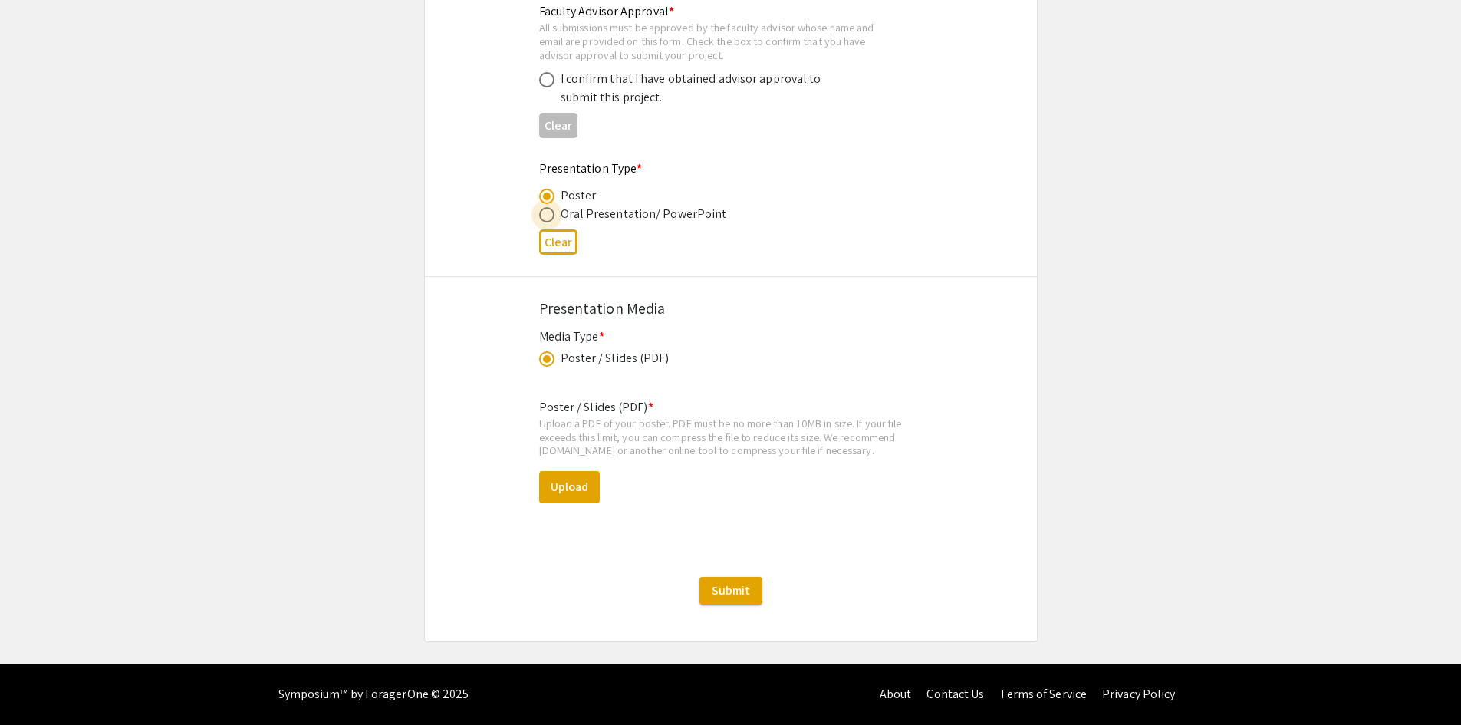
click at [554, 217] on span at bounding box center [546, 214] width 15 height 15
click at [554, 217] on input "radio" at bounding box center [546, 214] width 15 height 15
radio input "true"
click at [544, 197] on span at bounding box center [546, 196] width 15 height 15
click at [544, 197] on input "radio" at bounding box center [546, 196] width 15 height 15
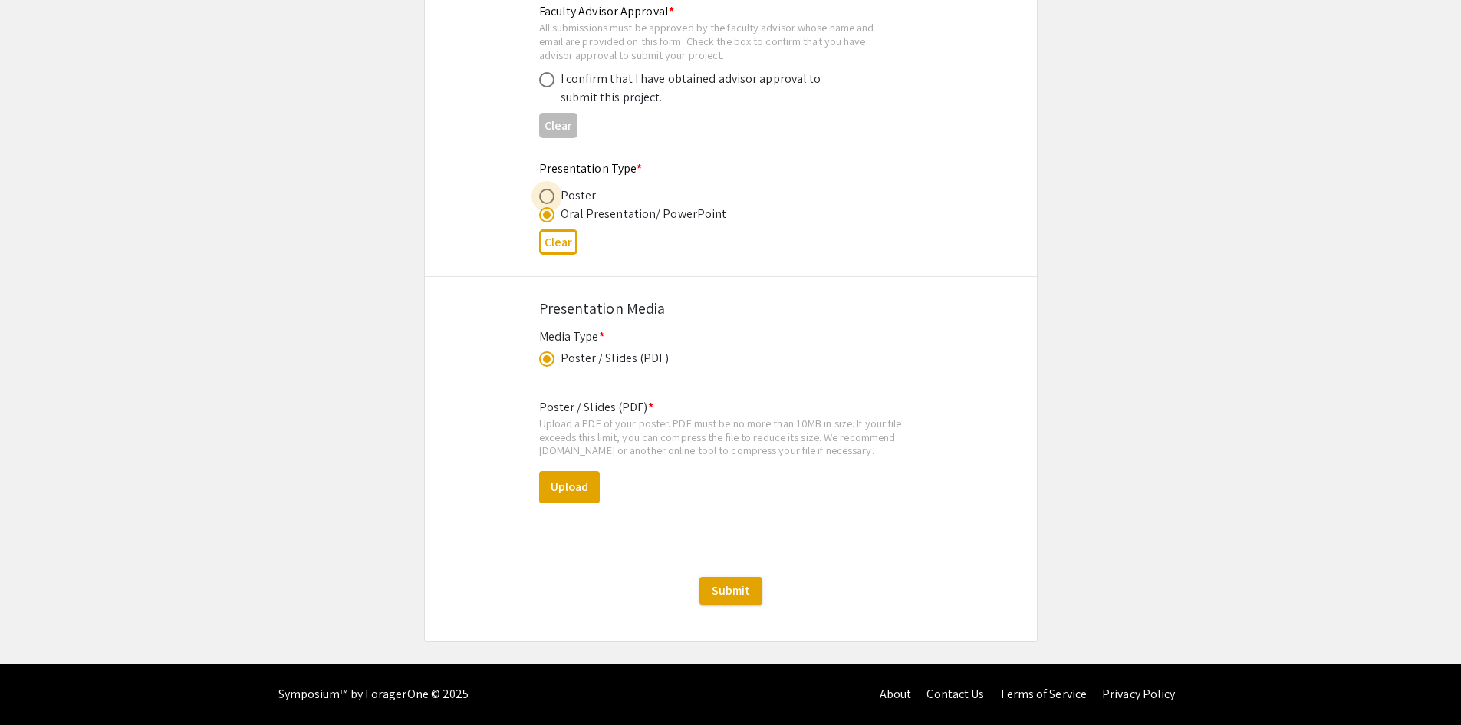
radio input "true"
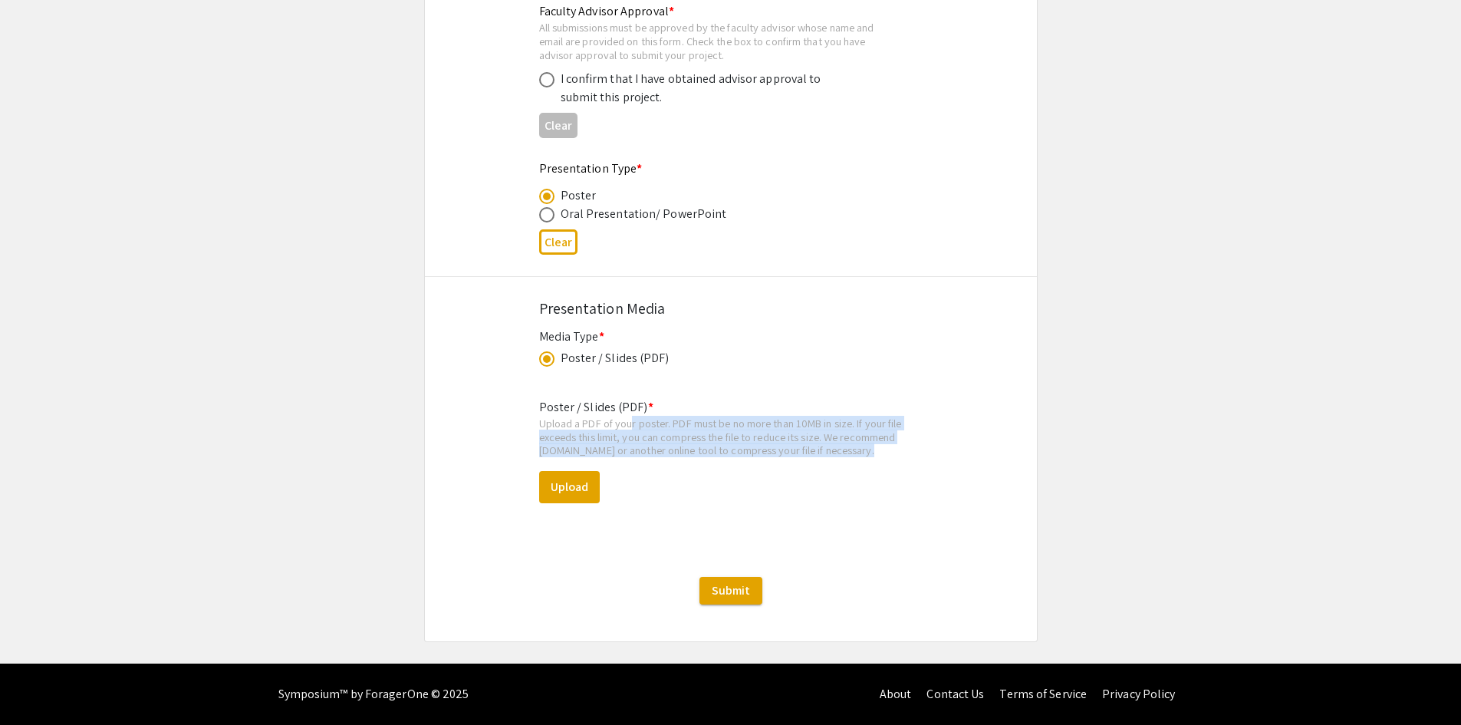
drag, startPoint x: 654, startPoint y: 421, endPoint x: 895, endPoint y: 453, distance: 243.0
click at [895, 453] on div "Upload a PDF of your poster. PDF must be no more than 10MB in size. If your fil…" at bounding box center [730, 436] width 383 height 41
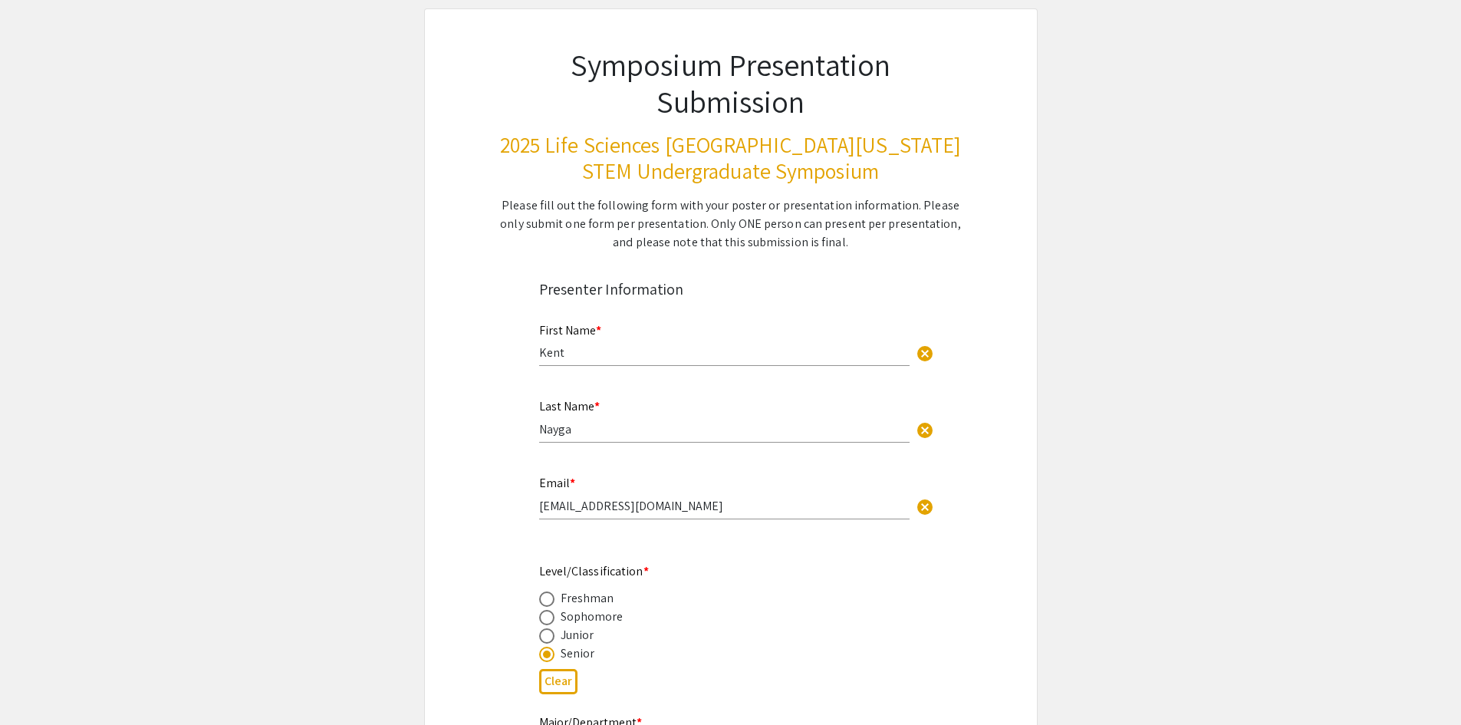
scroll to position [0, 0]
